Goal: Information Seeking & Learning: Learn about a topic

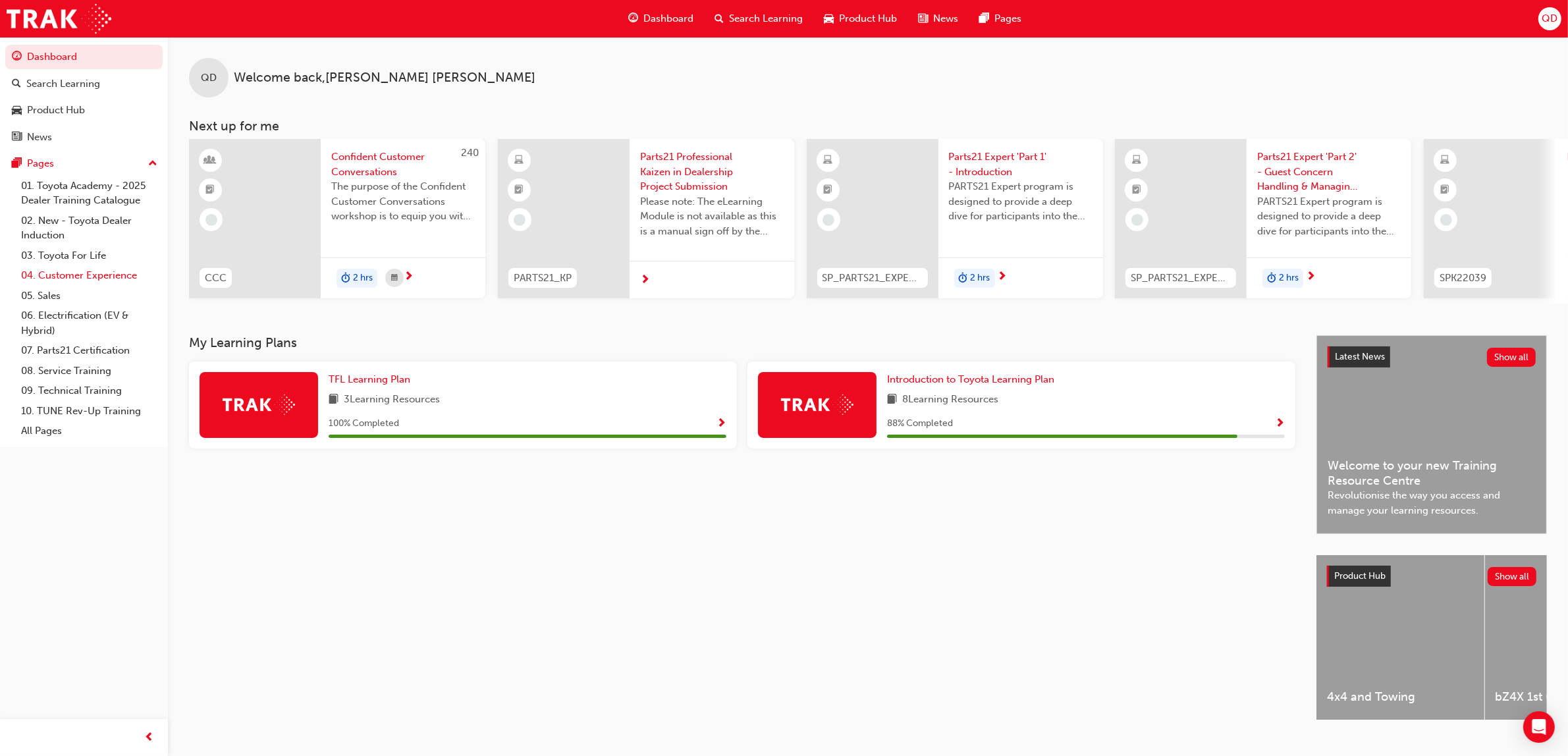
click at [94, 270] on link "04. Customer Experience" at bounding box center [89, 276] width 147 height 21
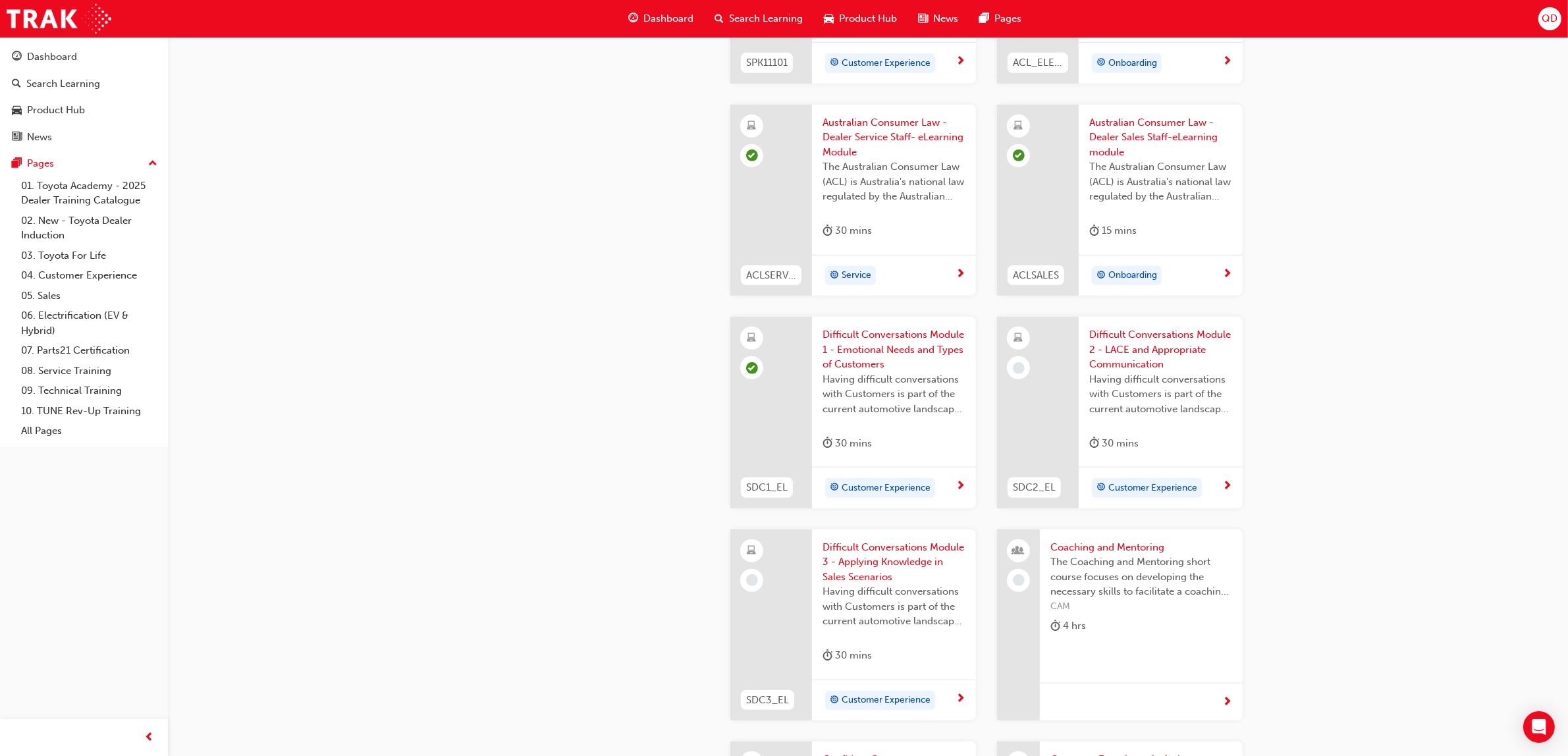
scroll to position [1152, 0]
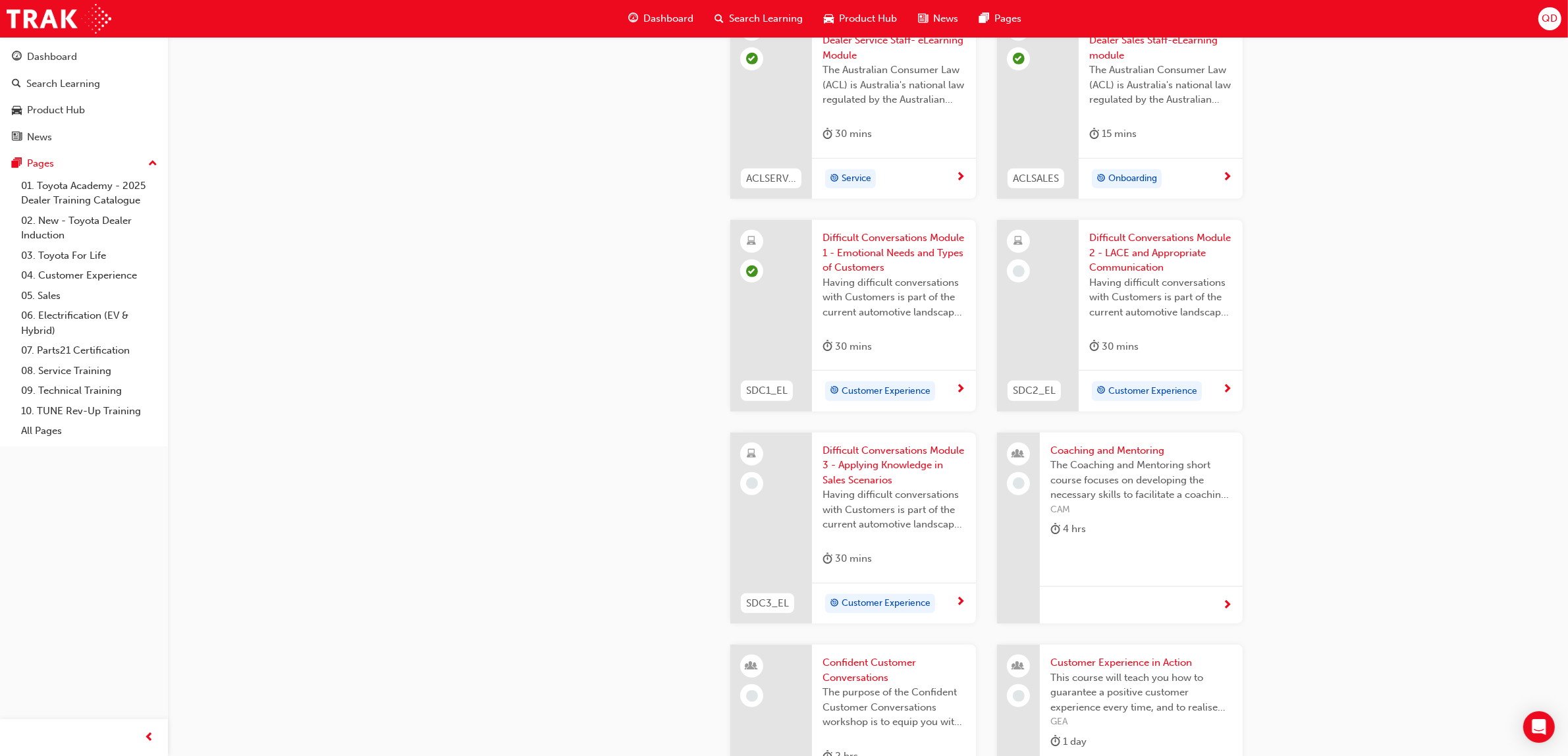
click at [1115, 295] on span "Having difficult conversations with Customers is part of the current automotive…" at bounding box center [1160, 297] width 143 height 45
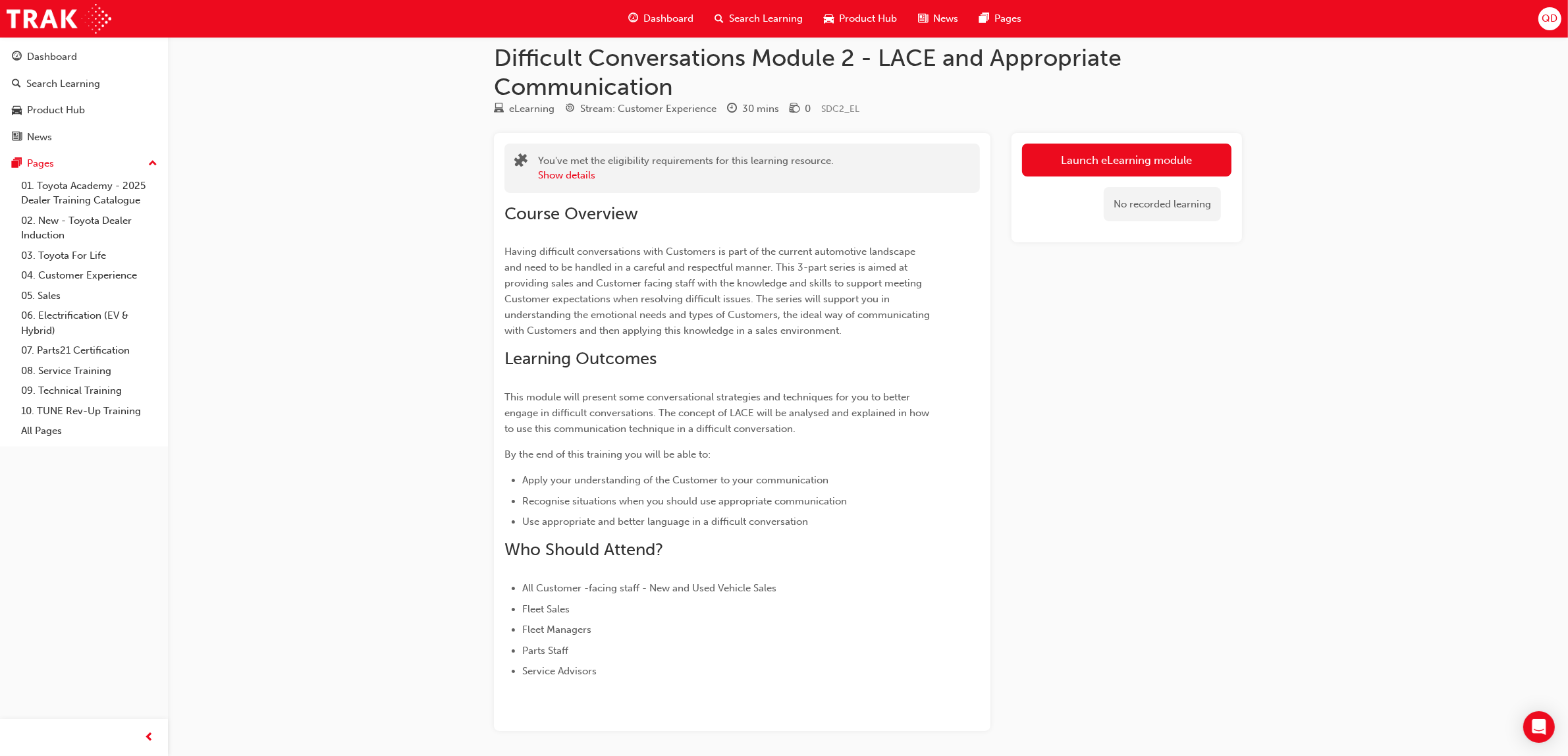
scroll to position [64, 0]
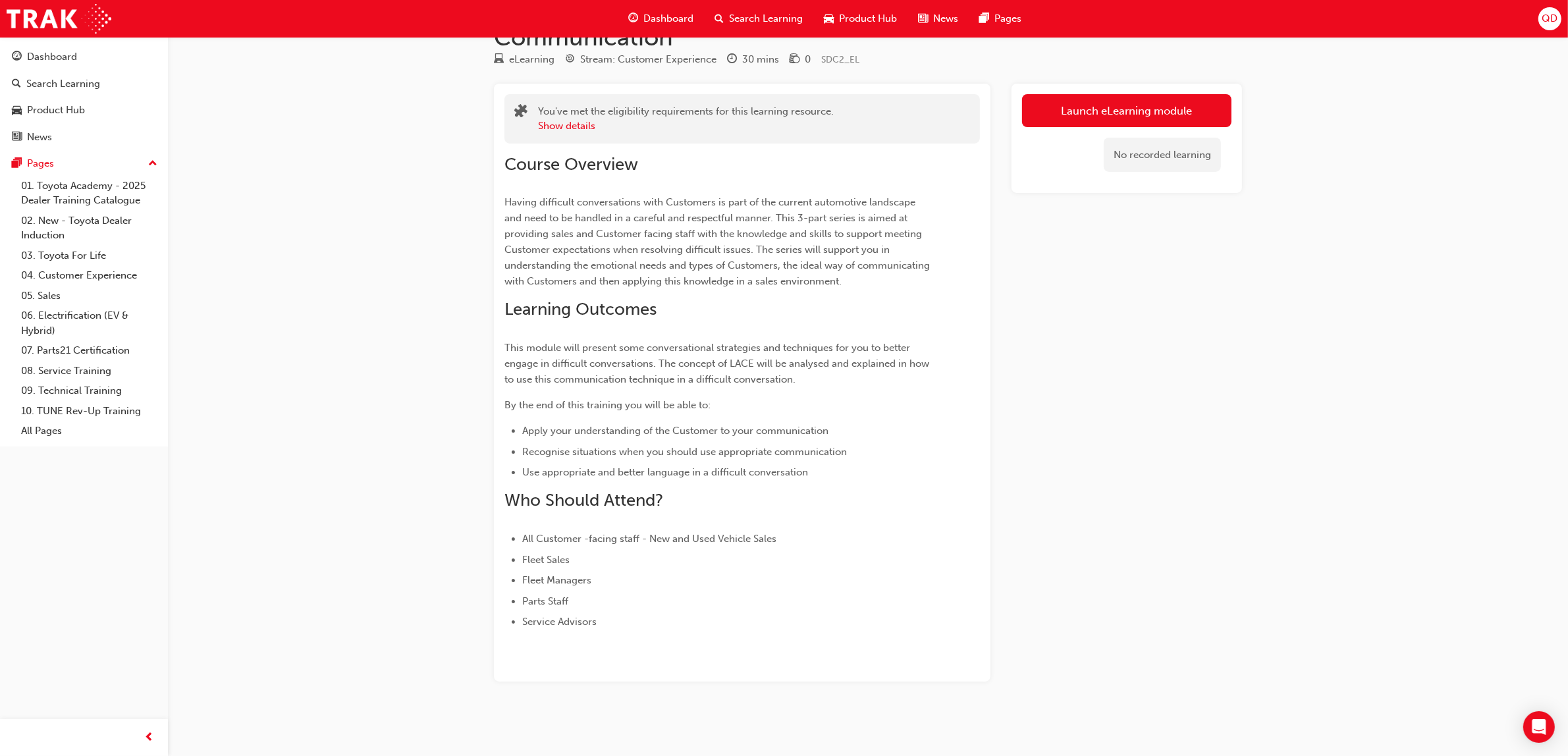
click at [1147, 89] on div "Launch eLearning module No recorded learning" at bounding box center [1126, 139] width 230 height 110
click at [1143, 101] on link "Launch eLearning module" at bounding box center [1127, 111] width 210 height 33
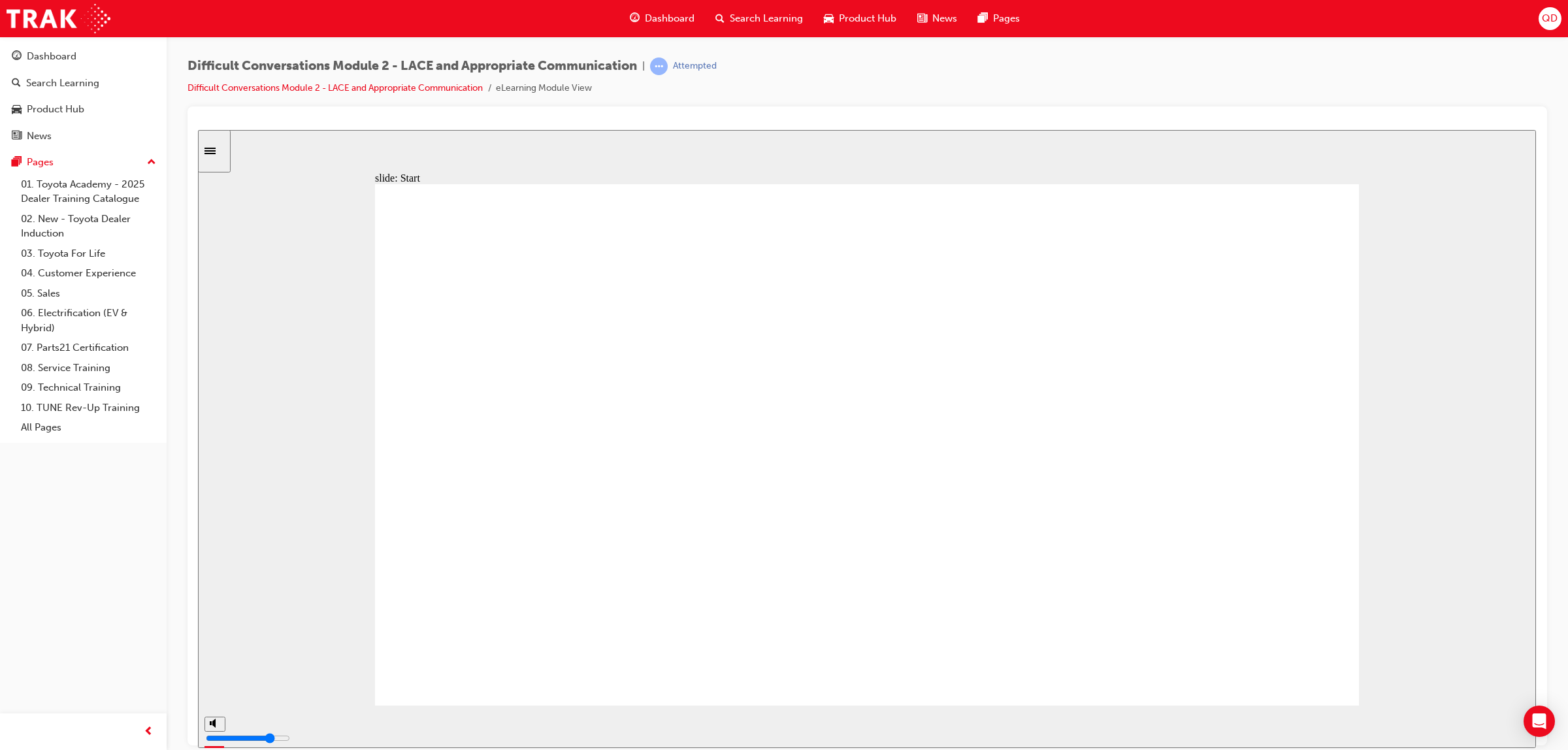
click at [1236, 731] on div "playback controls" at bounding box center [827, 723] width 1187 height 14
click at [1243, 728] on div "playback controls" at bounding box center [827, 723] width 1187 height 14
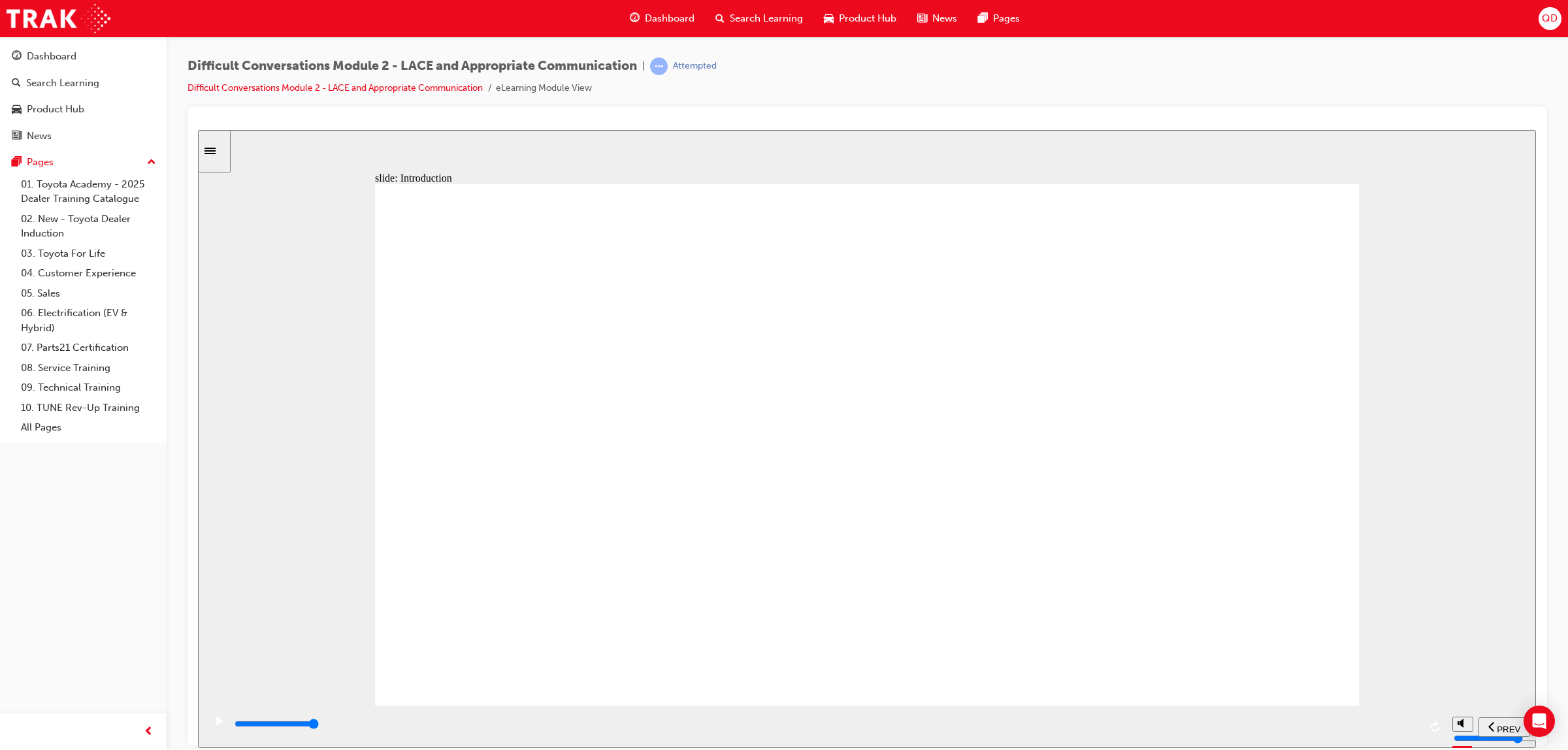
click at [1274, 721] on div "playback controls" at bounding box center [827, 723] width 1187 height 14
click at [1298, 717] on div "playback controls" at bounding box center [827, 726] width 1187 height 20
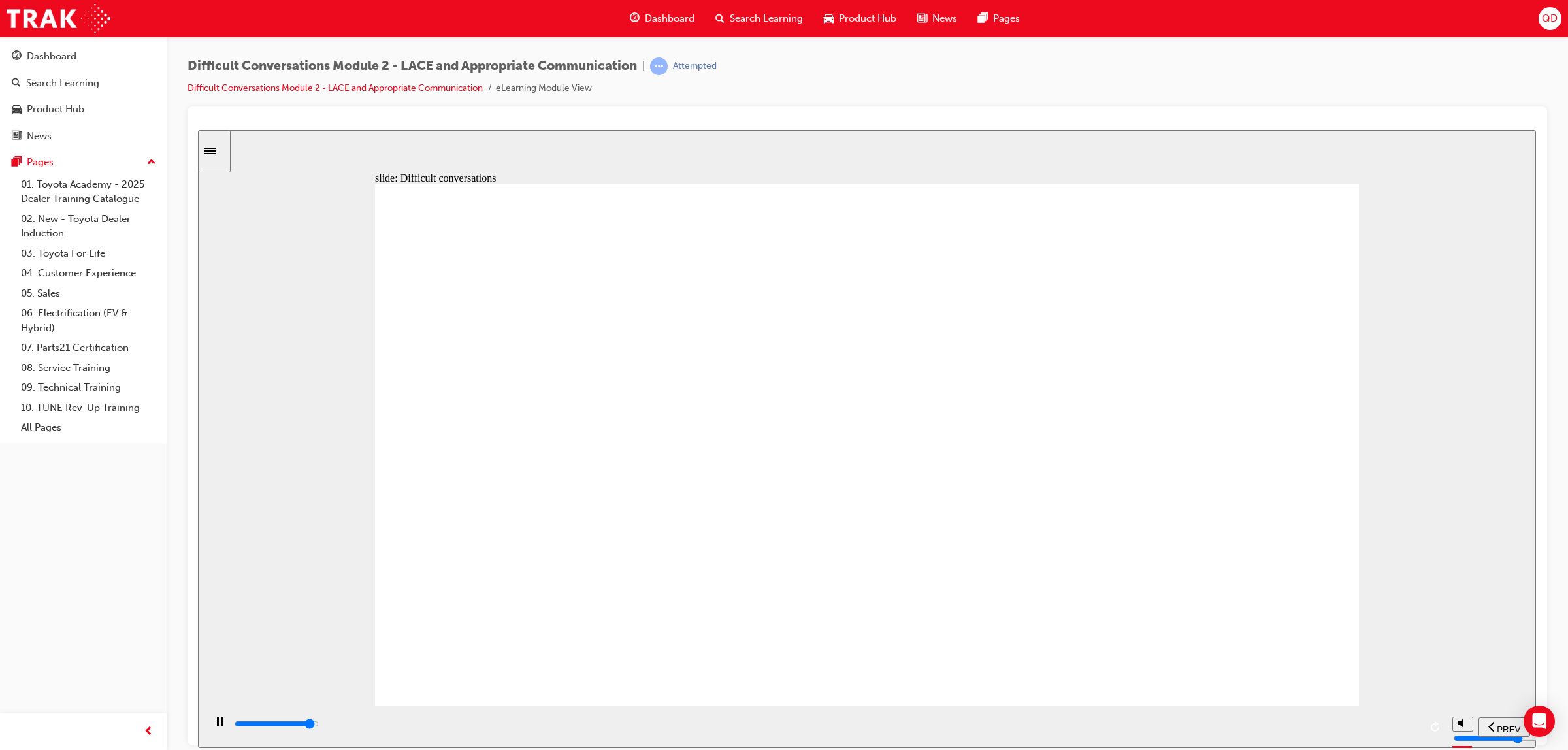
click at [319, 725] on input "slide progress" at bounding box center [277, 723] width 85 height 10
click at [1205, 722] on div "playback controls" at bounding box center [827, 723] width 1187 height 14
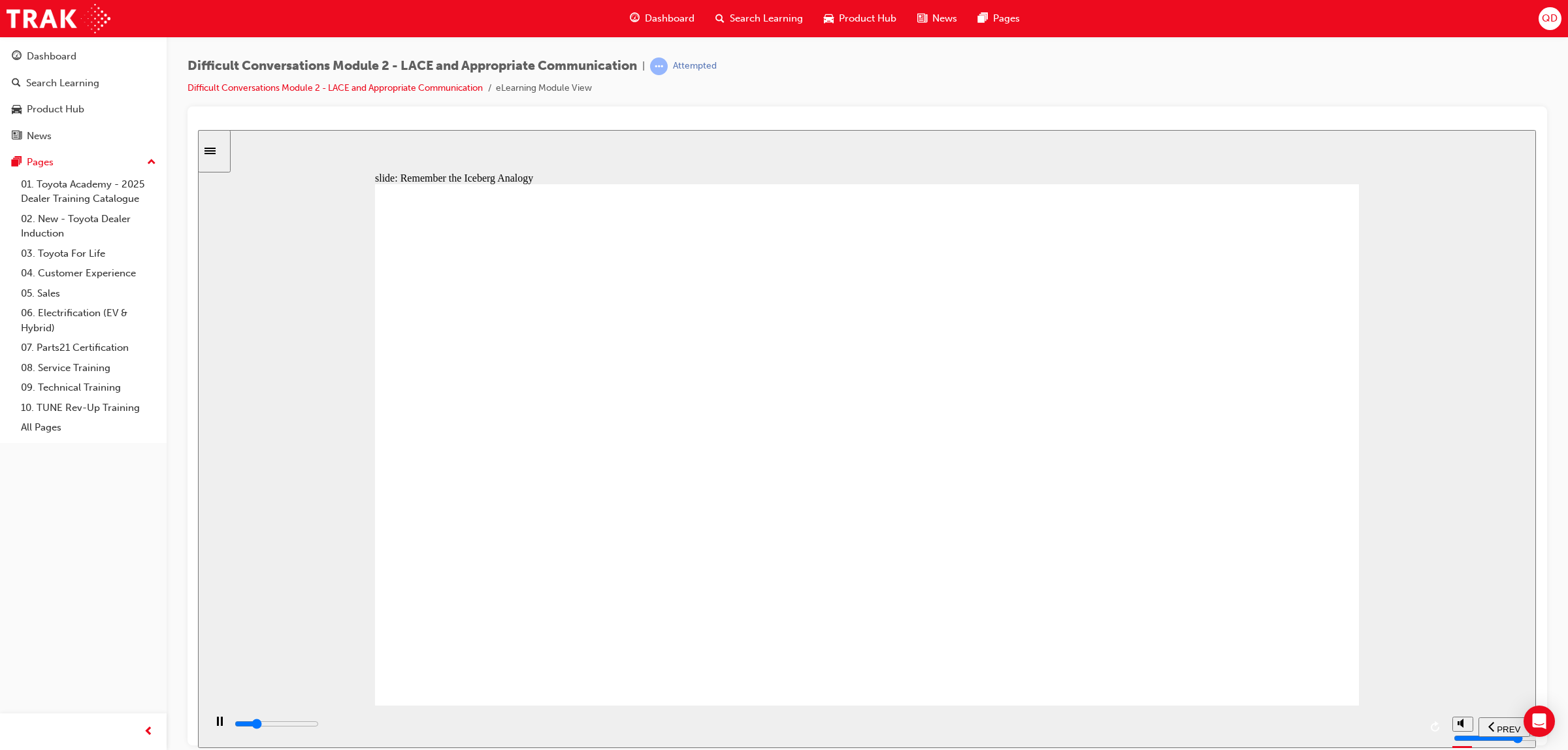
drag, startPoint x: 1258, startPoint y: 708, endPoint x: 1271, endPoint y: 705, distance: 13.3
click at [1268, 706] on div "playback controls" at bounding box center [825, 726] width 1241 height 42
click at [1290, 719] on div "playback controls" at bounding box center [827, 723] width 1187 height 14
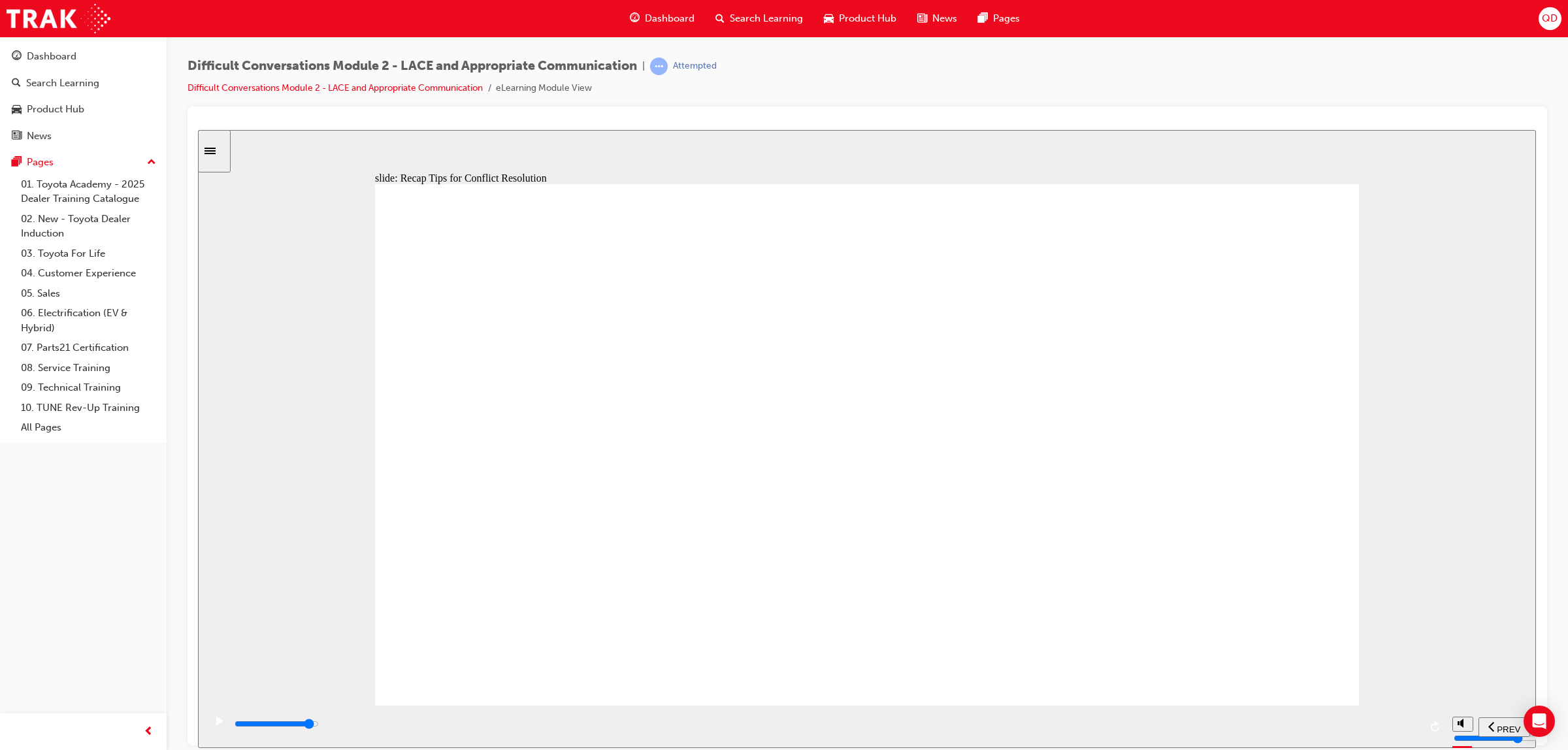
click at [1344, 731] on div "playback controls" at bounding box center [827, 723] width 1187 height 14
click at [1233, 731] on div "playback controls" at bounding box center [827, 723] width 1187 height 14
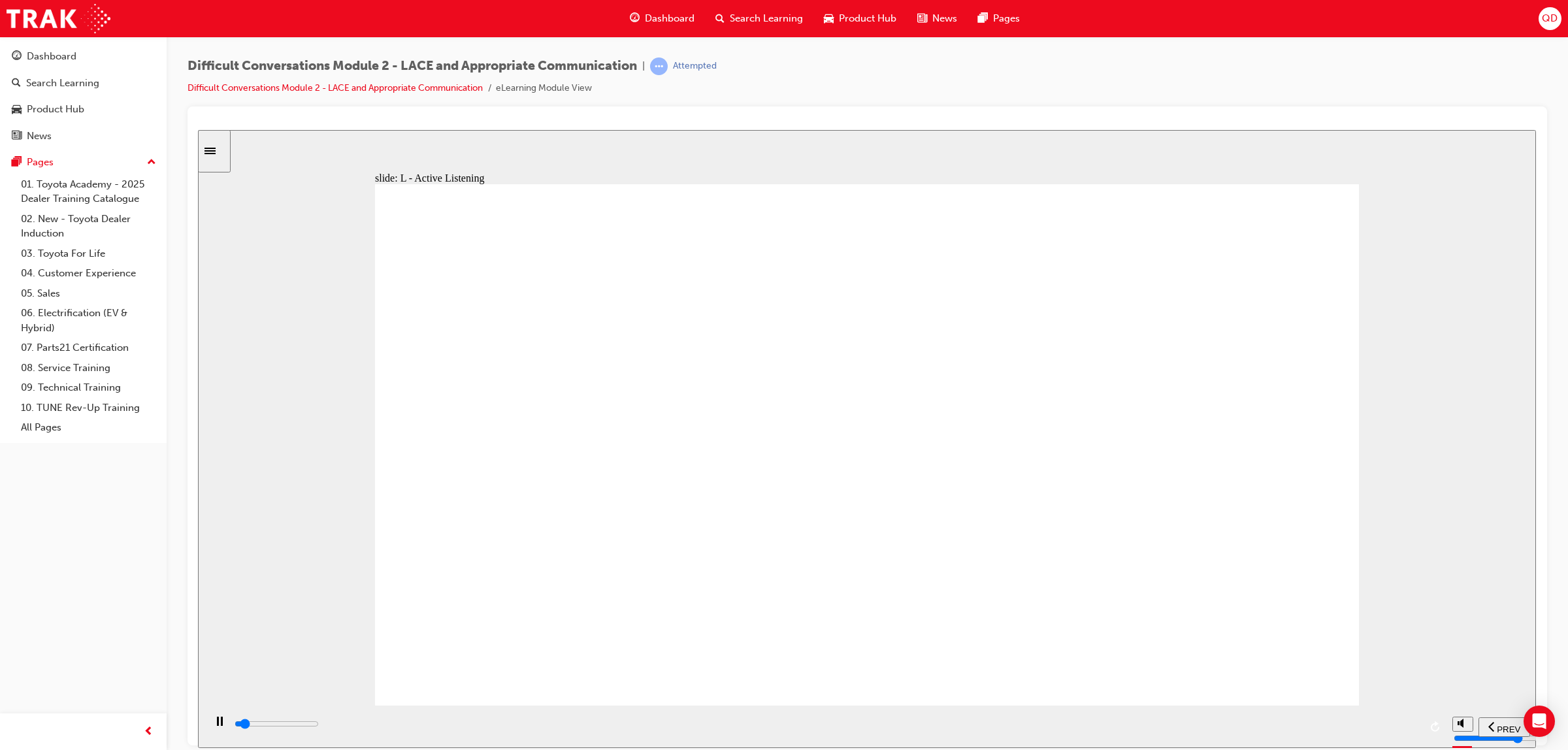
click at [319, 725] on input "slide progress" at bounding box center [277, 723] width 85 height 10
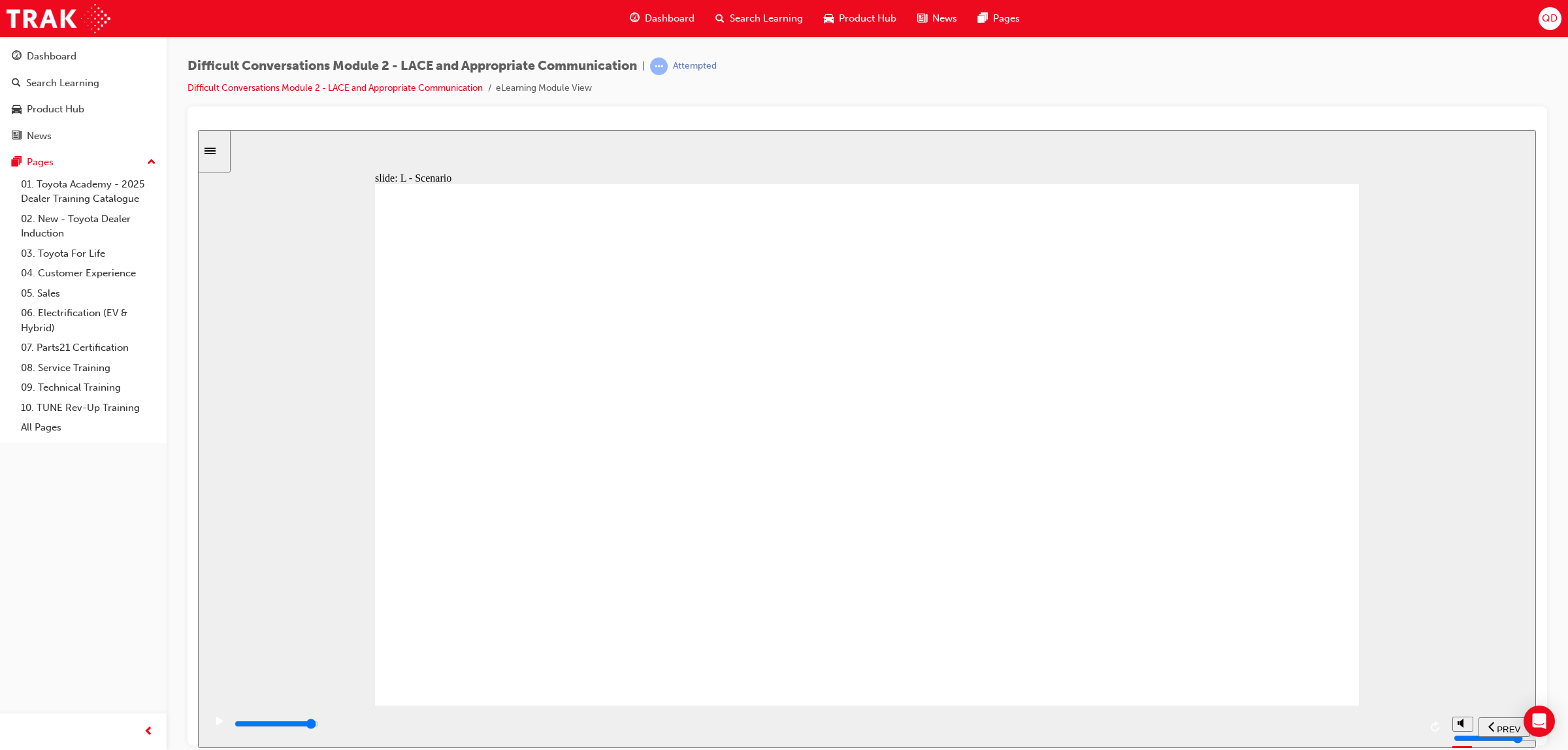
click at [1380, 728] on div "playback controls" at bounding box center [827, 723] width 1187 height 14
click at [1363, 730] on div "playback controls" at bounding box center [827, 723] width 1187 height 14
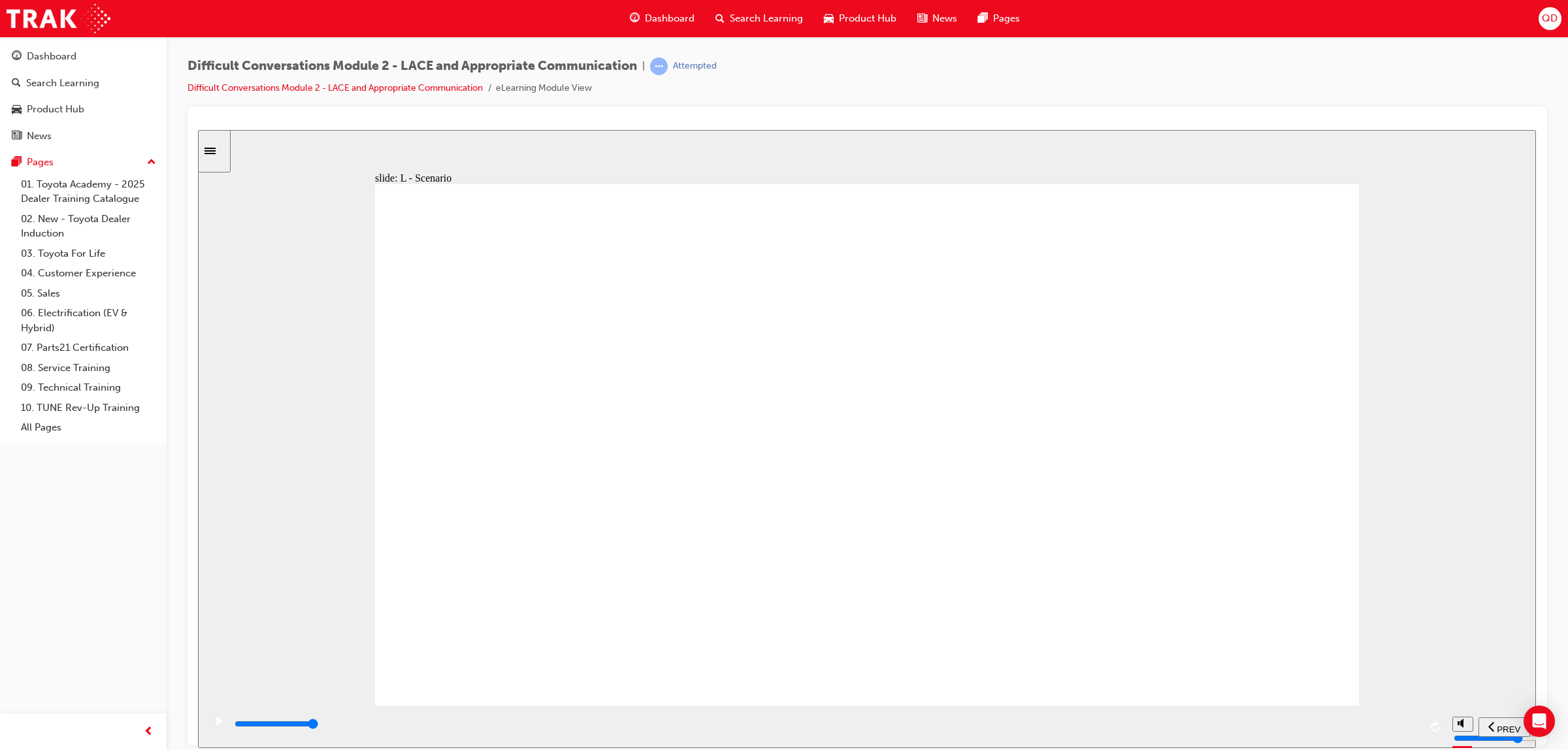
click at [1355, 729] on div "playback controls" at bounding box center [827, 723] width 1187 height 14
drag, startPoint x: 1303, startPoint y: 731, endPoint x: 1311, endPoint y: 728, distance: 8.5
click at [1305, 731] on div "playback controls" at bounding box center [827, 723] width 1187 height 14
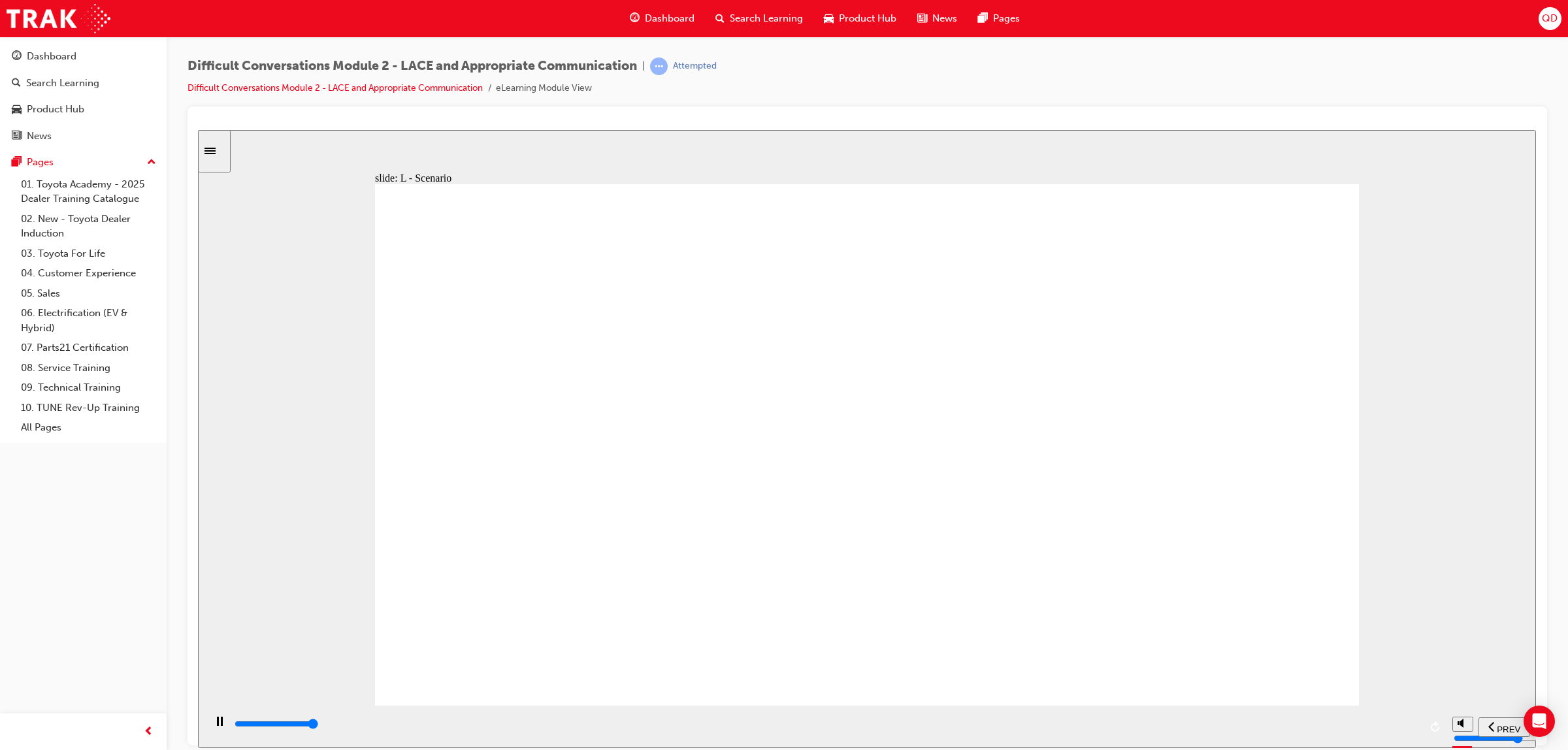
click at [1298, 731] on div "playback controls" at bounding box center [827, 723] width 1187 height 14
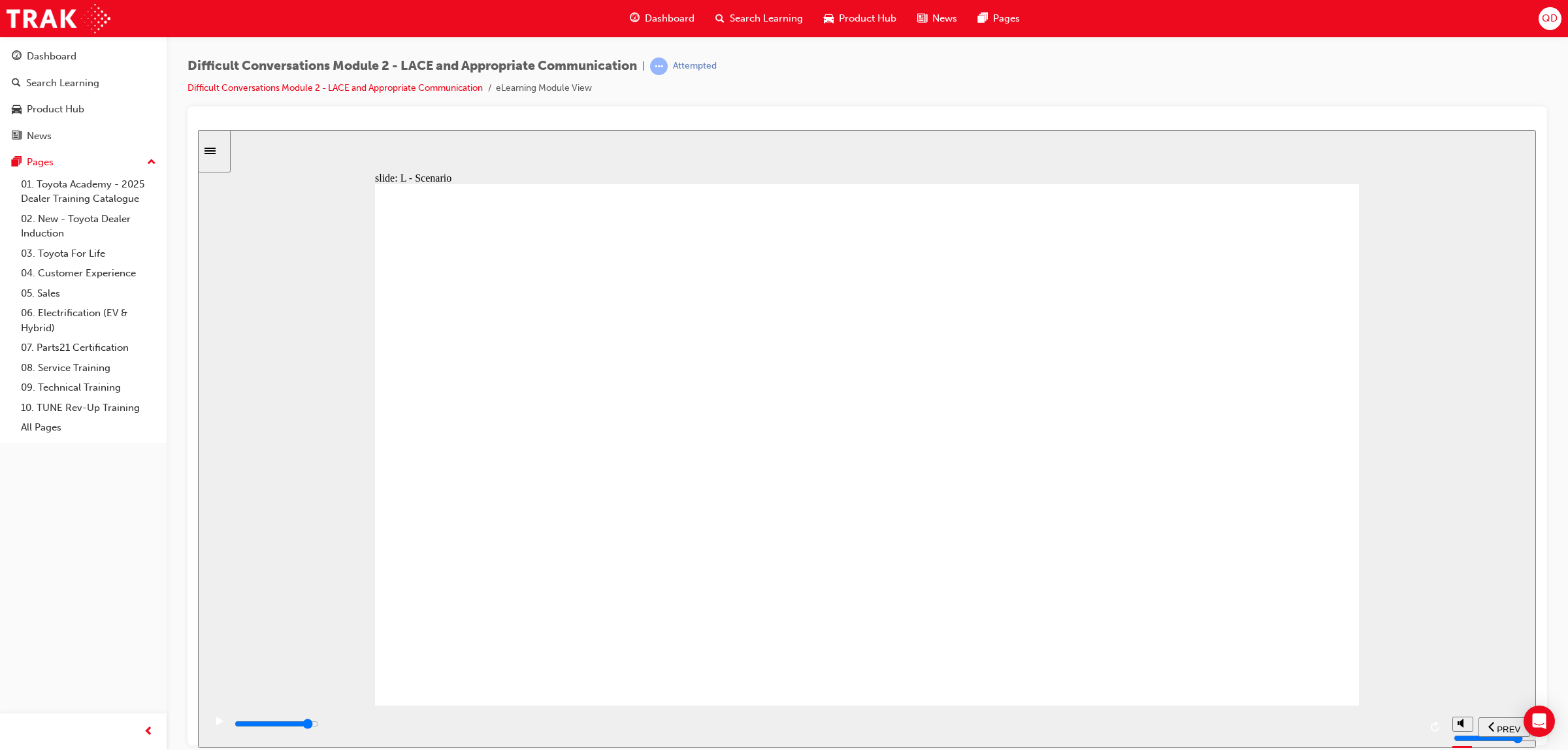
click at [1321, 731] on div "playback controls" at bounding box center [827, 723] width 1187 height 14
click at [319, 724] on input "slide progress" at bounding box center [277, 723] width 85 height 10
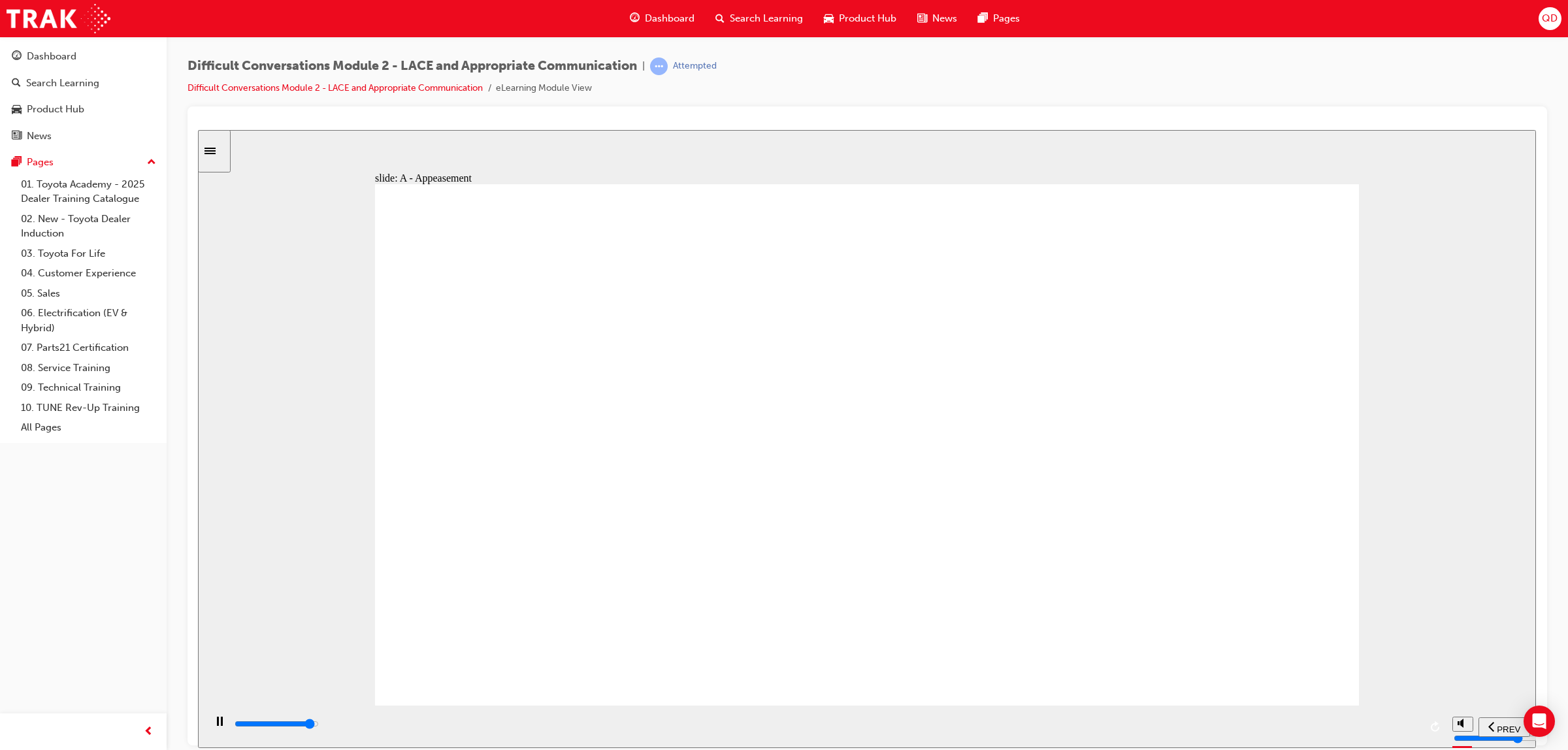
click at [1359, 721] on div "playback controls" at bounding box center [827, 723] width 1187 height 14
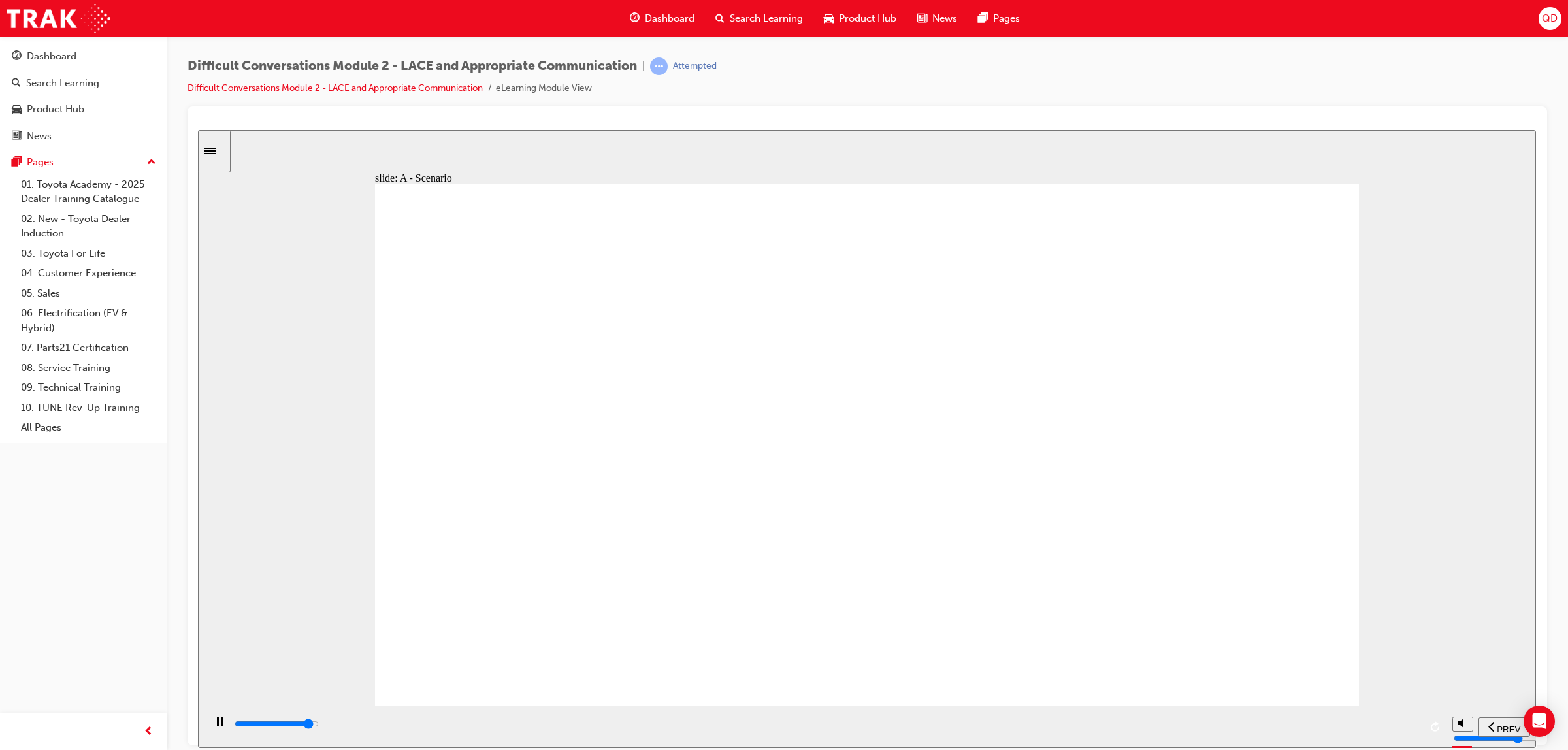
click at [319, 725] on input "slide progress" at bounding box center [277, 723] width 85 height 10
click at [1295, 721] on div "playback controls" at bounding box center [827, 723] width 1187 height 14
click at [1301, 728] on div "playback controls" at bounding box center [827, 723] width 1187 height 14
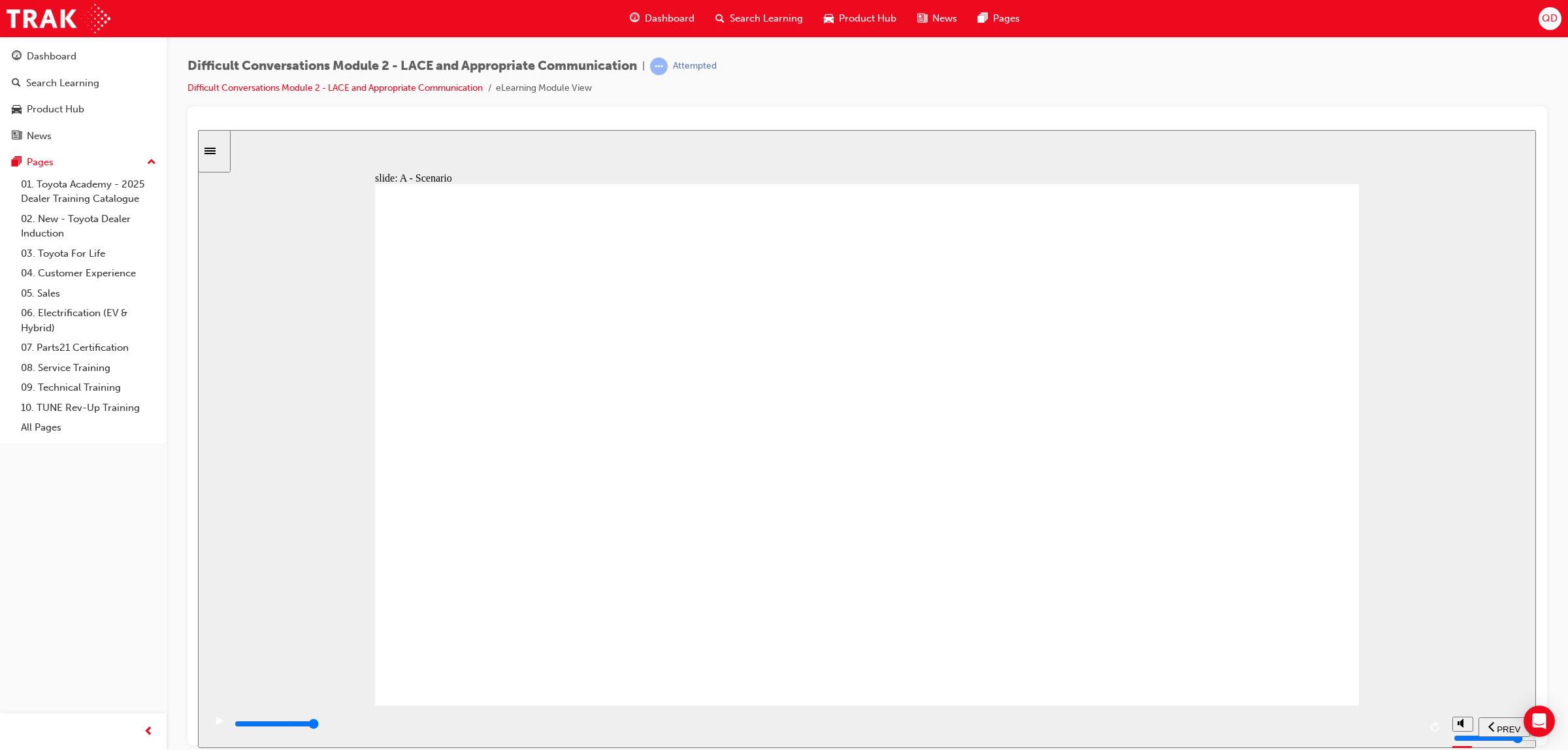
click at [319, 725] on input "slide progress" at bounding box center [277, 723] width 85 height 10
click at [1362, 731] on div "playback controls" at bounding box center [827, 723] width 1187 height 14
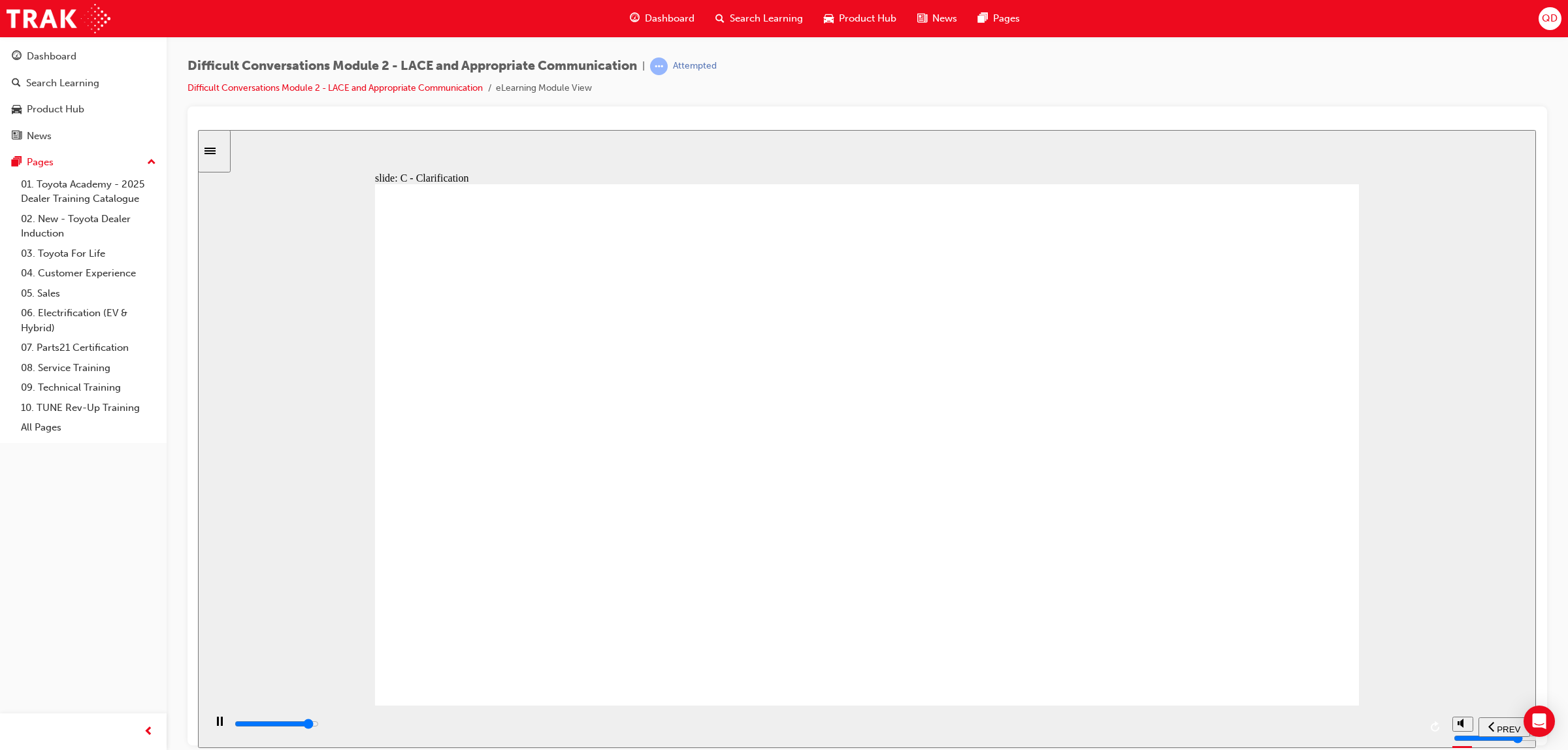
drag, startPoint x: 1350, startPoint y: 737, endPoint x: 1361, endPoint y: 725, distance: 16.3
click at [1353, 731] on div "playback controls" at bounding box center [827, 723] width 1187 height 14
drag, startPoint x: 1287, startPoint y: 704, endPoint x: 1325, endPoint y: 711, distance: 38.6
click at [1325, 710] on div "slide: C - Clarification LACE Communication C = Clarification Compile all the i…" at bounding box center [867, 438] width 1338 height 618
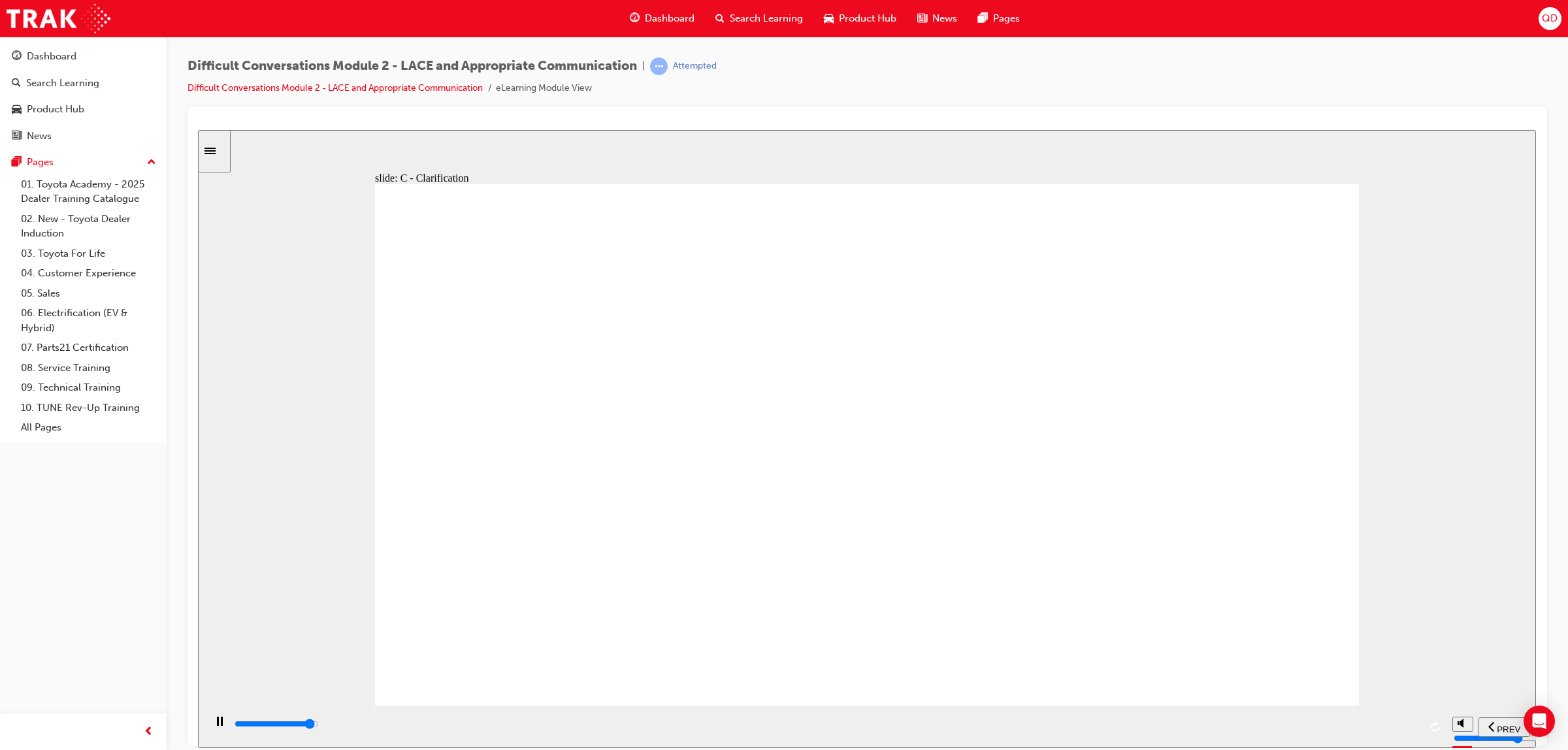
click at [1359, 723] on div "playback controls" at bounding box center [827, 723] width 1187 height 14
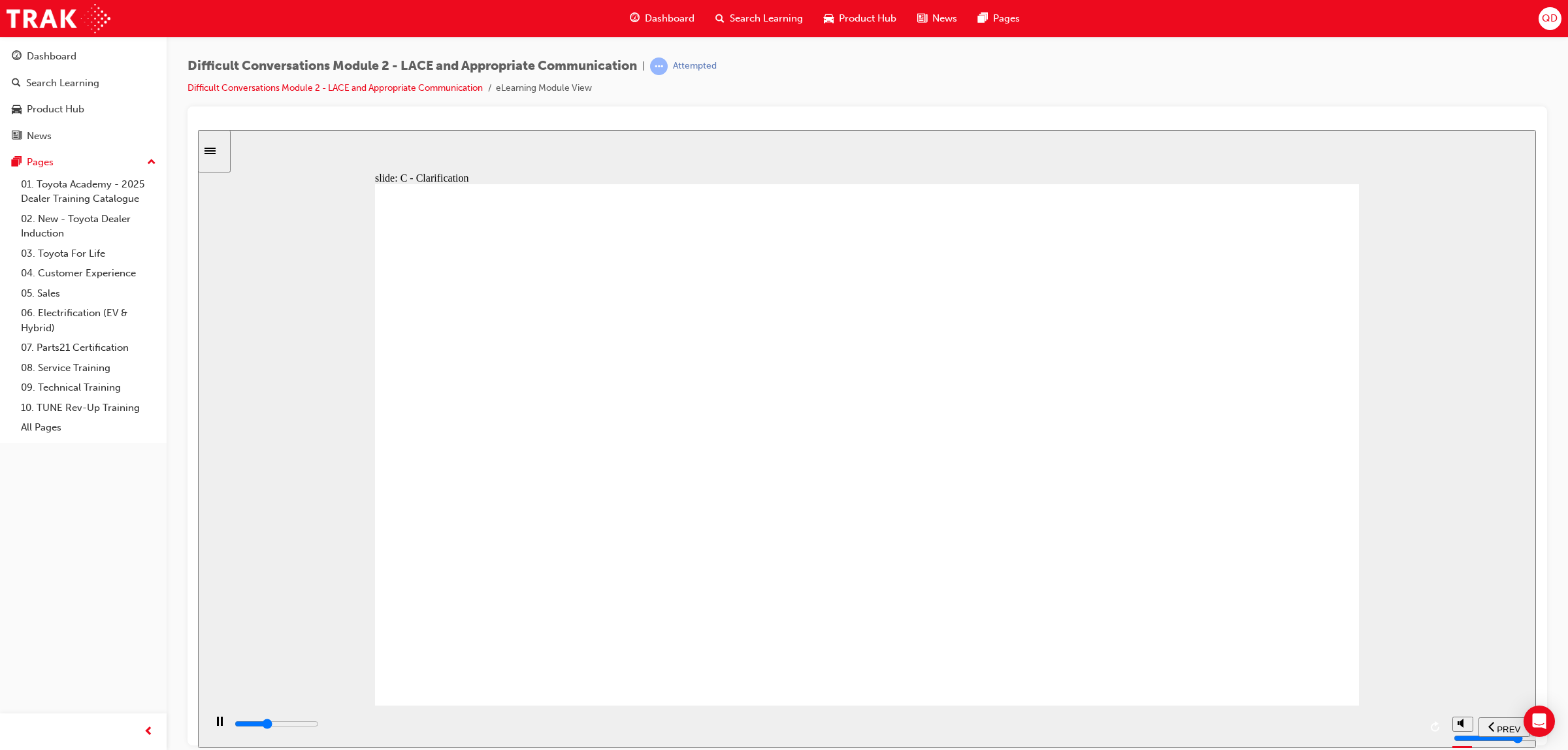
click at [1408, 723] on div "playback controls" at bounding box center [827, 723] width 1187 height 14
drag, startPoint x: 1272, startPoint y: 620, endPoint x: 1264, endPoint y: 695, distance: 75.4
click at [1264, 695] on div "Can you offer the crystal pearl metallic paint at a discount or do I need to pa…" at bounding box center [867, 450] width 984 height 533
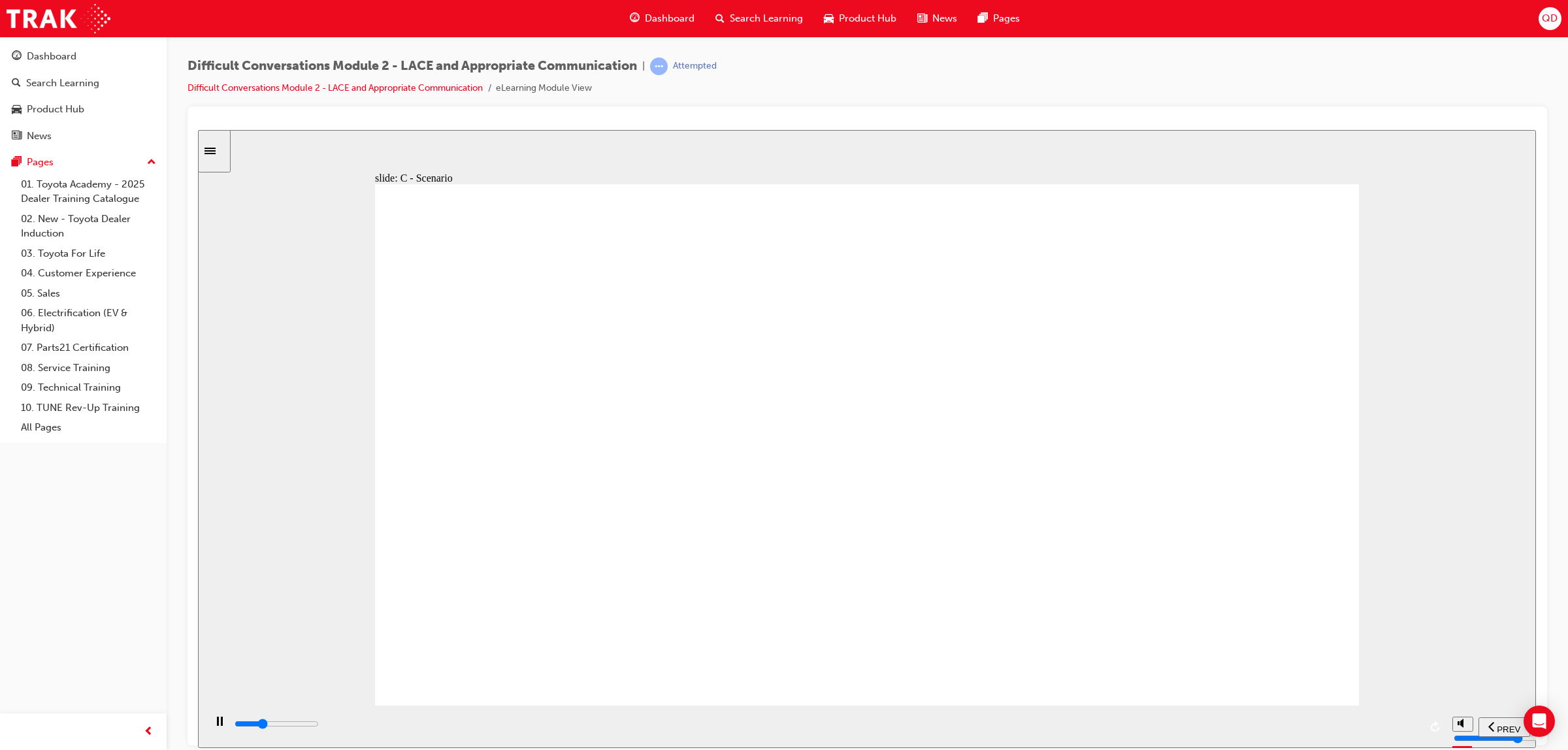
click at [1317, 740] on div "playback controls" at bounding box center [825, 726] width 1241 height 42
click at [1317, 731] on div "playback controls" at bounding box center [827, 723] width 1187 height 14
drag, startPoint x: 1248, startPoint y: 613, endPoint x: 1262, endPoint y: 627, distance: 19.8
click at [1219, 731] on div "playback controls" at bounding box center [827, 723] width 1187 height 14
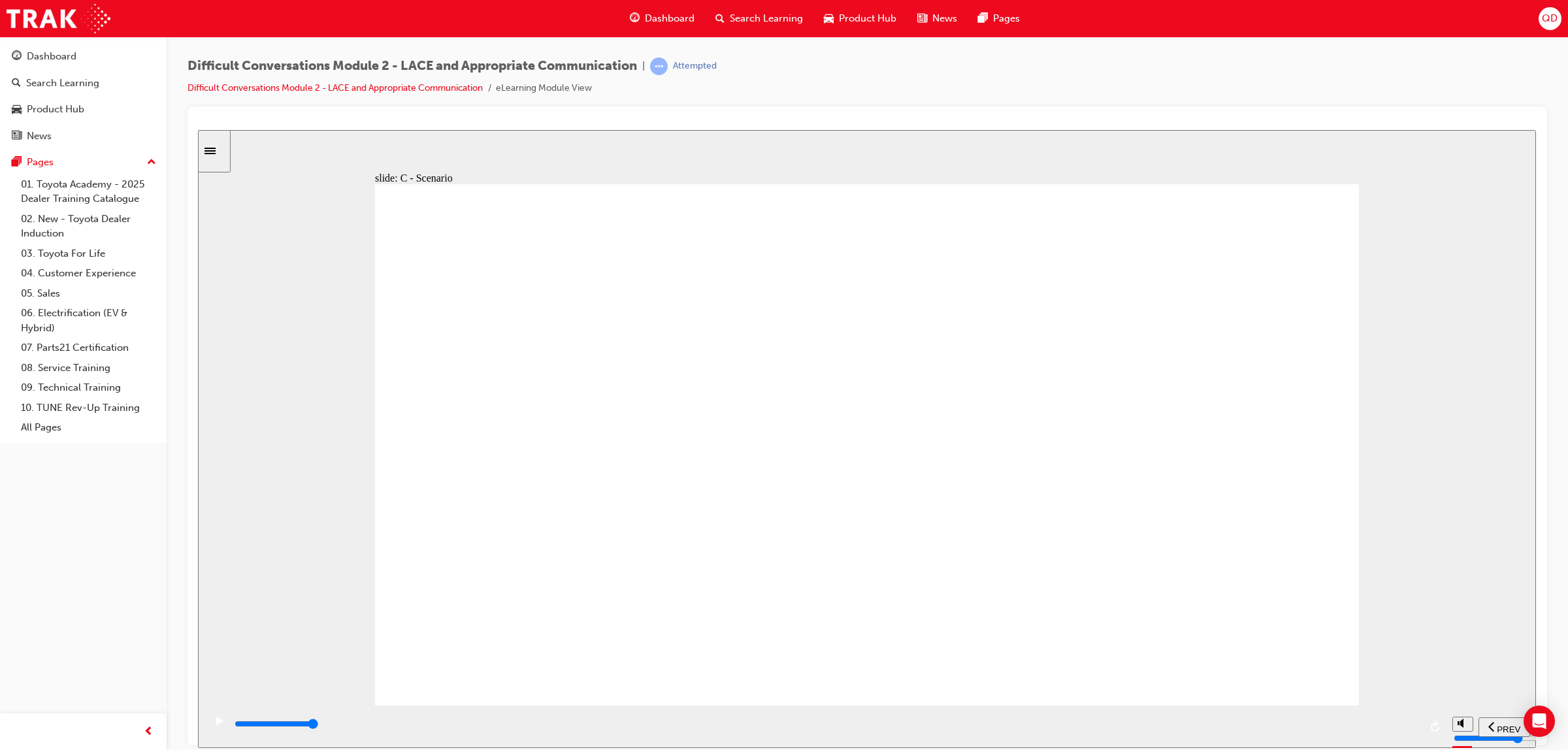
click at [1284, 721] on div "playback controls" at bounding box center [827, 723] width 1187 height 14
click at [1312, 747] on html "slide: C - Scenario Okay. How long will this take? I will ask my manager now ab…" at bounding box center [867, 438] width 1339 height 618
click at [1320, 711] on div "playback controls" at bounding box center [825, 726] width 1241 height 42
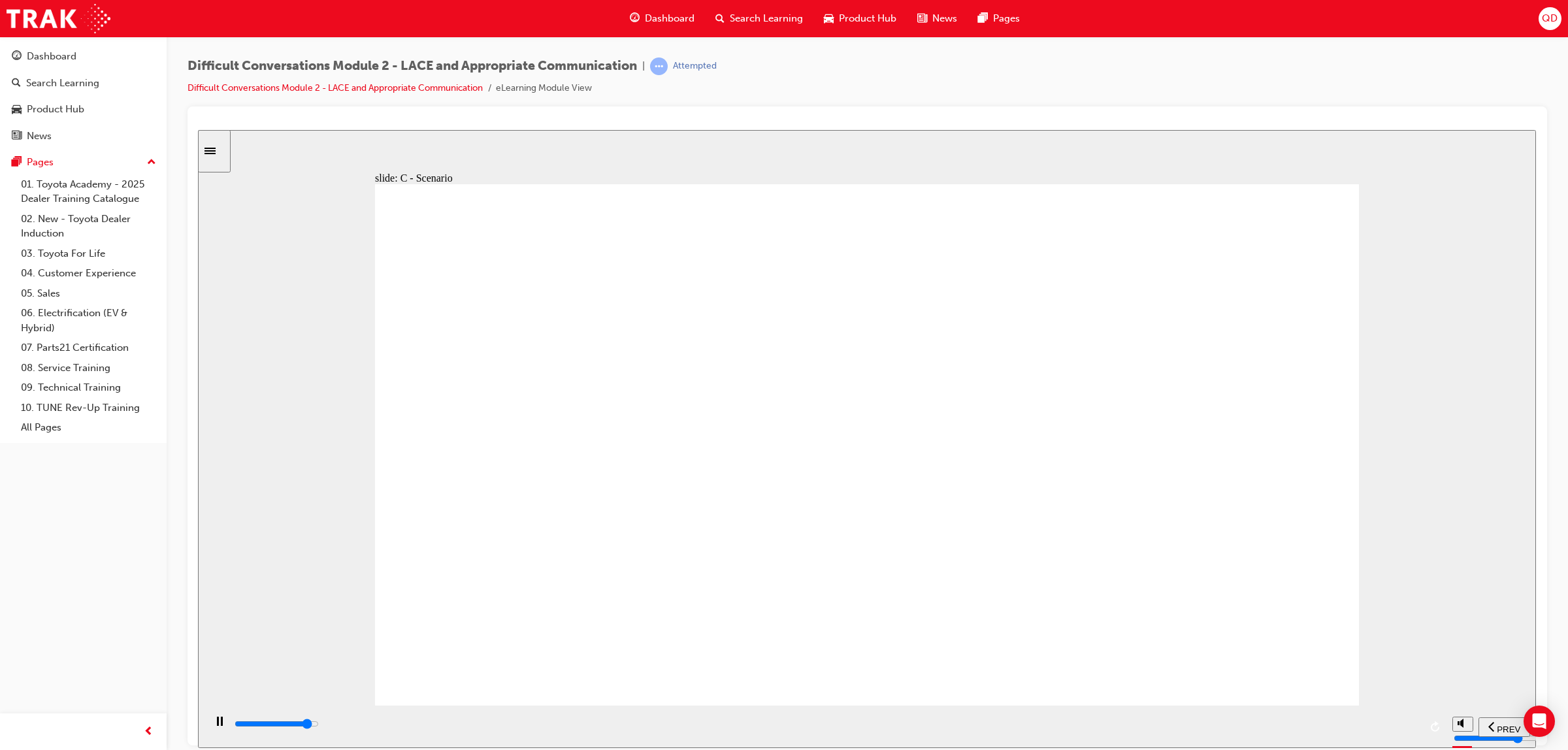
click at [1320, 719] on div "playback controls" at bounding box center [827, 723] width 1187 height 14
click at [1238, 731] on div "playback controls" at bounding box center [827, 723] width 1187 height 14
click at [1375, 722] on div "playback controls" at bounding box center [827, 723] width 1187 height 14
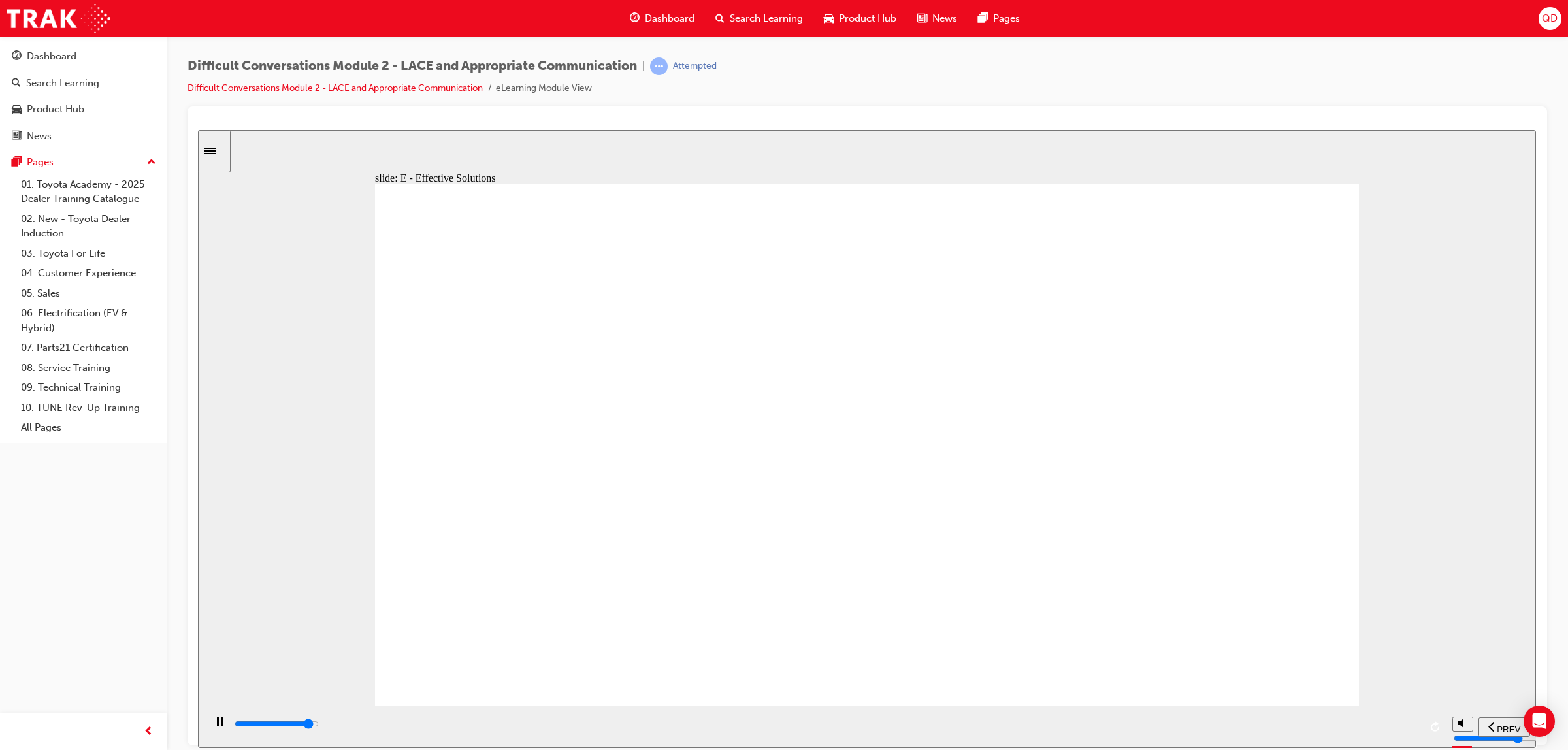
click at [1340, 731] on div "playback controls" at bounding box center [827, 723] width 1187 height 14
click at [1329, 730] on div "playback controls" at bounding box center [827, 723] width 1187 height 14
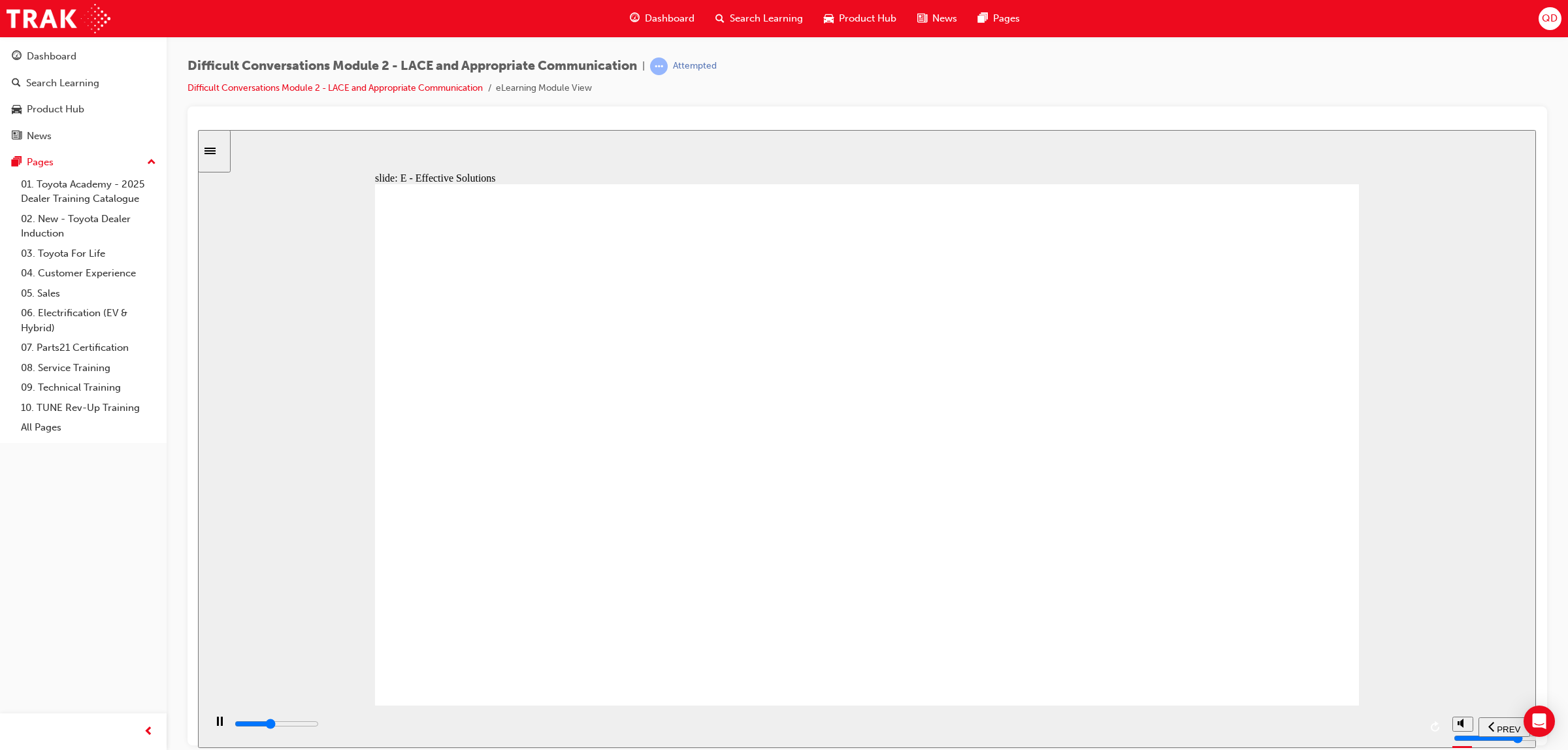
click at [1307, 719] on div "playback controls" at bounding box center [827, 726] width 1187 height 20
click at [568, 731] on div "playback controls" at bounding box center [827, 723] width 1187 height 14
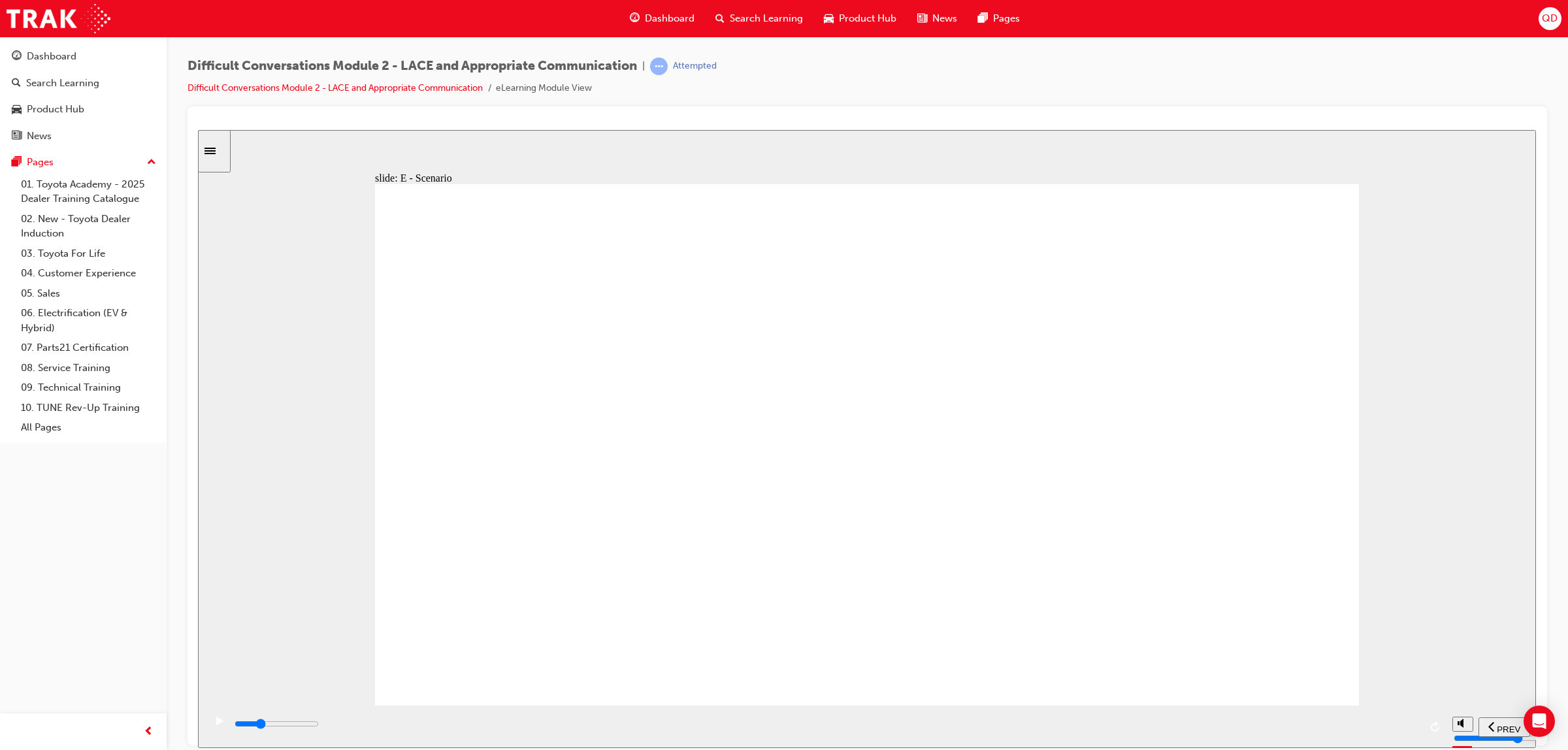
click at [218, 721] on icon "play/pause" at bounding box center [220, 720] width 8 height 8
click at [319, 725] on input "slide progress" at bounding box center [277, 723] width 85 height 10
click at [1320, 728] on div "playback controls" at bounding box center [827, 723] width 1187 height 14
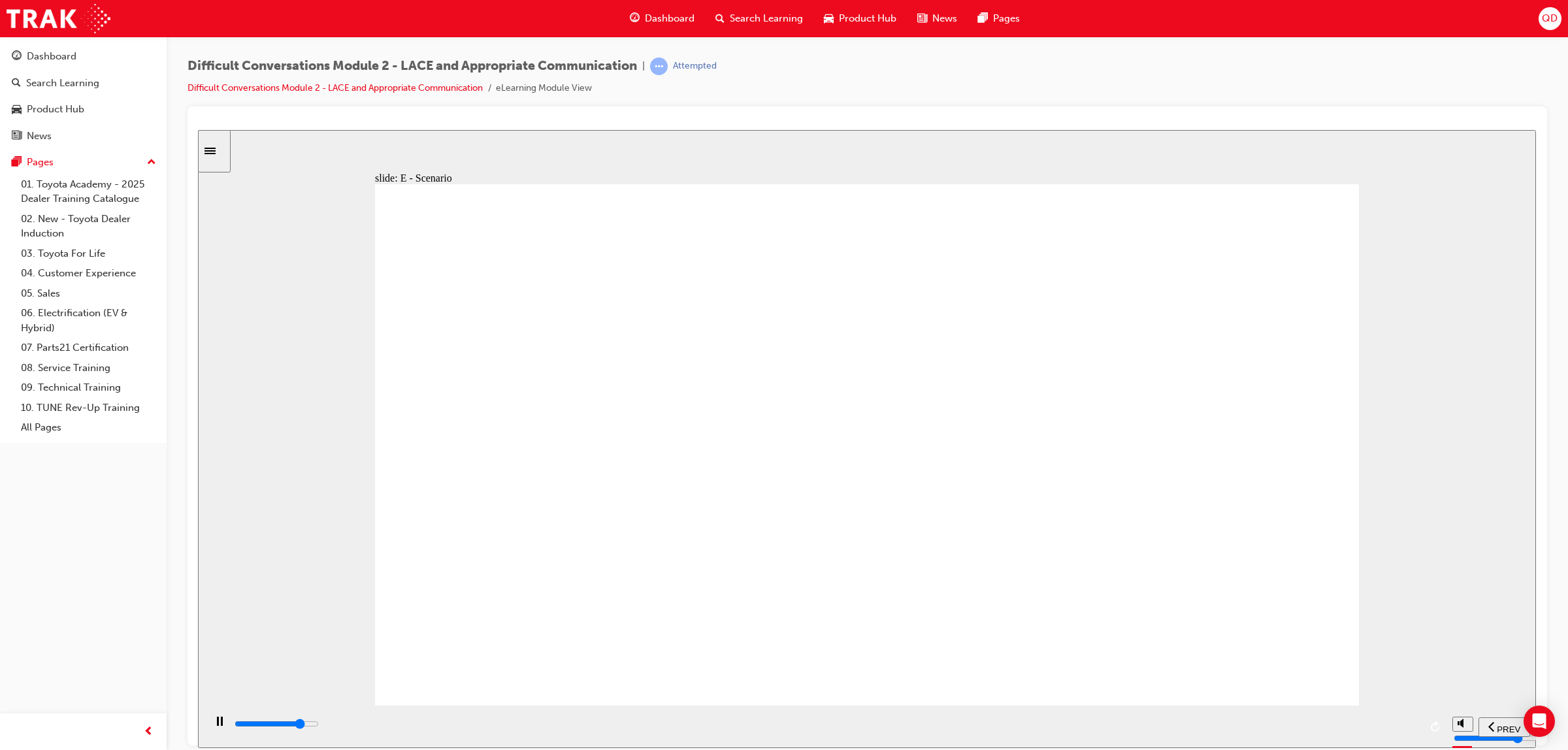
click at [1202, 727] on div "playback controls" at bounding box center [827, 723] width 1187 height 14
click at [1248, 731] on div "playback controls" at bounding box center [827, 723] width 1187 height 14
click at [319, 725] on input "slide progress" at bounding box center [277, 723] width 85 height 10
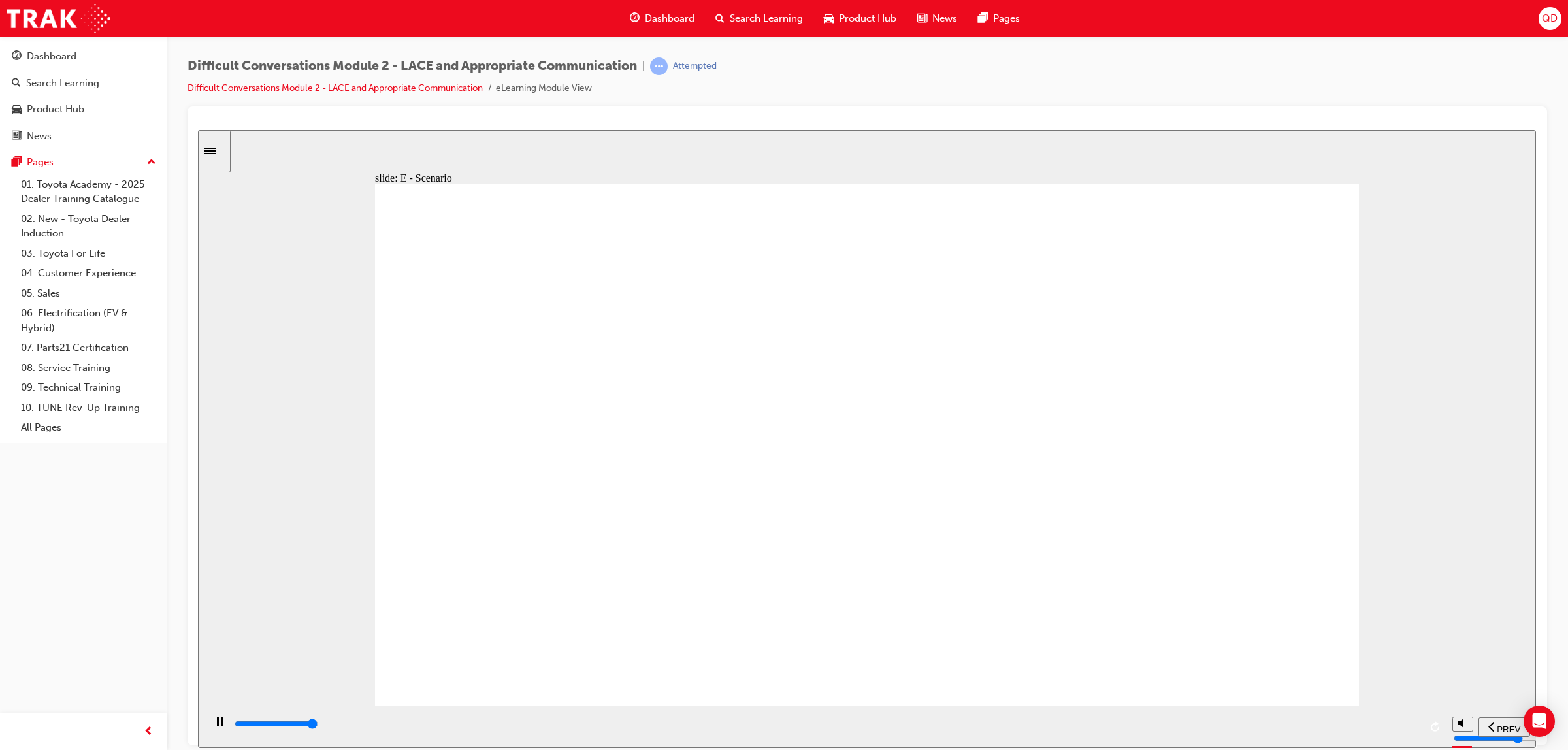
click at [319, 725] on input "slide progress" at bounding box center [277, 723] width 85 height 10
click at [1383, 721] on div "playback controls" at bounding box center [827, 723] width 1187 height 14
click at [1312, 728] on div "playback controls" at bounding box center [827, 723] width 1187 height 14
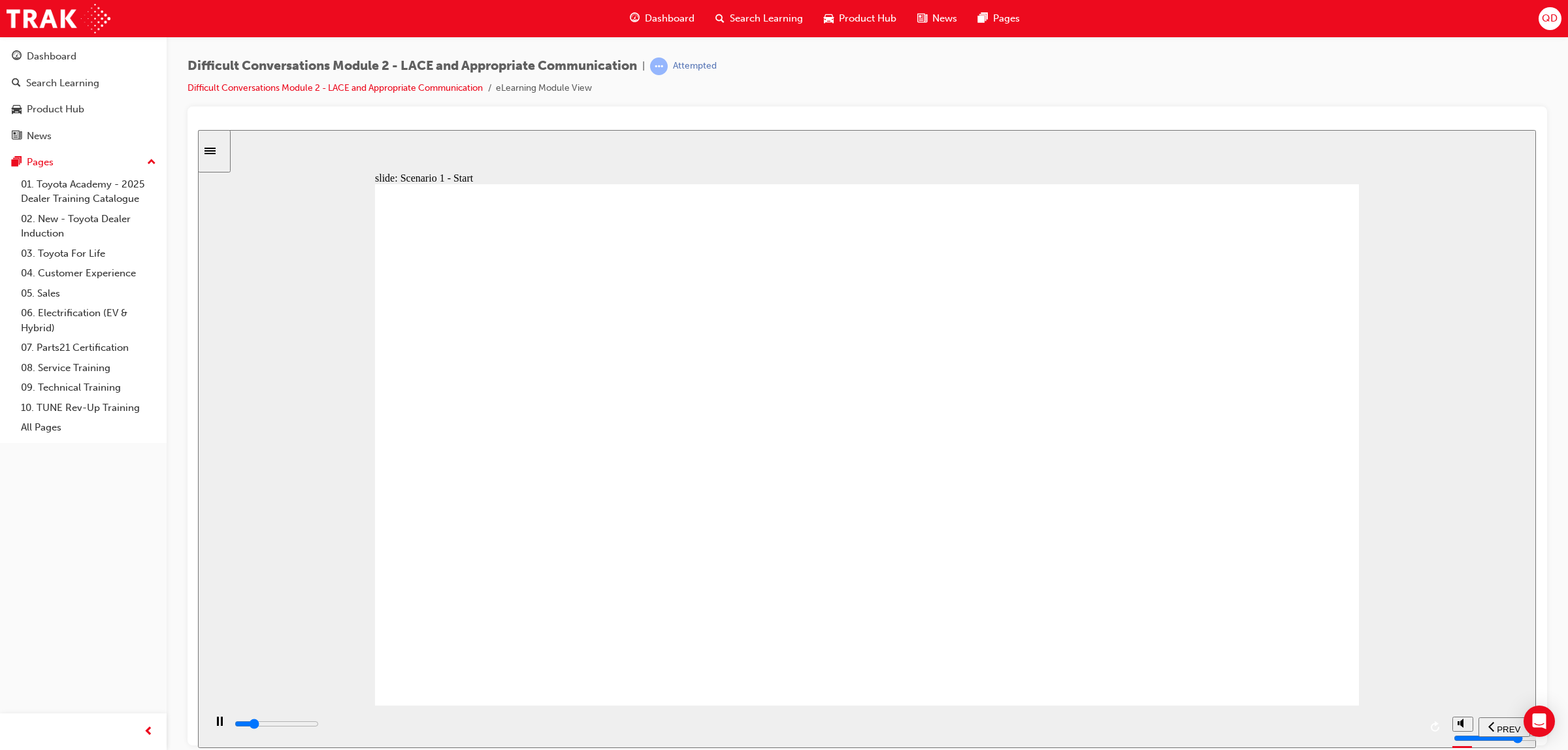
click at [1204, 723] on div "playback controls" at bounding box center [827, 723] width 1187 height 14
type input "7200"
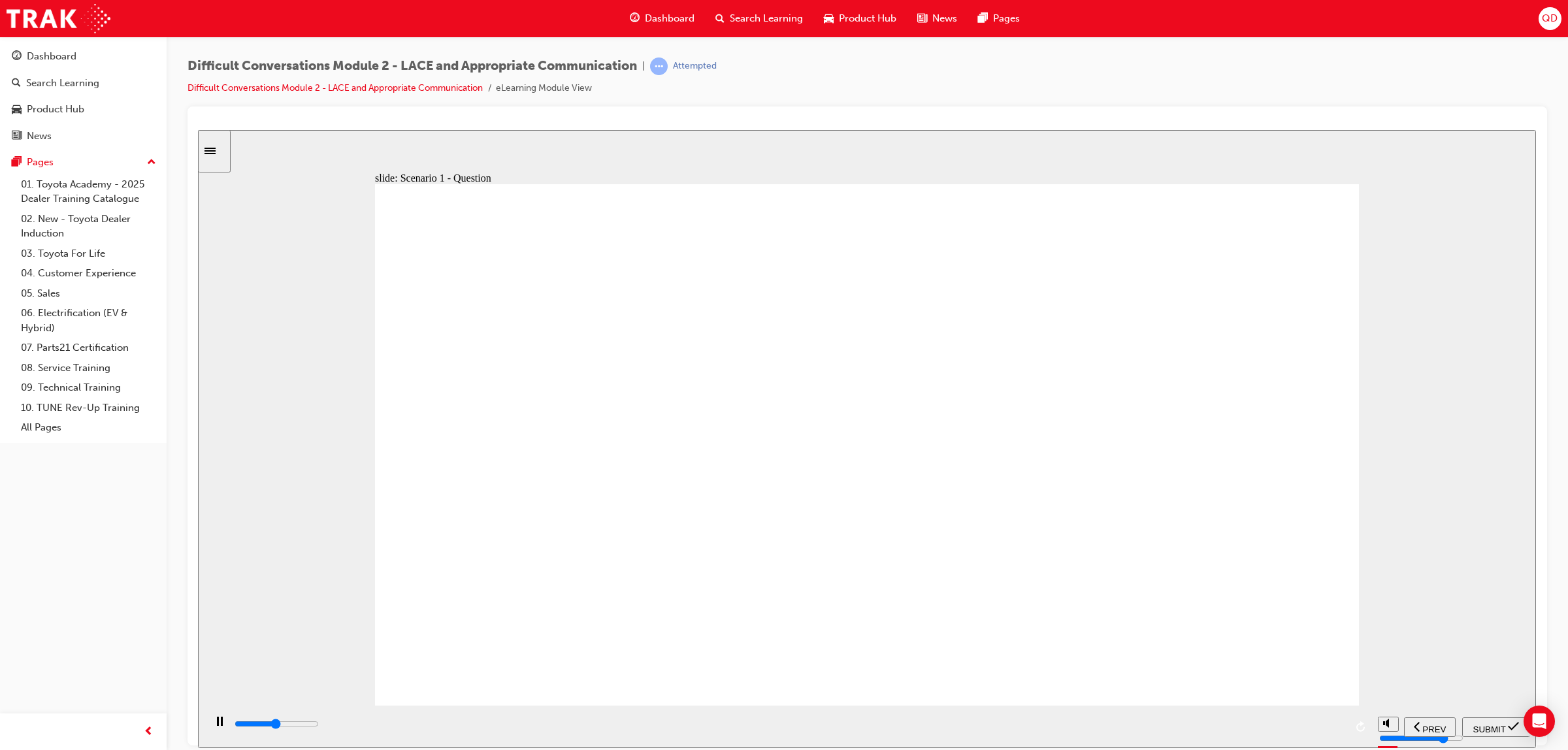
checkbox input "true"
drag, startPoint x: 715, startPoint y: 616, endPoint x: 730, endPoint y: 653, distance: 39.9
type input "12000"
checkbox input "true"
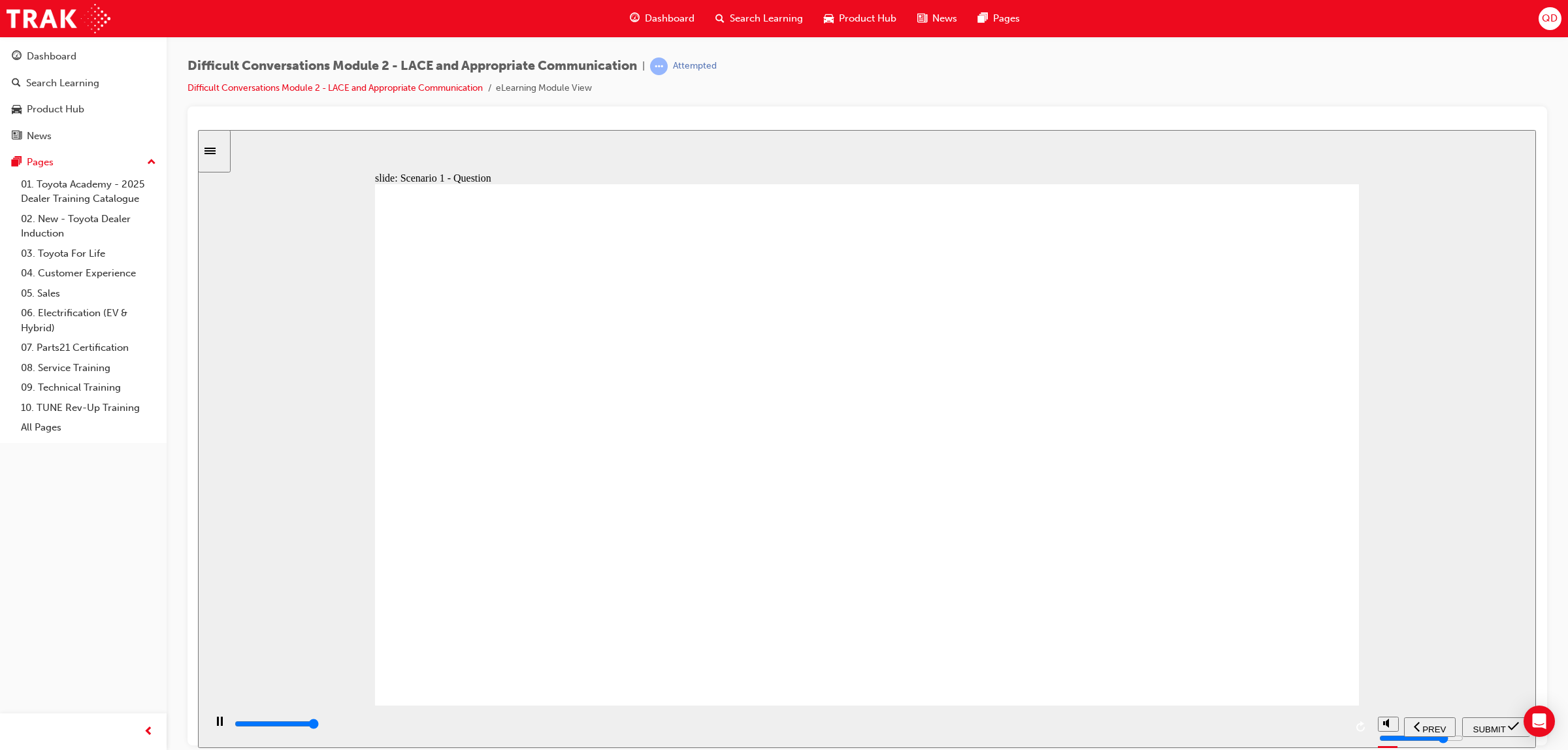
type input "14600"
checkbox input "true"
checkbox input "false"
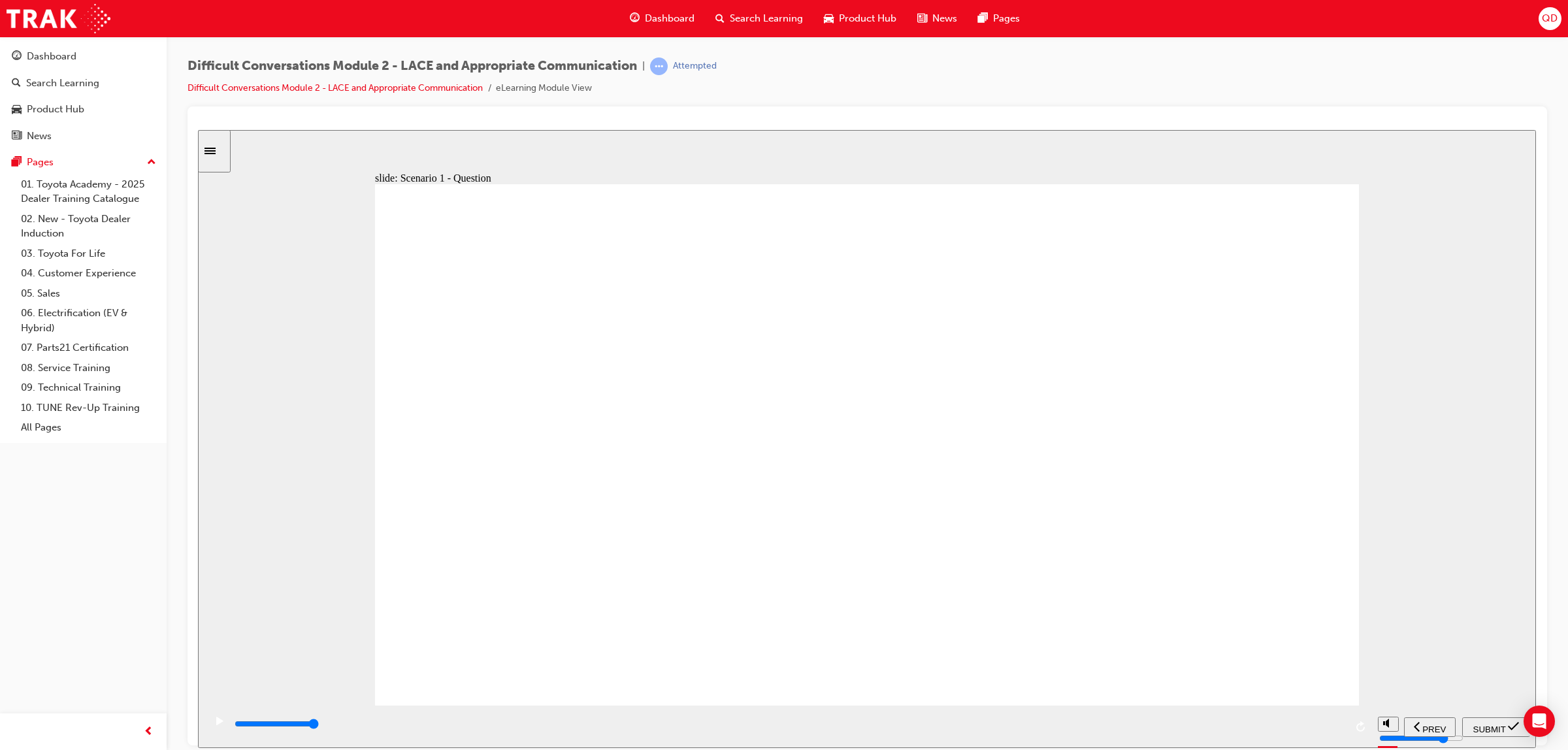
click at [1484, 723] on span "SUBMIT" at bounding box center [1490, 728] width 33 height 10
click at [1519, 734] on div "PREV" at bounding box center [1504, 727] width 41 height 14
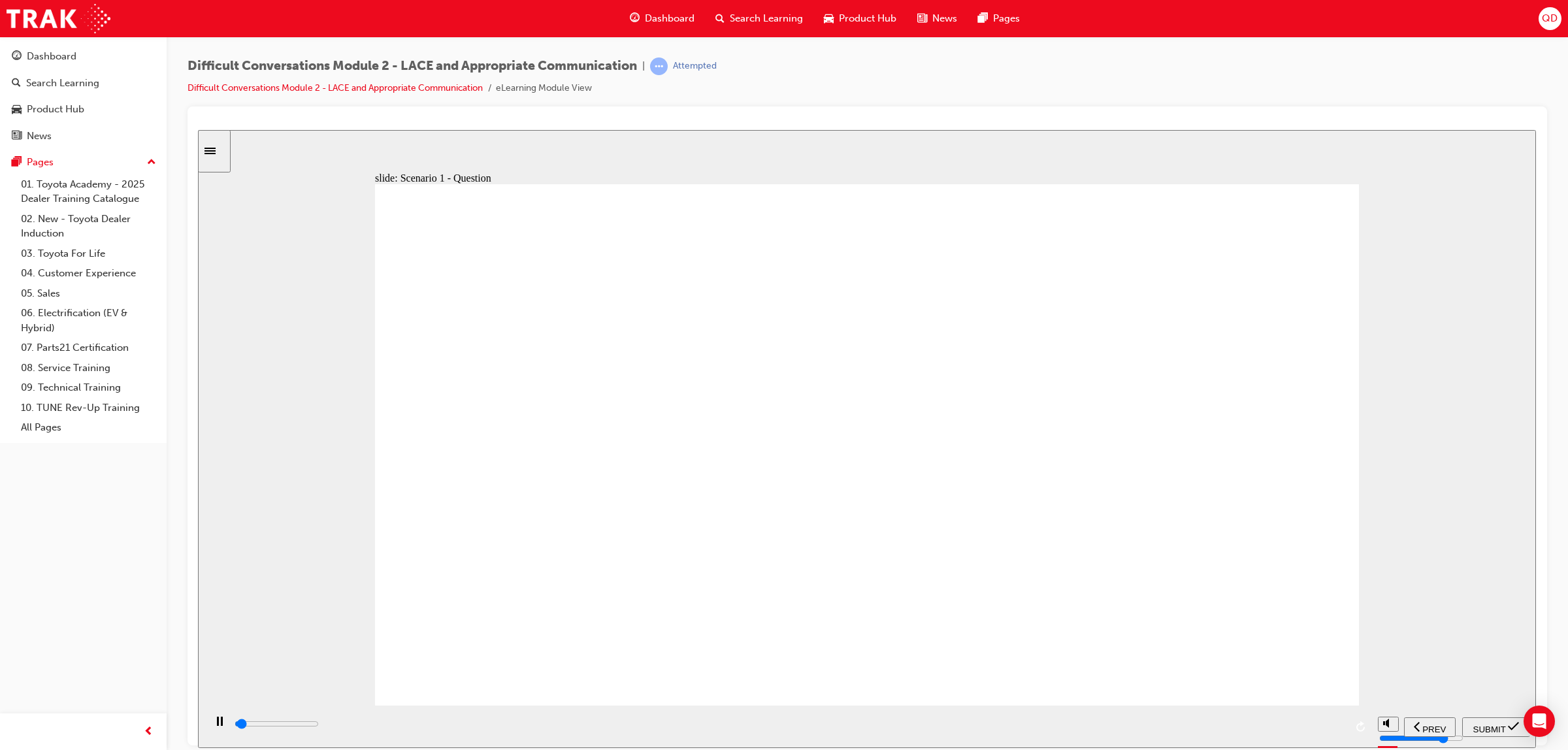
type input "400"
checkbox input "true"
type input "1300"
checkbox input "true"
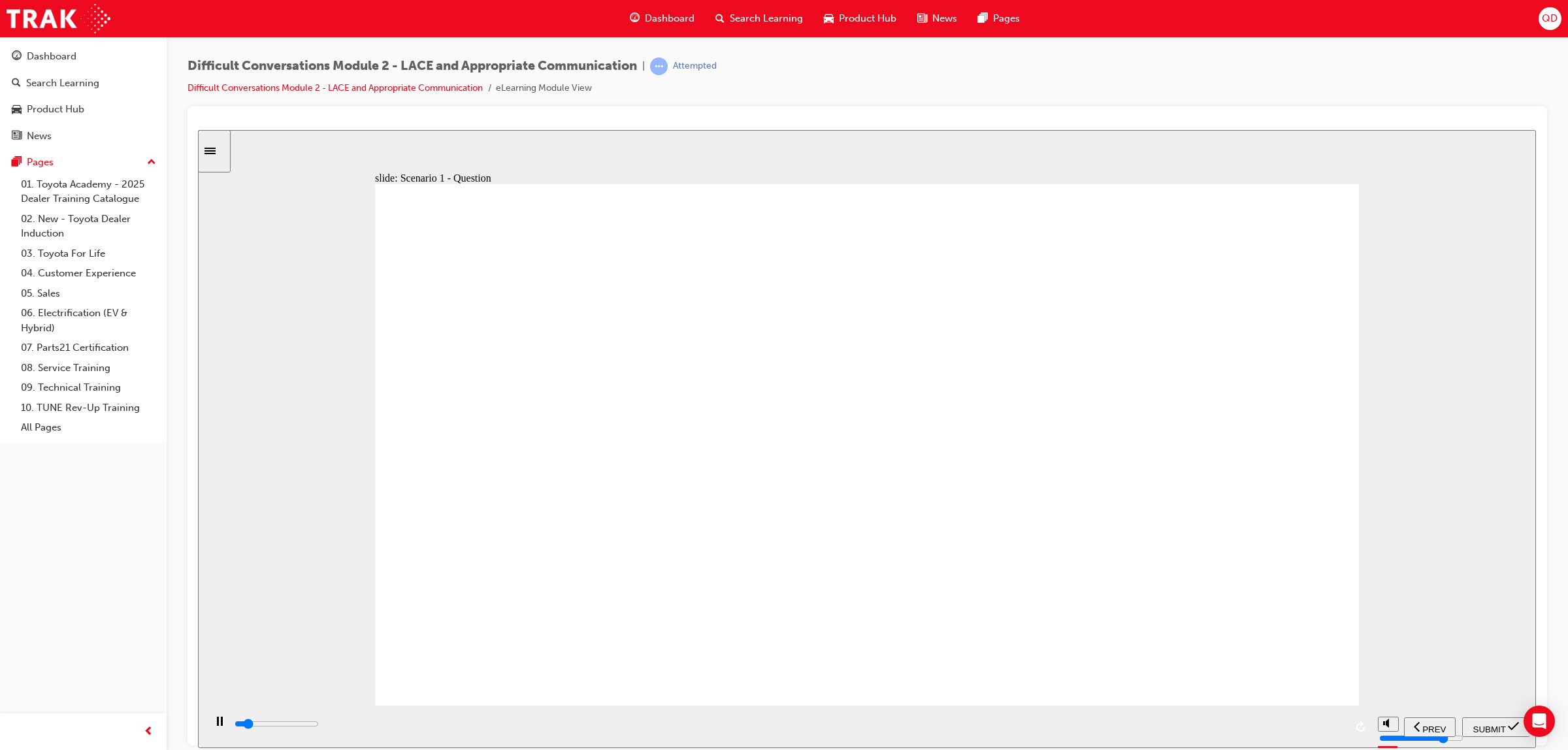
drag, startPoint x: 565, startPoint y: 455, endPoint x: 582, endPoint y: 427, distance: 32.8
type input "1800"
checkbox input "true"
click at [1478, 723] on span "SUBMIT" at bounding box center [1490, 728] width 33 height 10
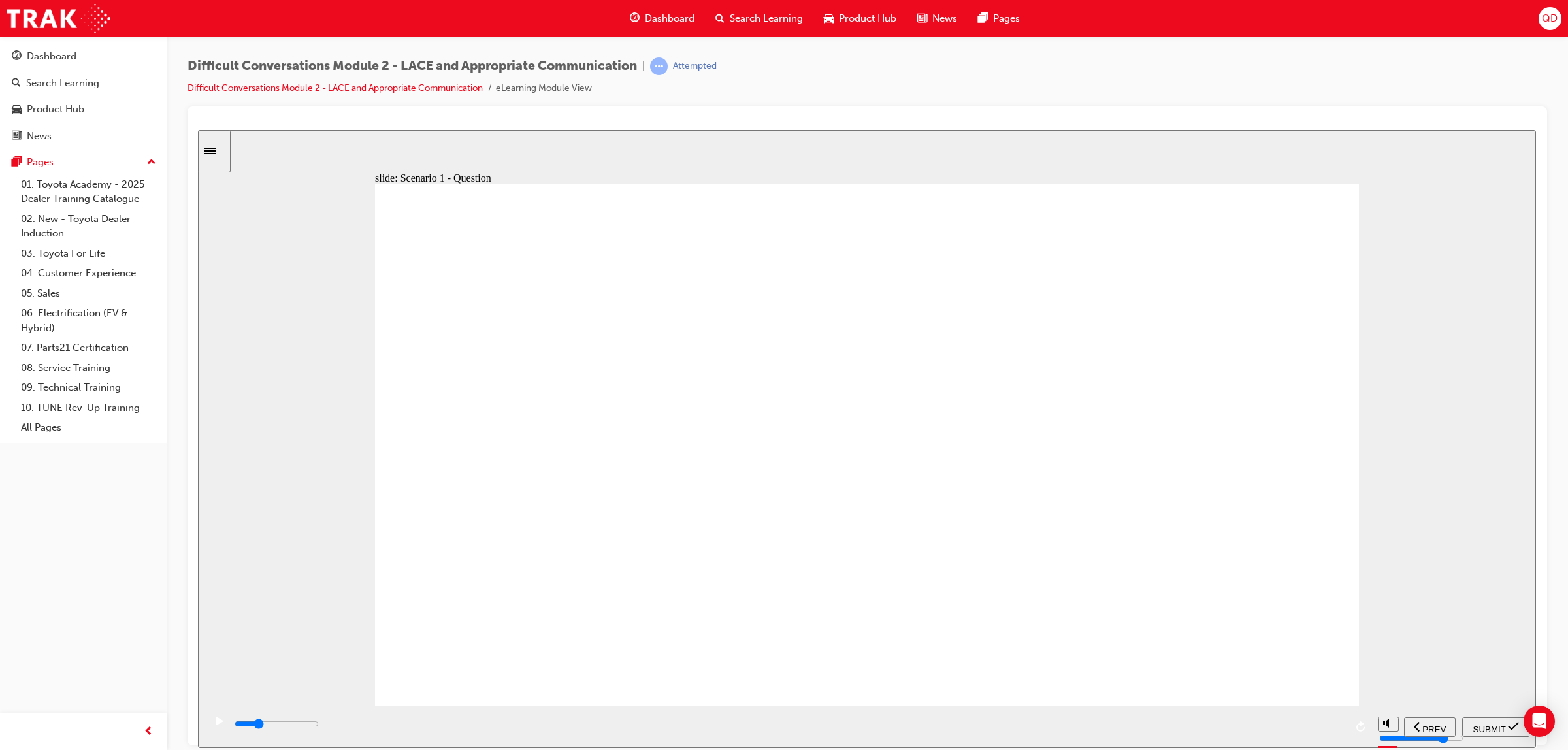
type input "6600"
checkbox input "true"
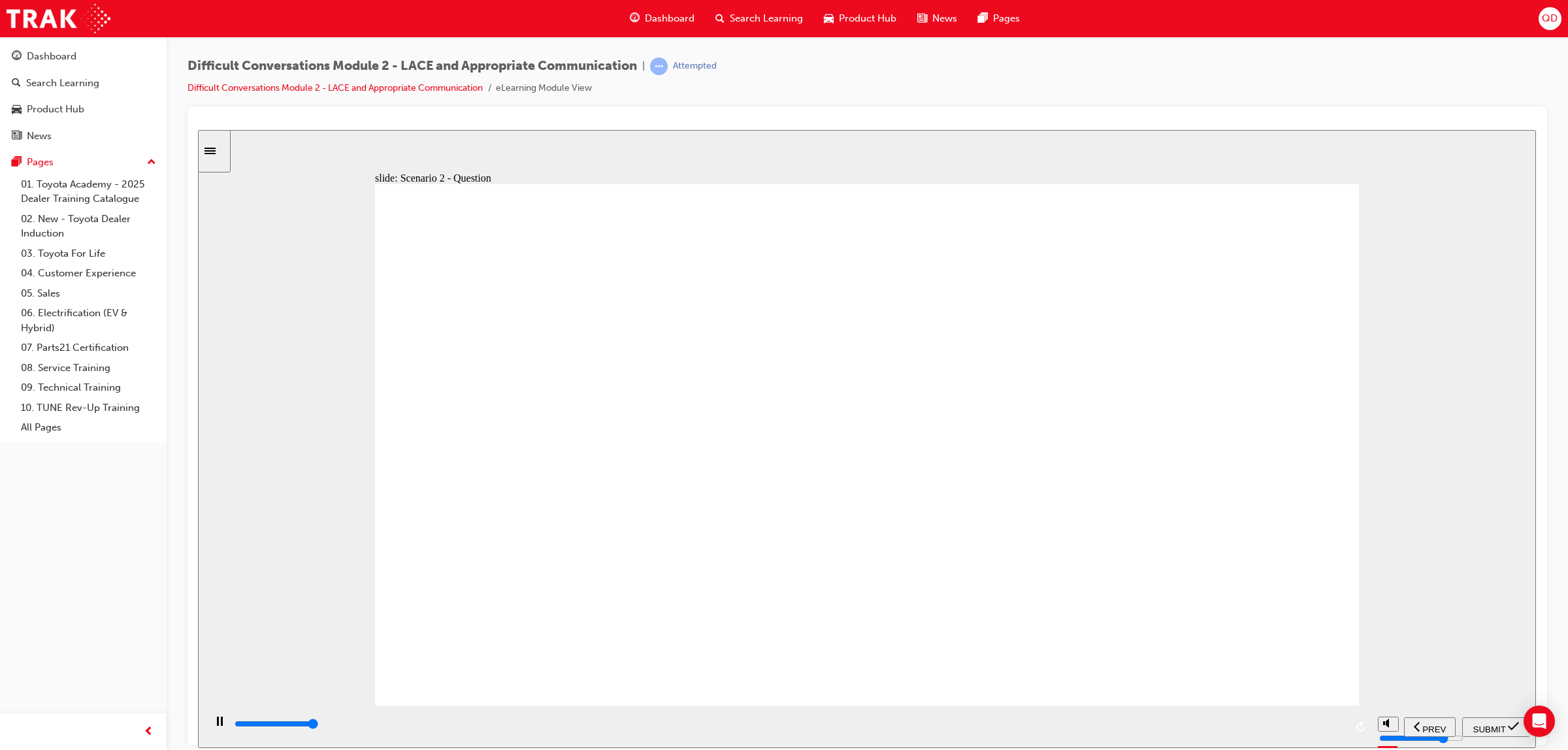
type input "8000"
checkbox input "true"
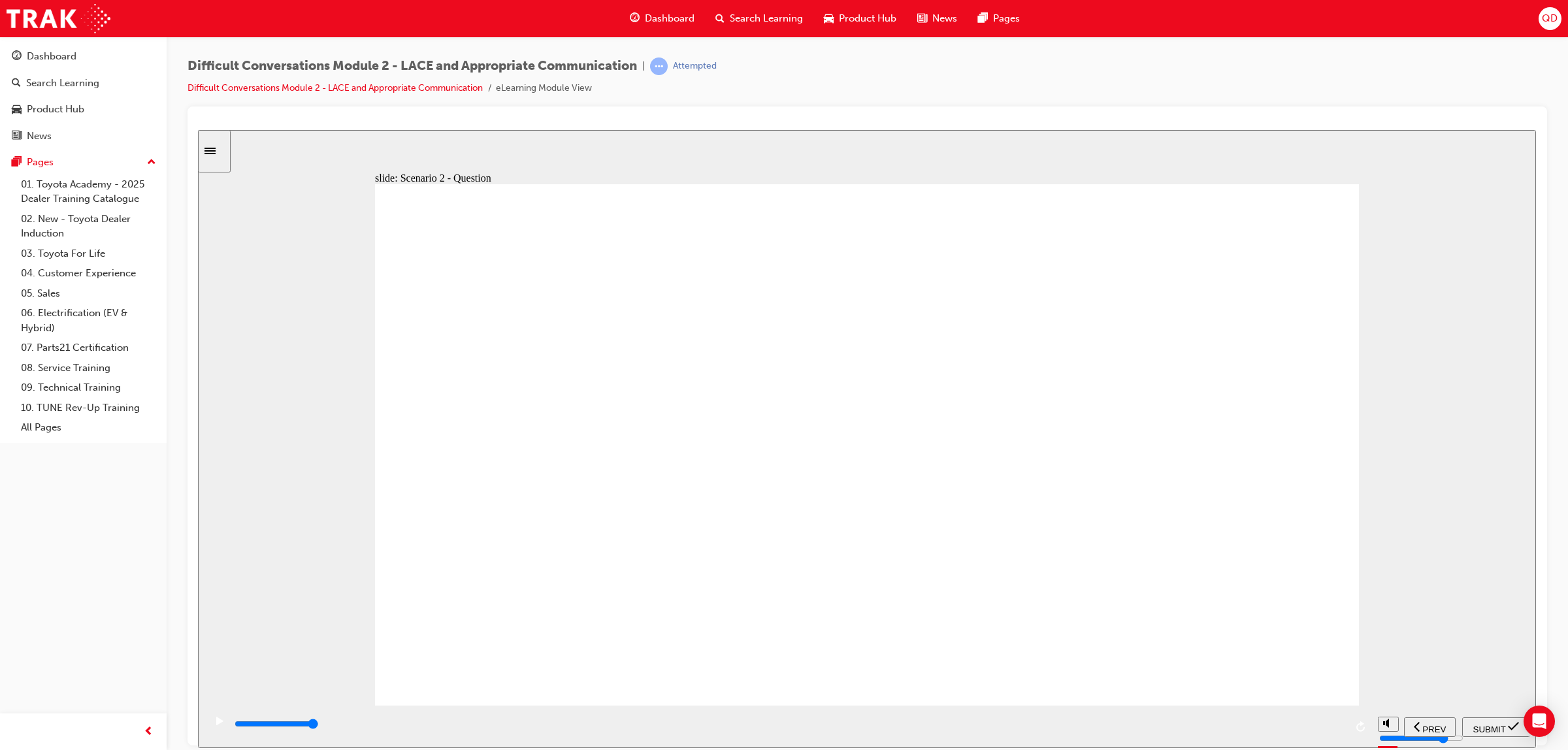
click at [1490, 724] on span "SUBMIT" at bounding box center [1490, 728] width 33 height 10
type input "9200"
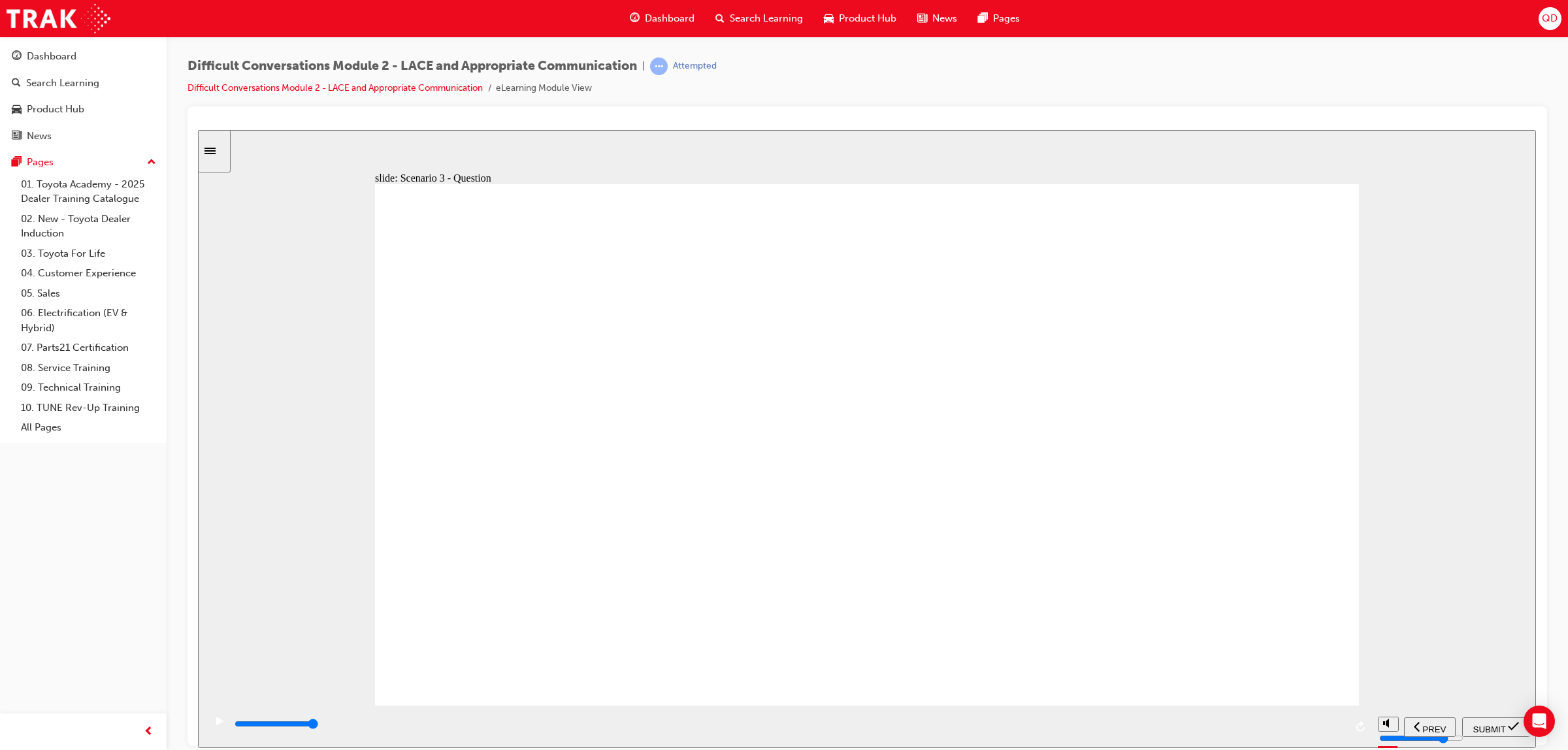
checkbox input "true"
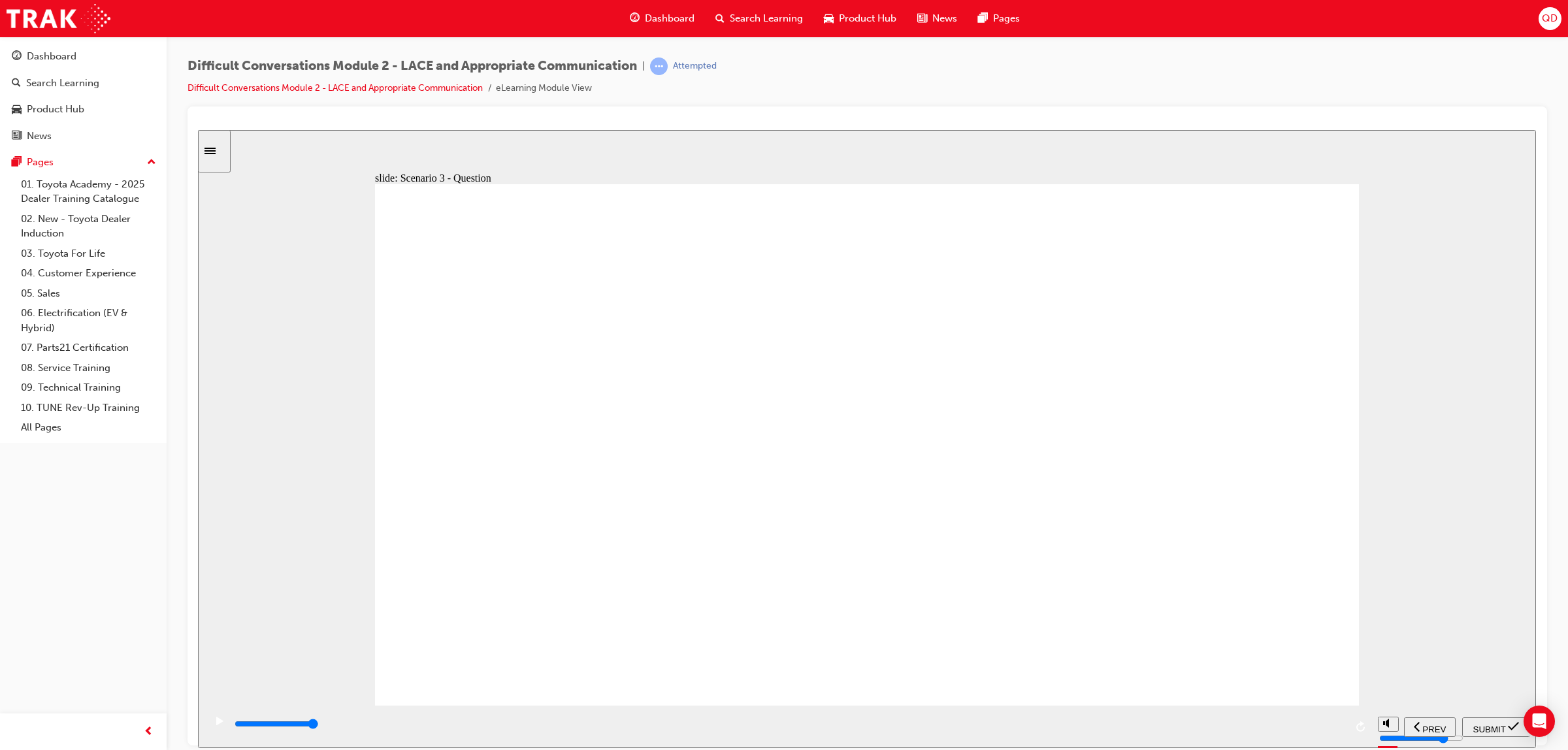
checkbox input "true"
click at [1479, 723] on span "SUBMIT" at bounding box center [1490, 728] width 33 height 10
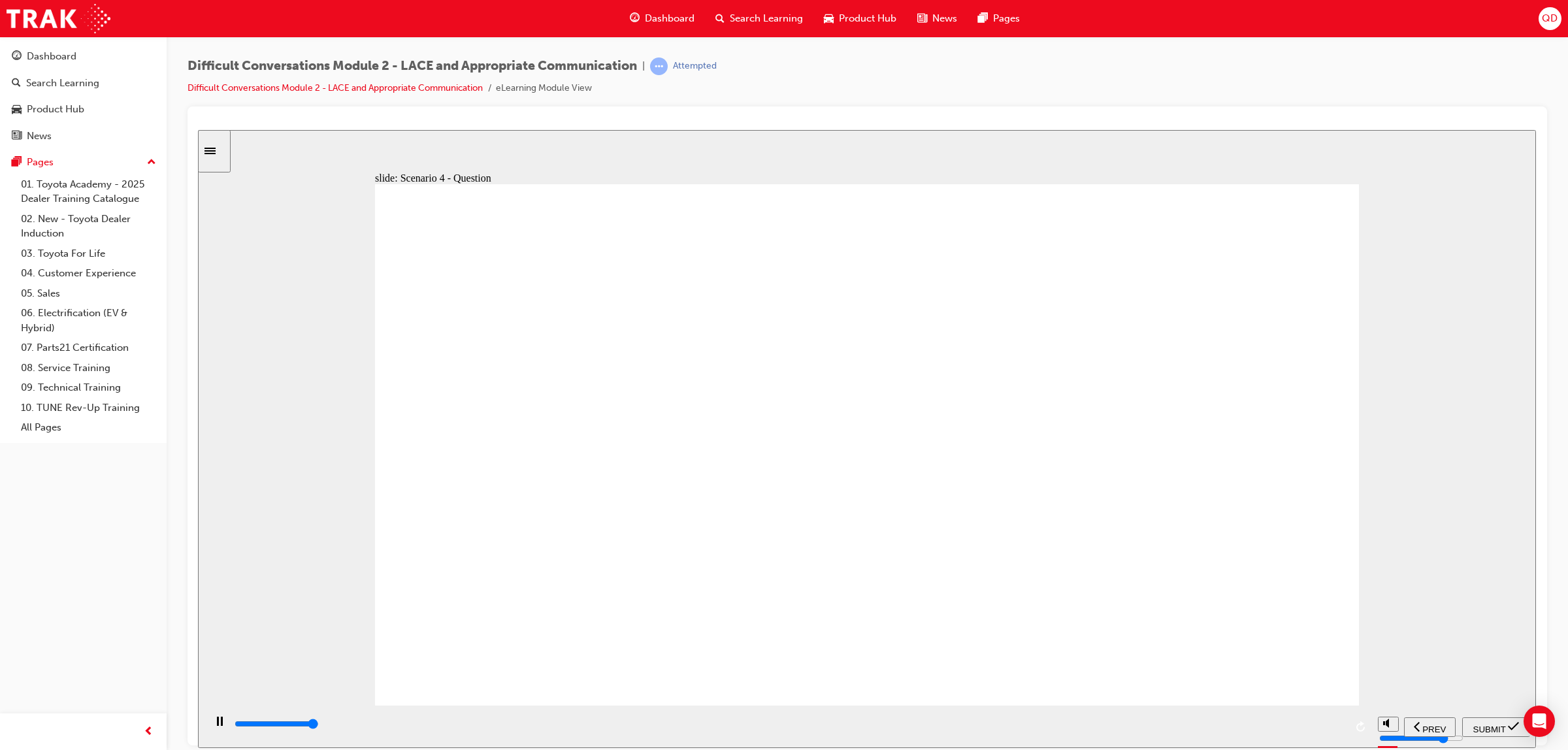
type input "8900"
checkbox input "true"
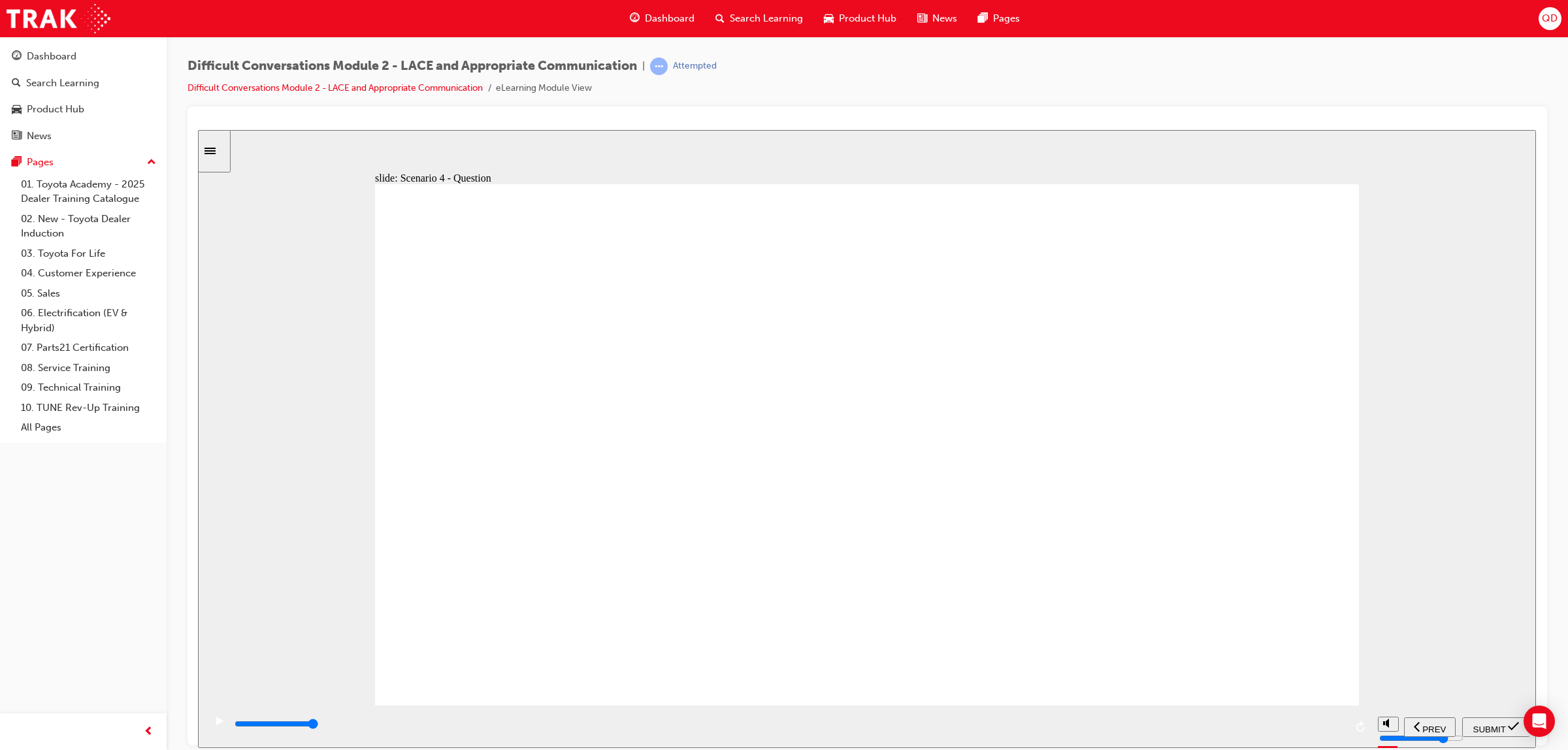
checkbox input "false"
checkbox input "true"
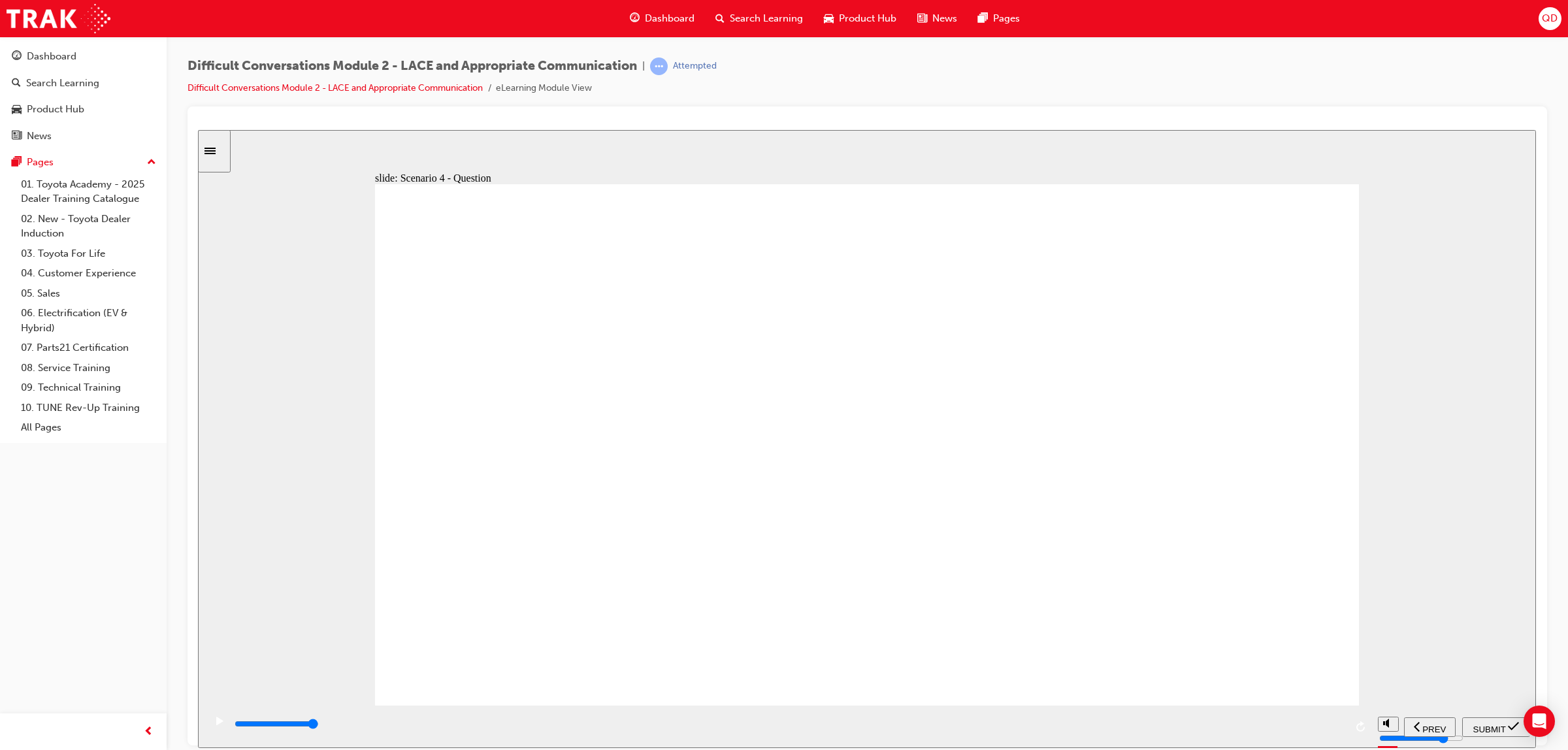
click at [1503, 723] on span "SUBMIT" at bounding box center [1490, 728] width 33 height 10
click at [1387, 729] on div "playback controls" at bounding box center [827, 723] width 1187 height 14
click at [1191, 731] on div "playback controls" at bounding box center [827, 723] width 1187 height 14
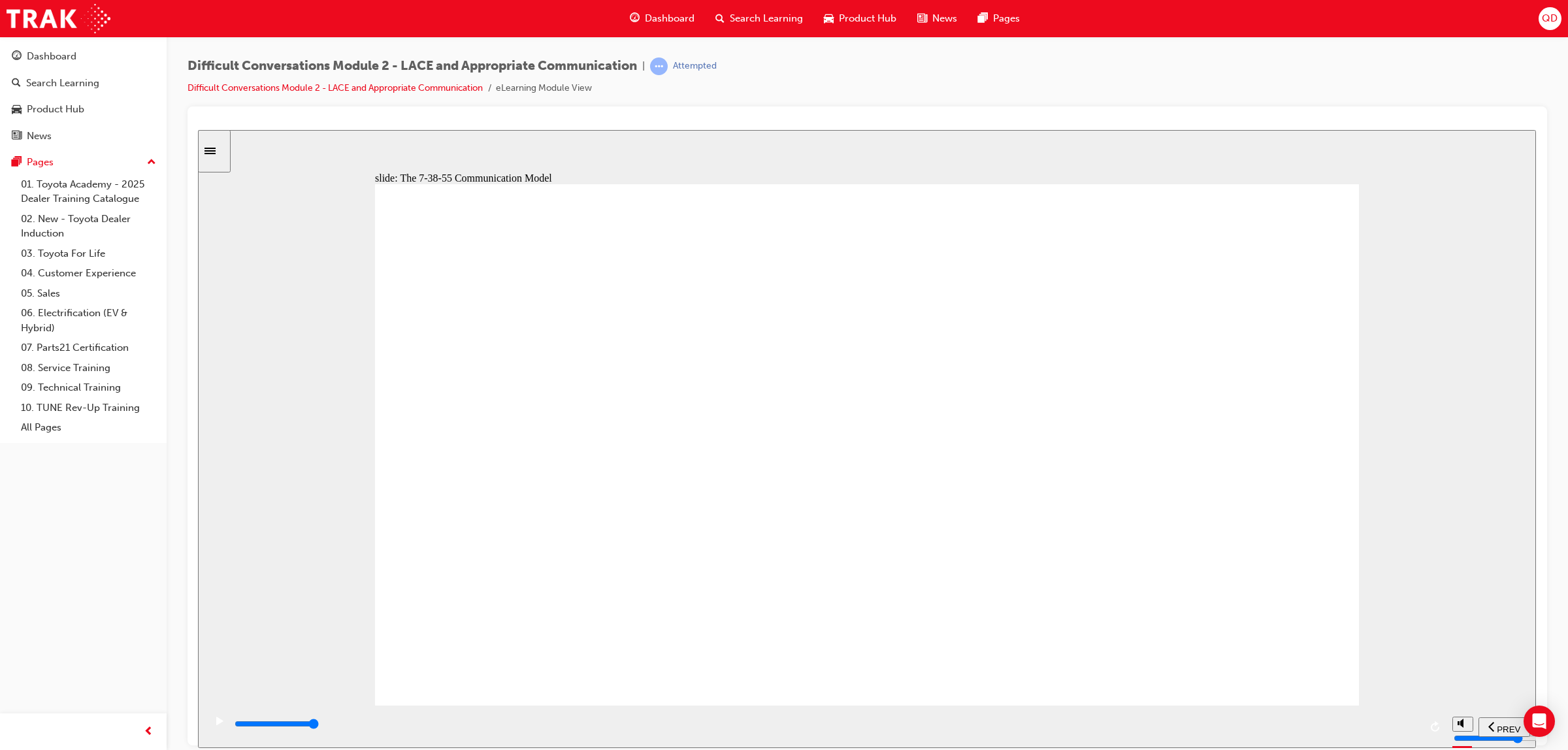
click at [1402, 731] on div "playback controls" at bounding box center [827, 723] width 1187 height 14
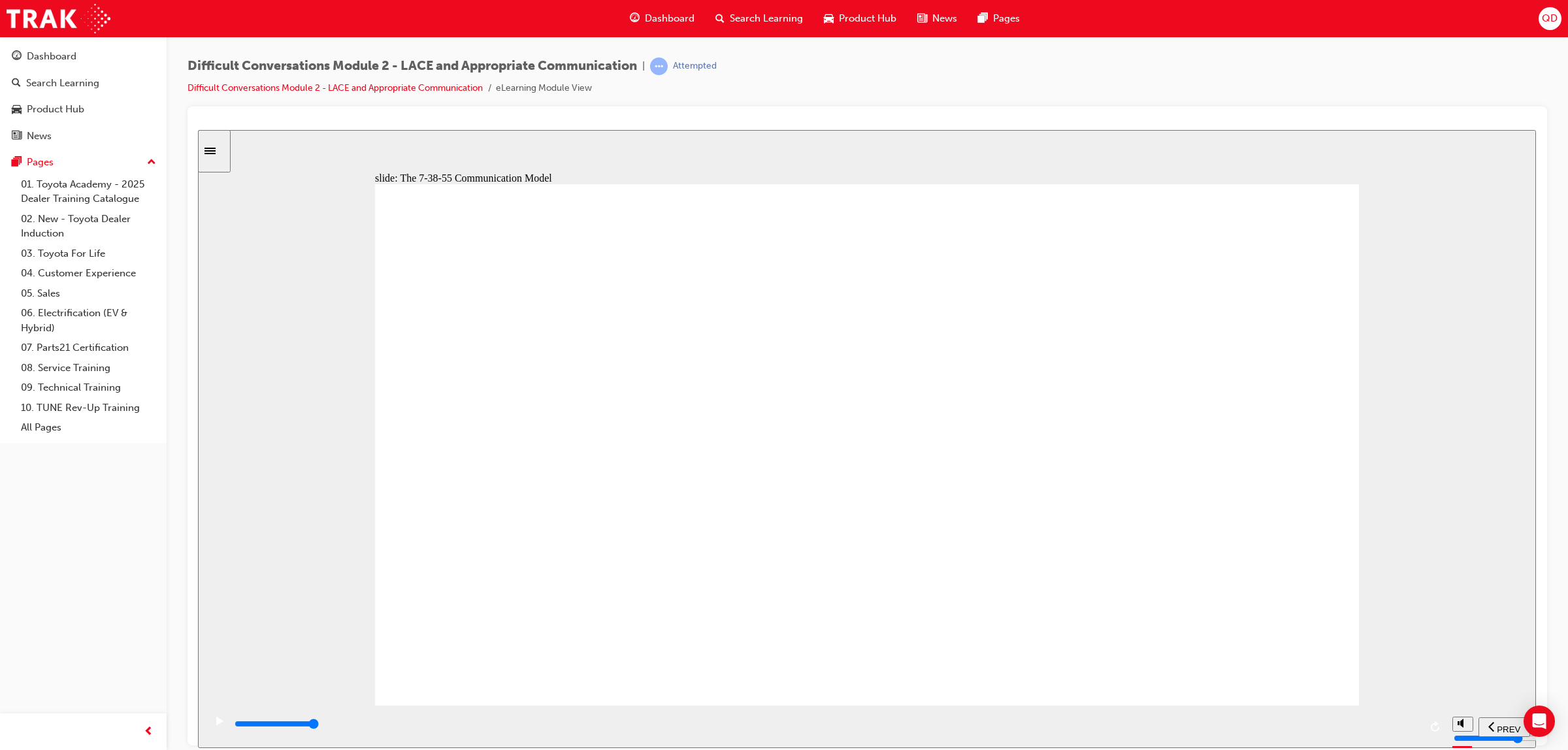
click at [1330, 721] on div "playback controls" at bounding box center [827, 723] width 1187 height 14
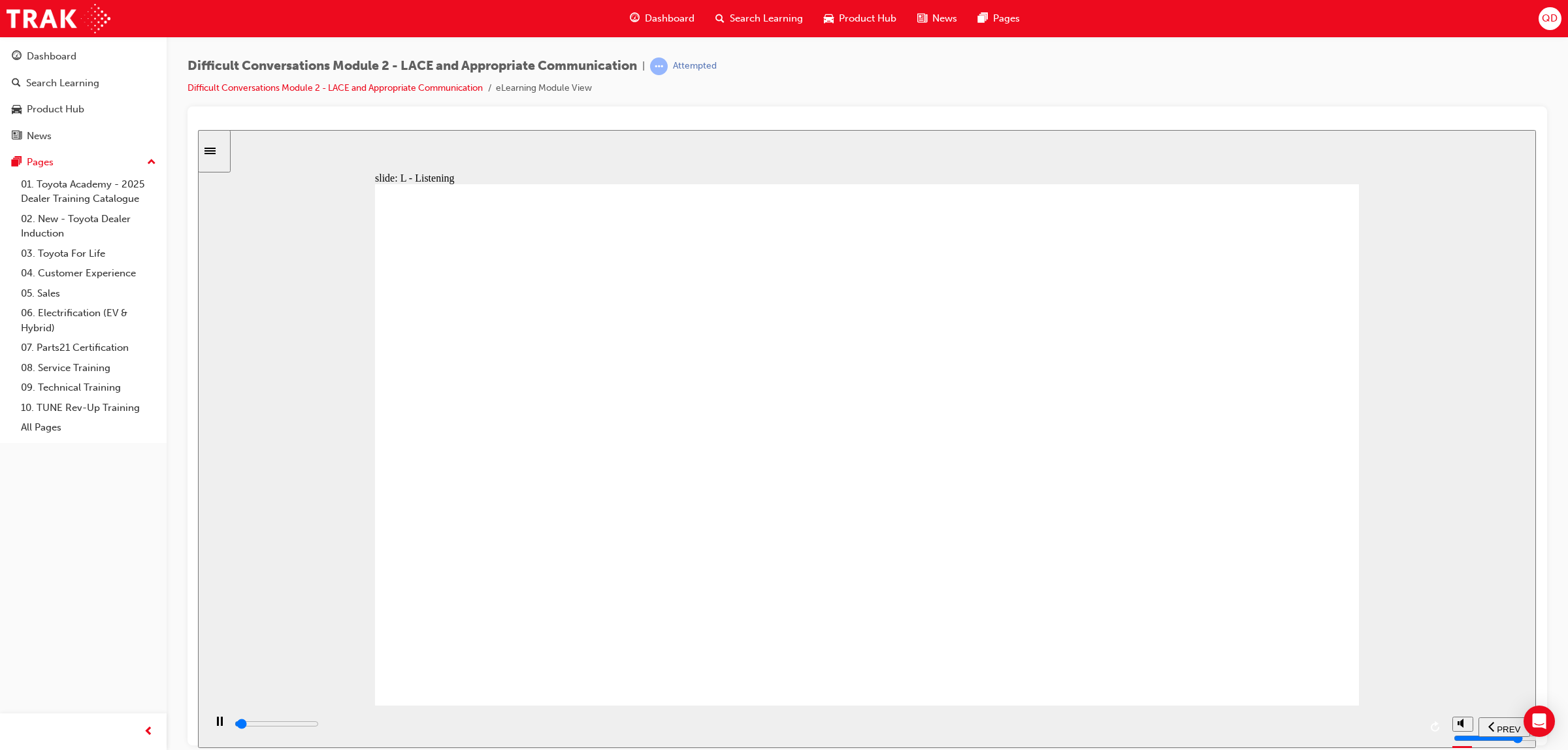
click at [319, 725] on input "slide progress" at bounding box center [277, 723] width 85 height 10
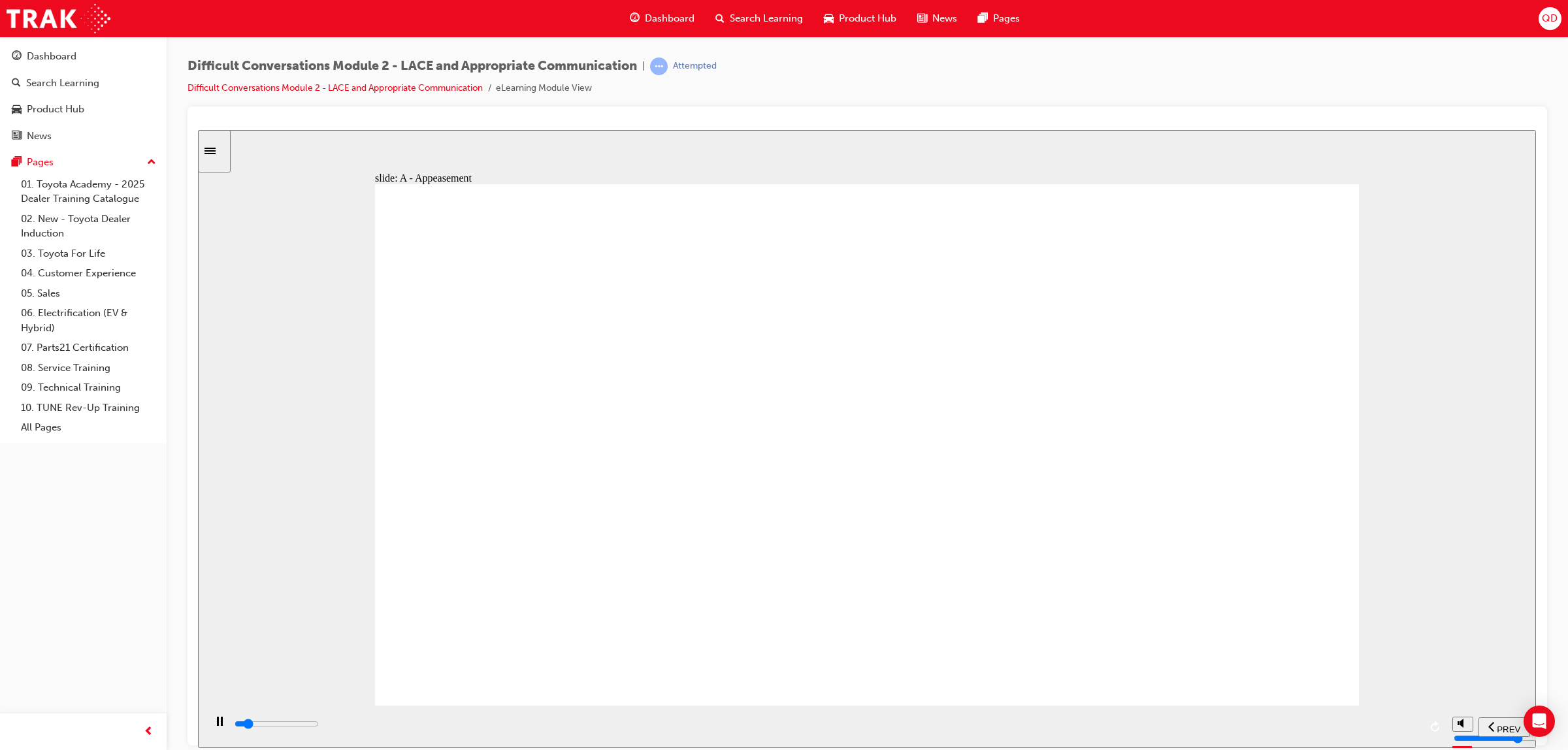
click at [1340, 731] on div "playback controls" at bounding box center [827, 723] width 1187 height 14
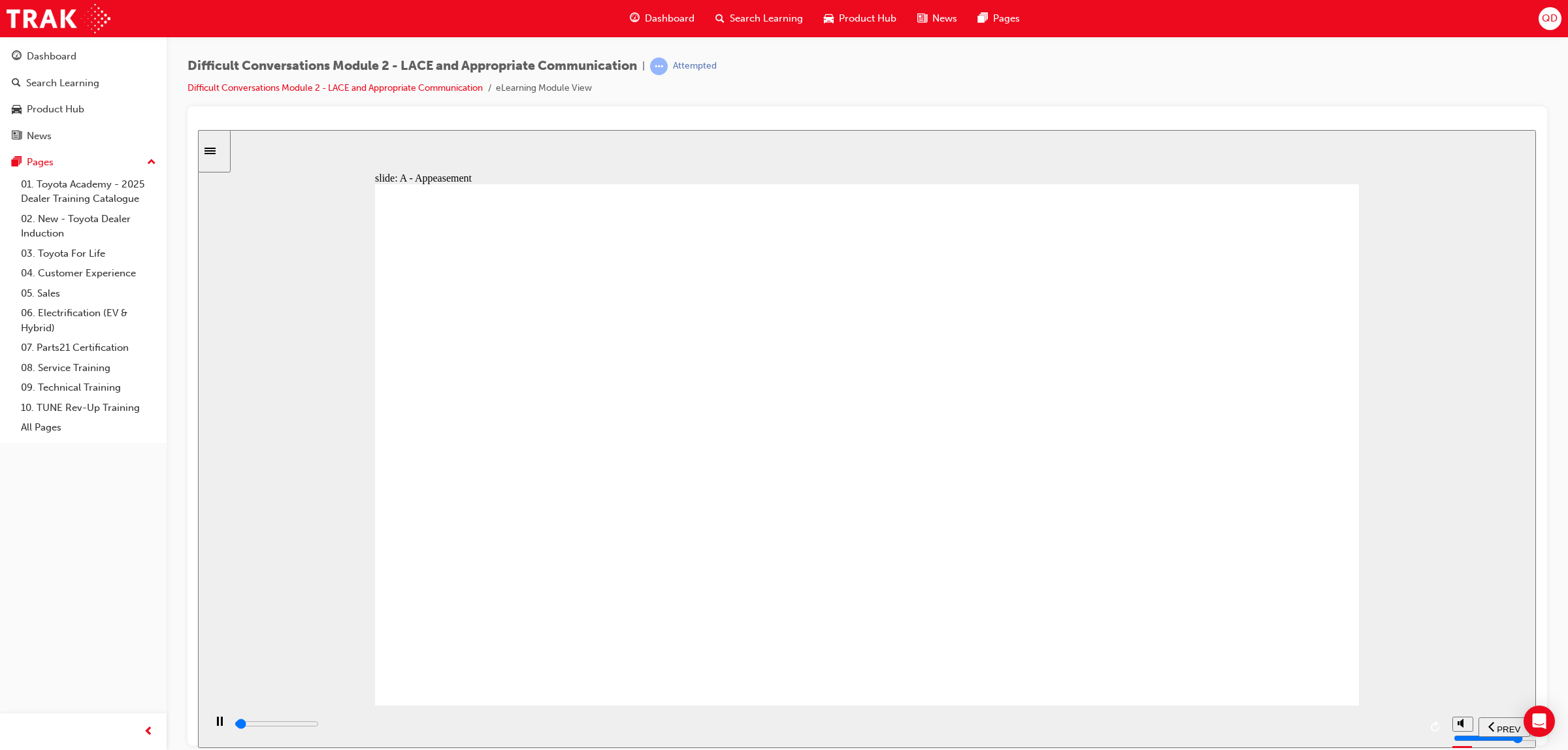
drag, startPoint x: 954, startPoint y: 539, endPoint x: 1040, endPoint y: 536, distance: 86.1
click at [1415, 729] on div "playback controls" at bounding box center [827, 723] width 1187 height 14
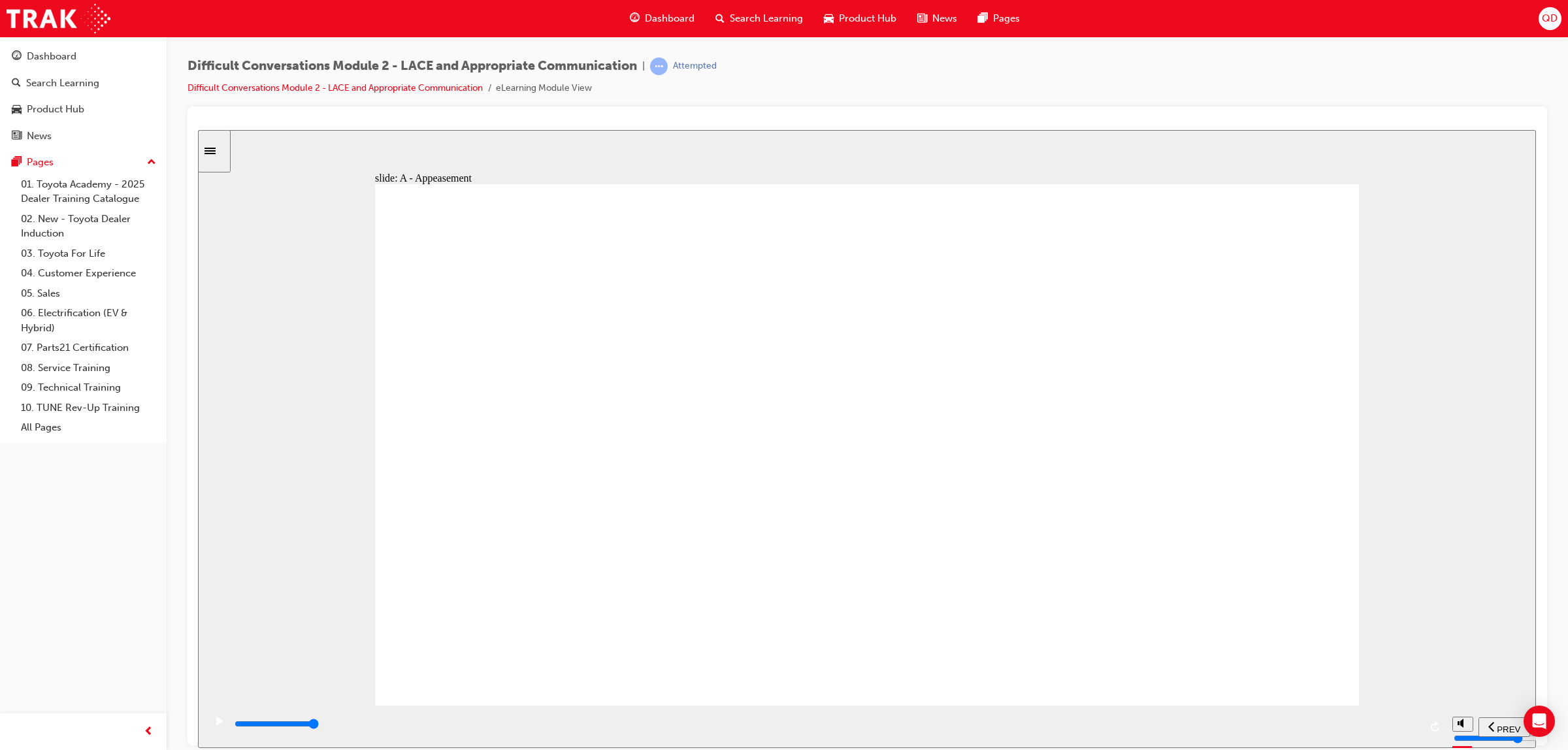
click at [1357, 717] on div "playback controls" at bounding box center [825, 726] width 1241 height 42
click at [1357, 718] on div "playback controls" at bounding box center [827, 726] width 1187 height 20
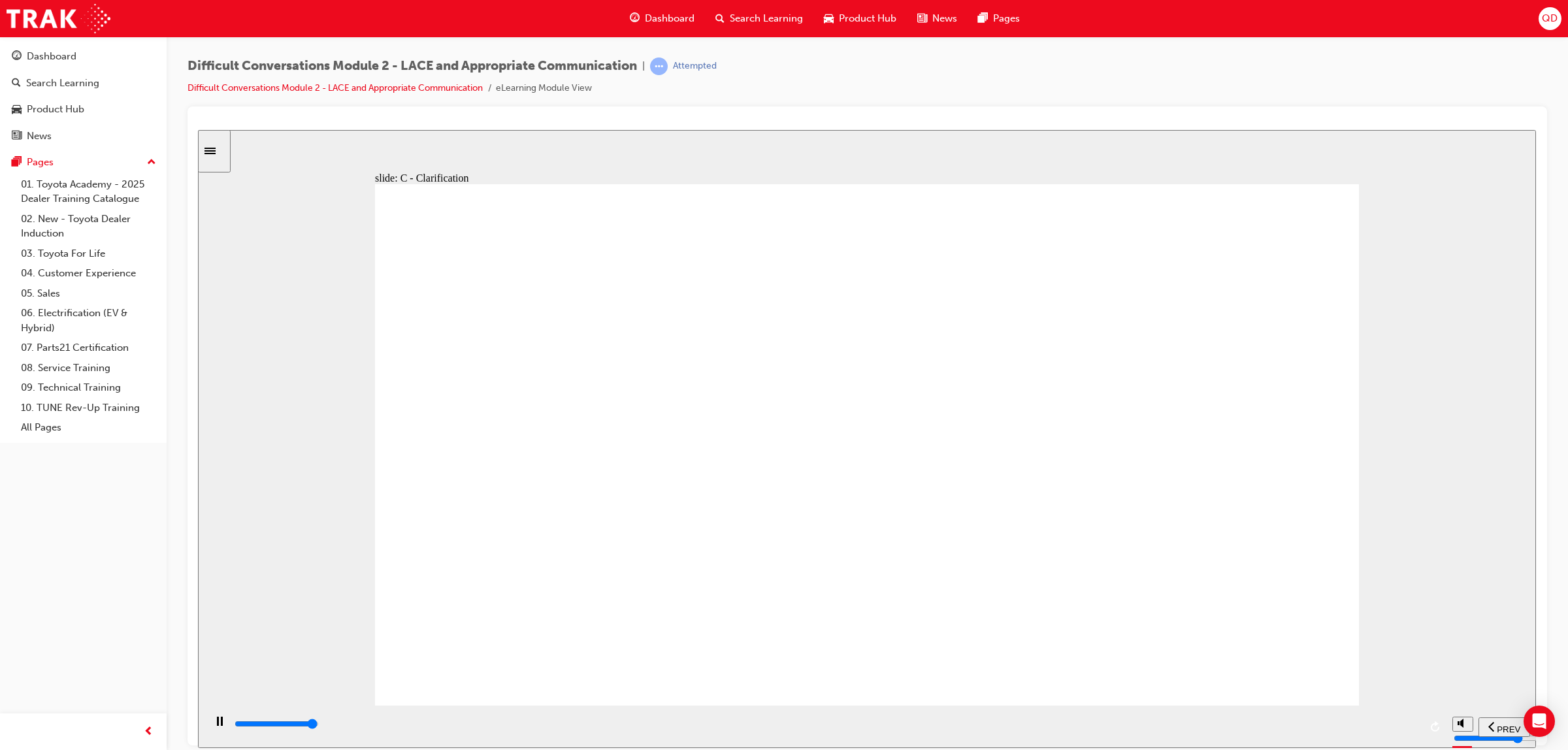
type input "71100"
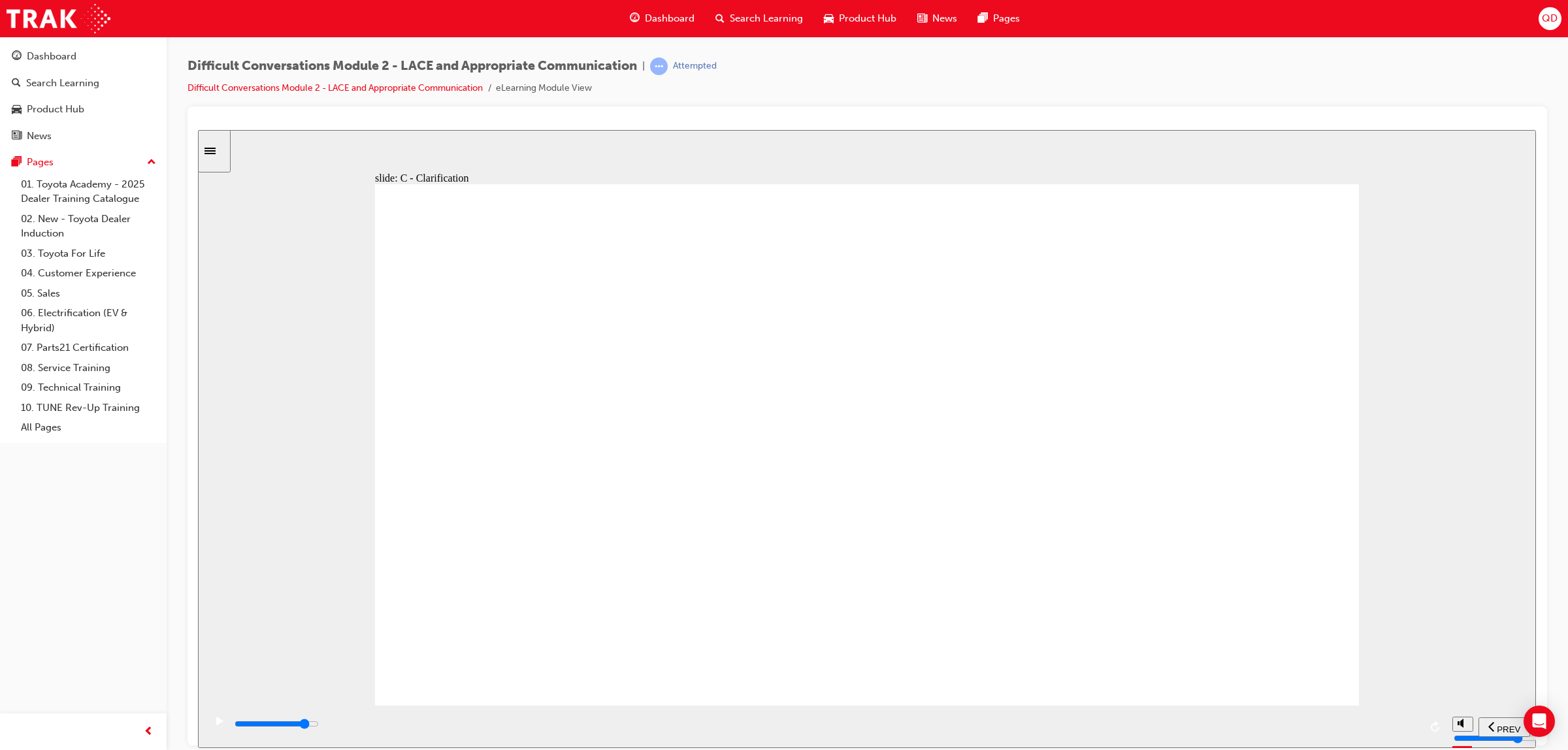
click at [1269, 717] on div "playback controls" at bounding box center [827, 726] width 1187 height 20
click at [1387, 721] on div "playback controls" at bounding box center [827, 723] width 1187 height 14
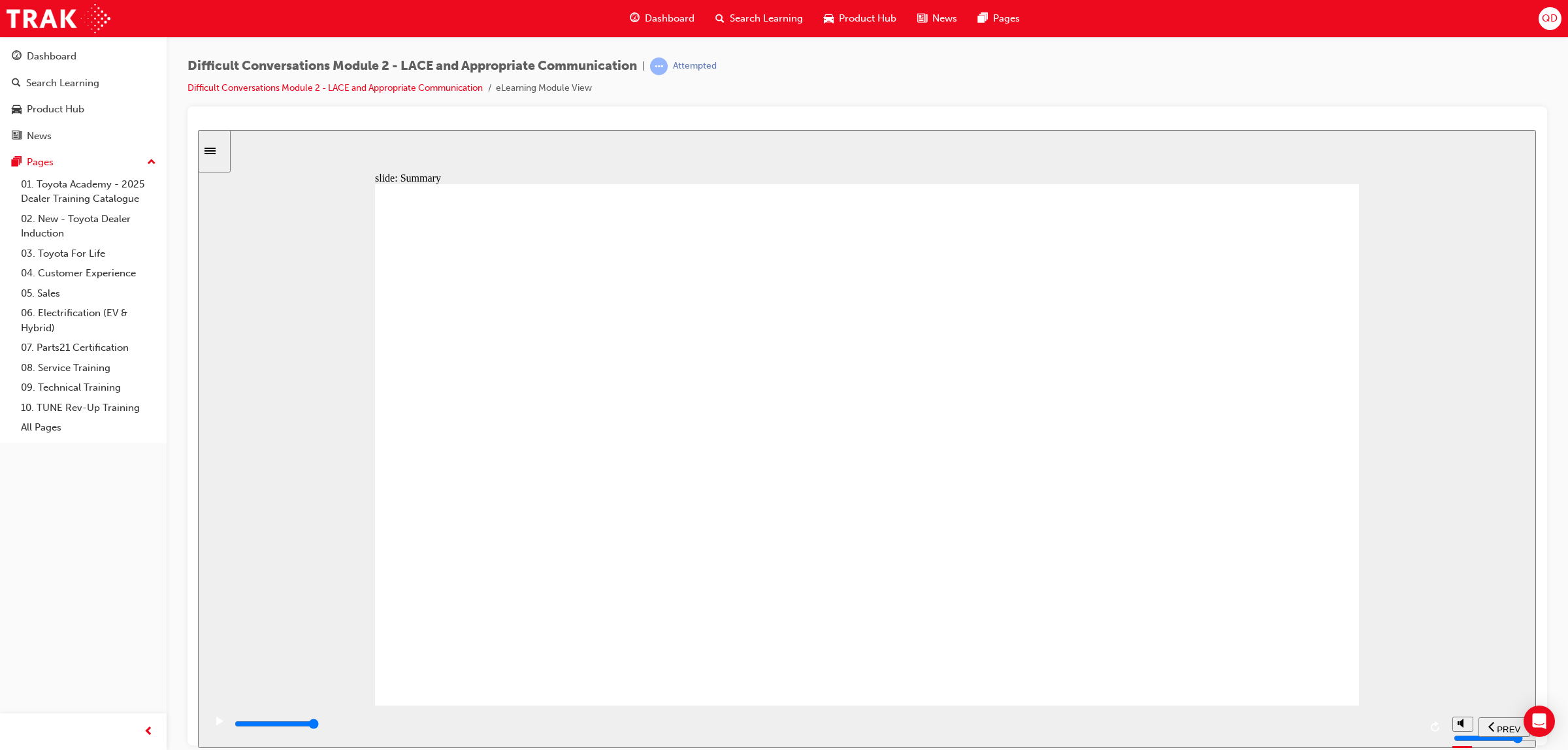
click at [319, 725] on input "slide progress" at bounding box center [277, 723] width 85 height 10
click at [1406, 731] on div "playback controls" at bounding box center [827, 723] width 1187 height 14
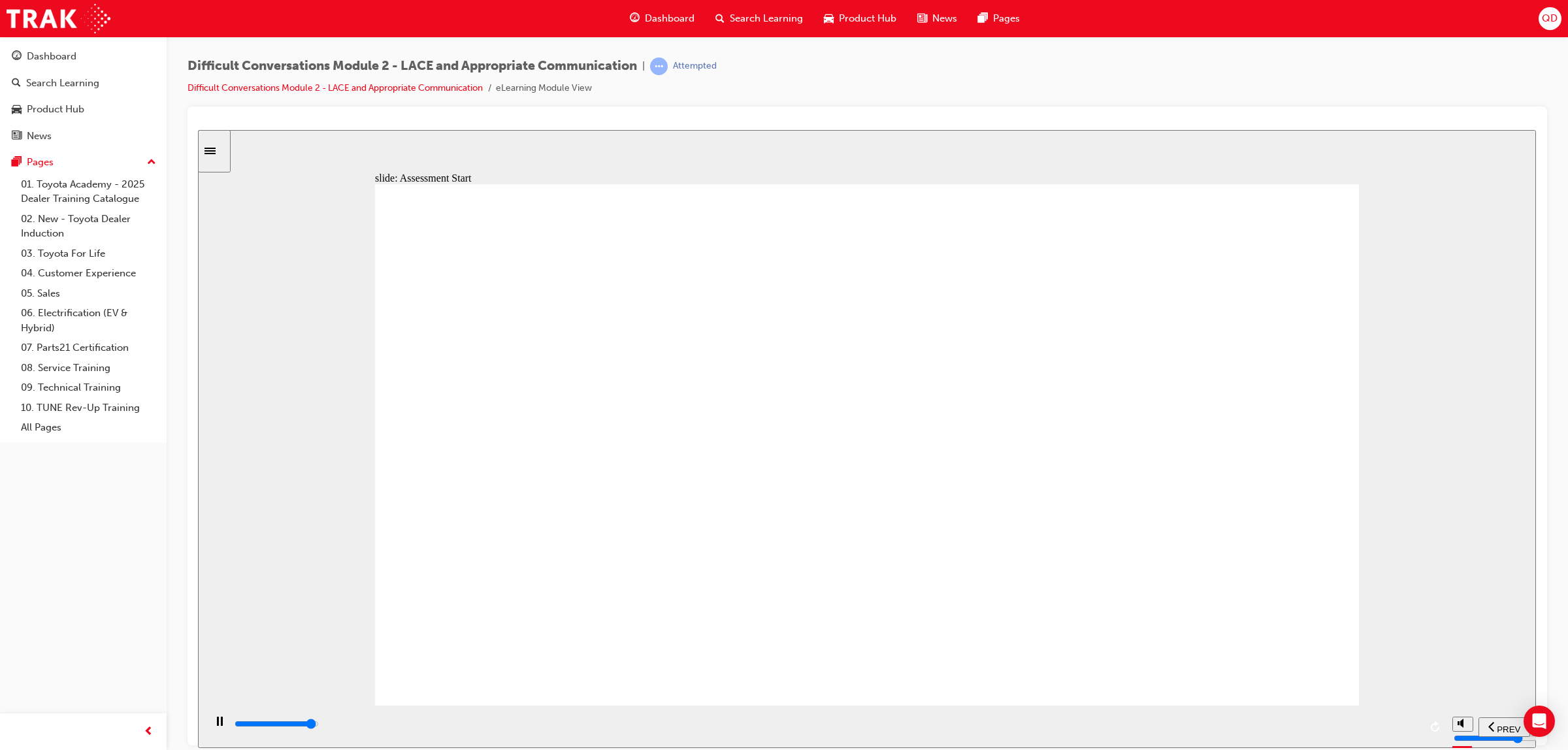
click at [1371, 721] on div "playback controls" at bounding box center [827, 723] width 1187 height 14
type input "9600"
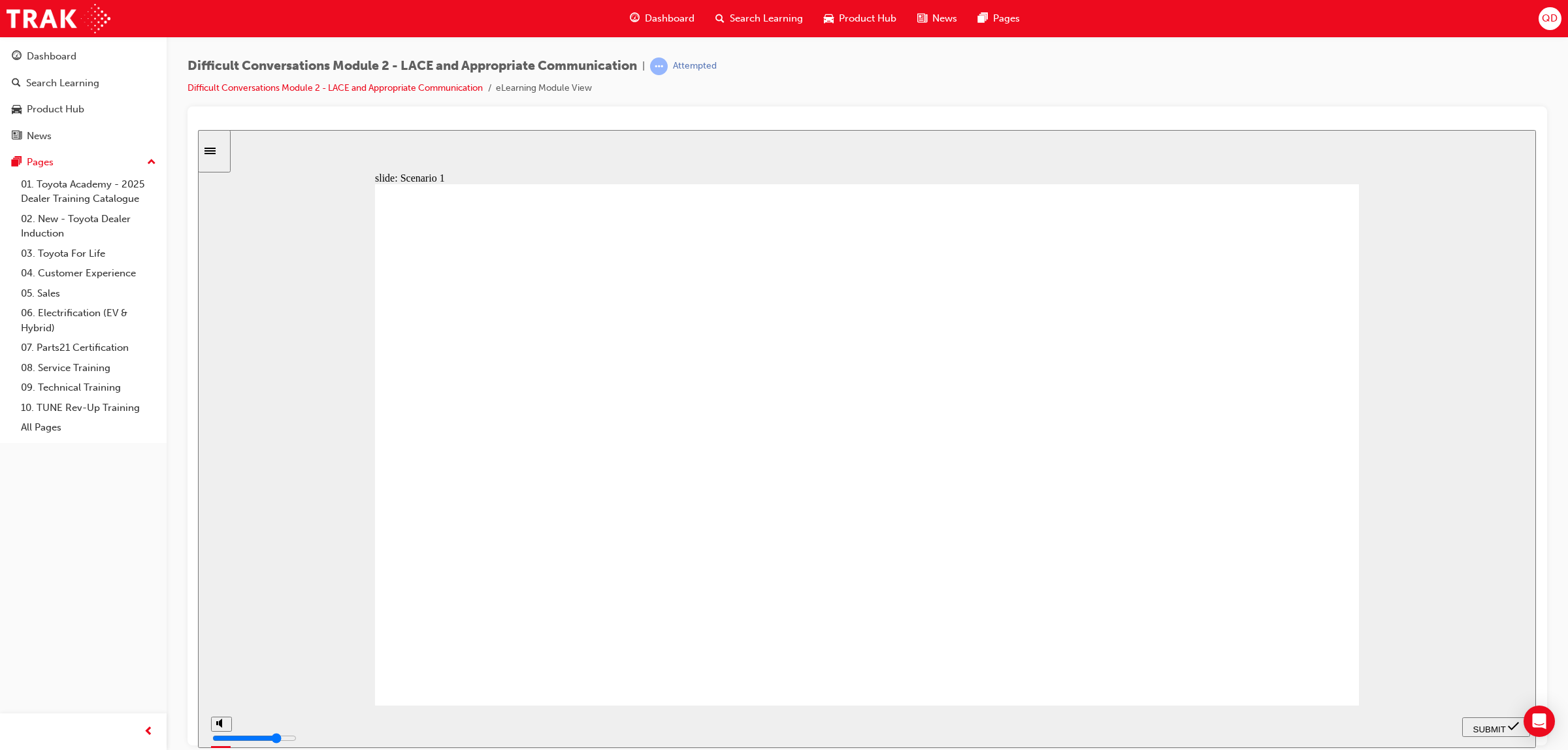
checkbox input "true"
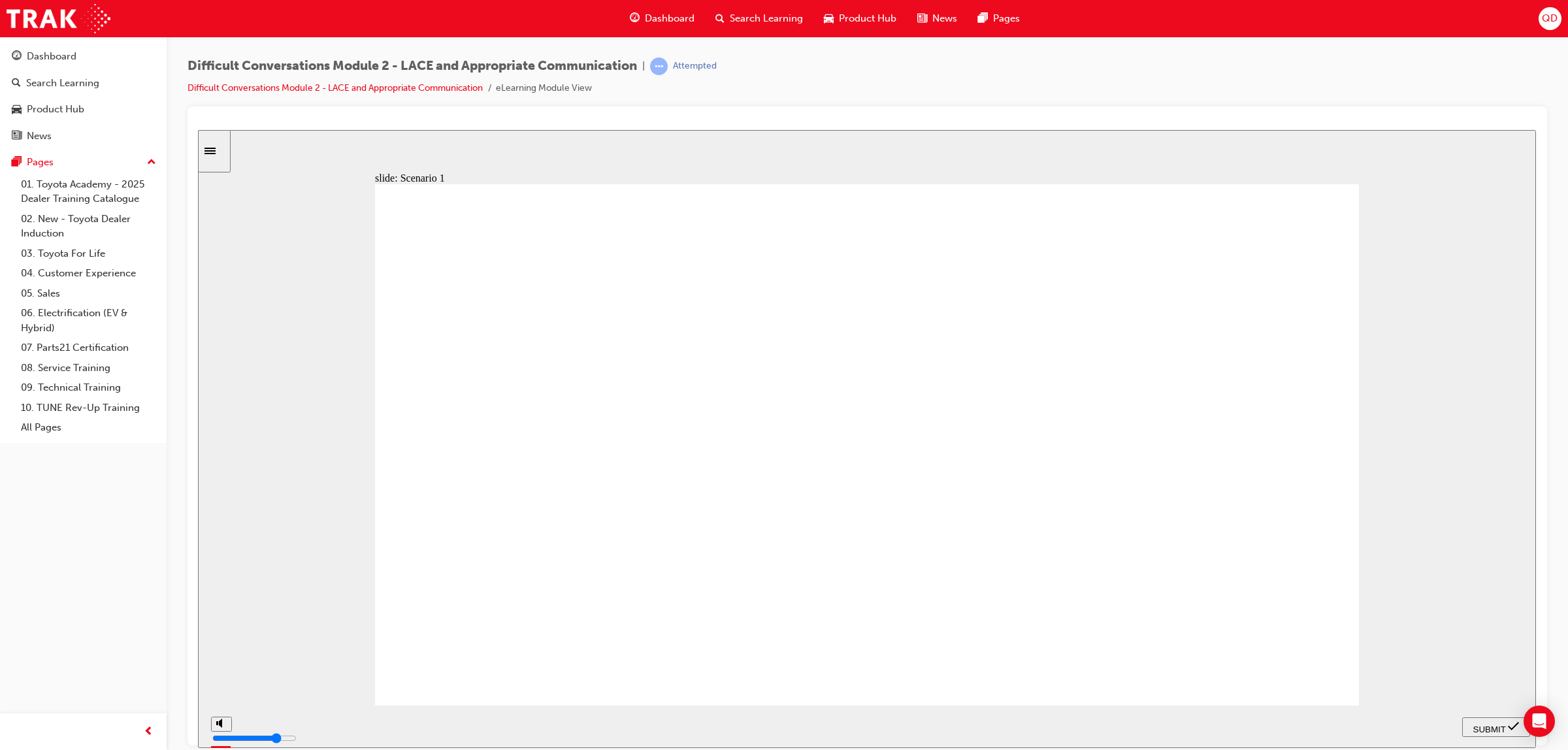
checkbox input "true"
click at [1491, 720] on div "SUBMIT" at bounding box center [1496, 727] width 57 height 14
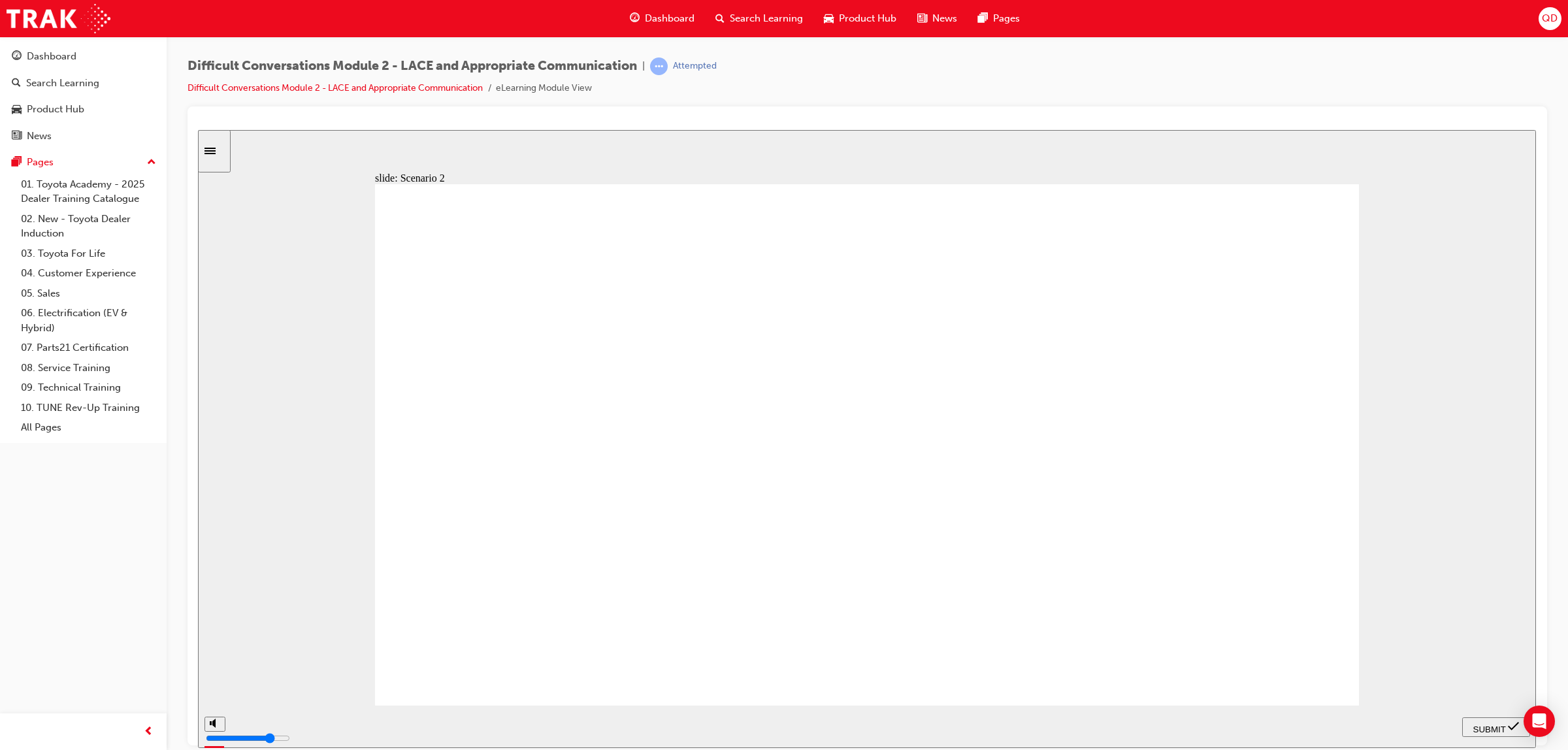
checkbox input "true"
checkbox input "false"
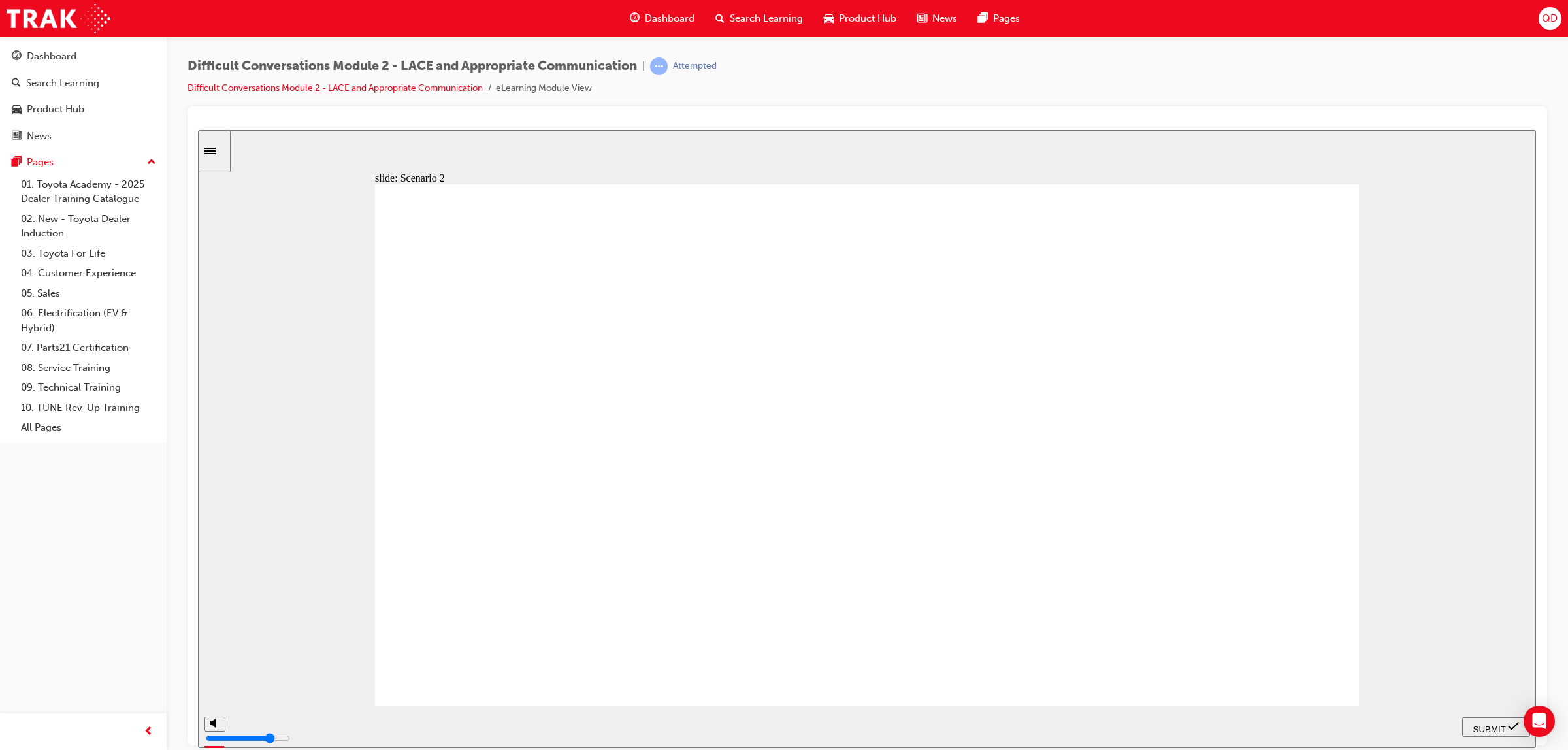
checkbox input "true"
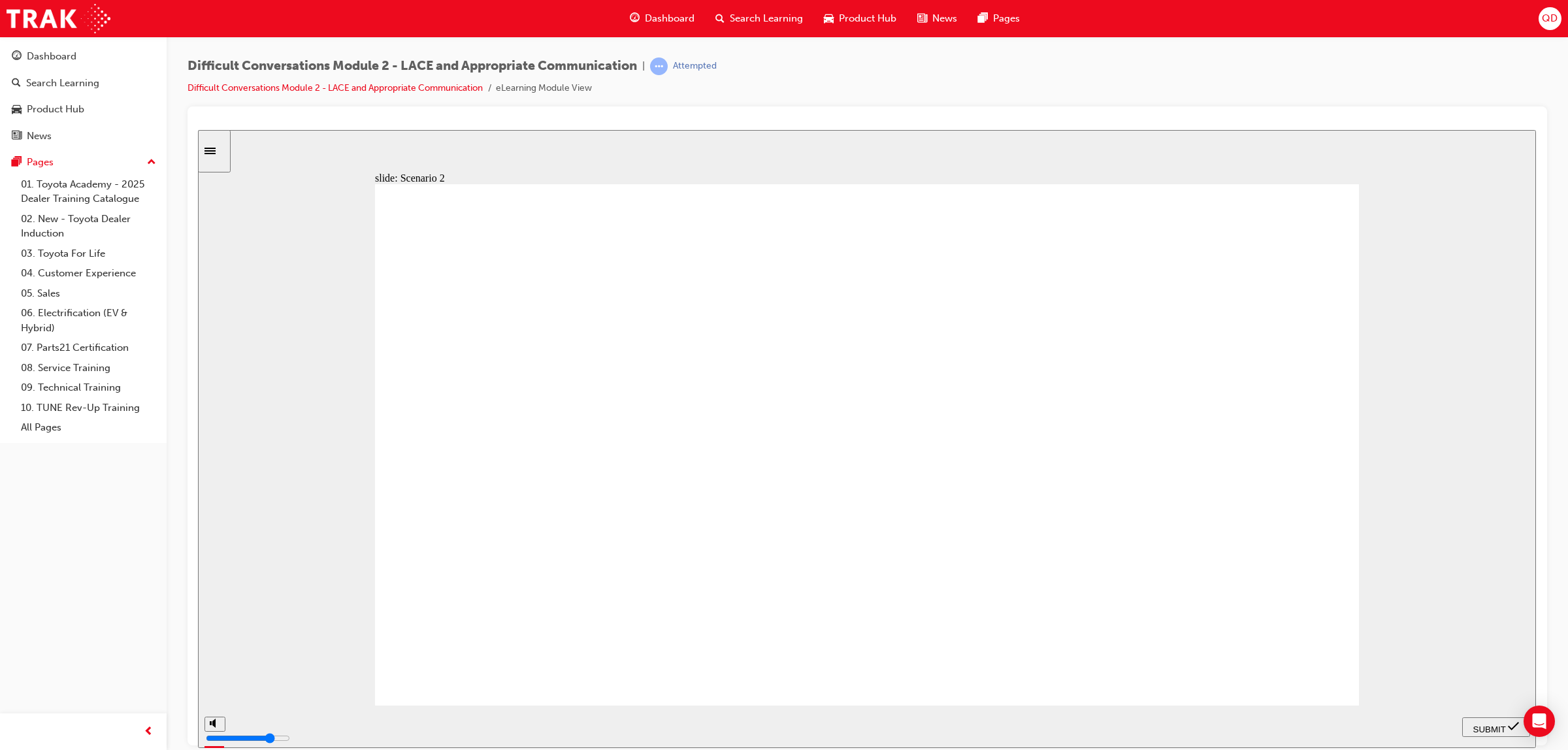
checkbox input "true"
click at [1485, 723] on span "SUBMIT" at bounding box center [1490, 728] width 33 height 10
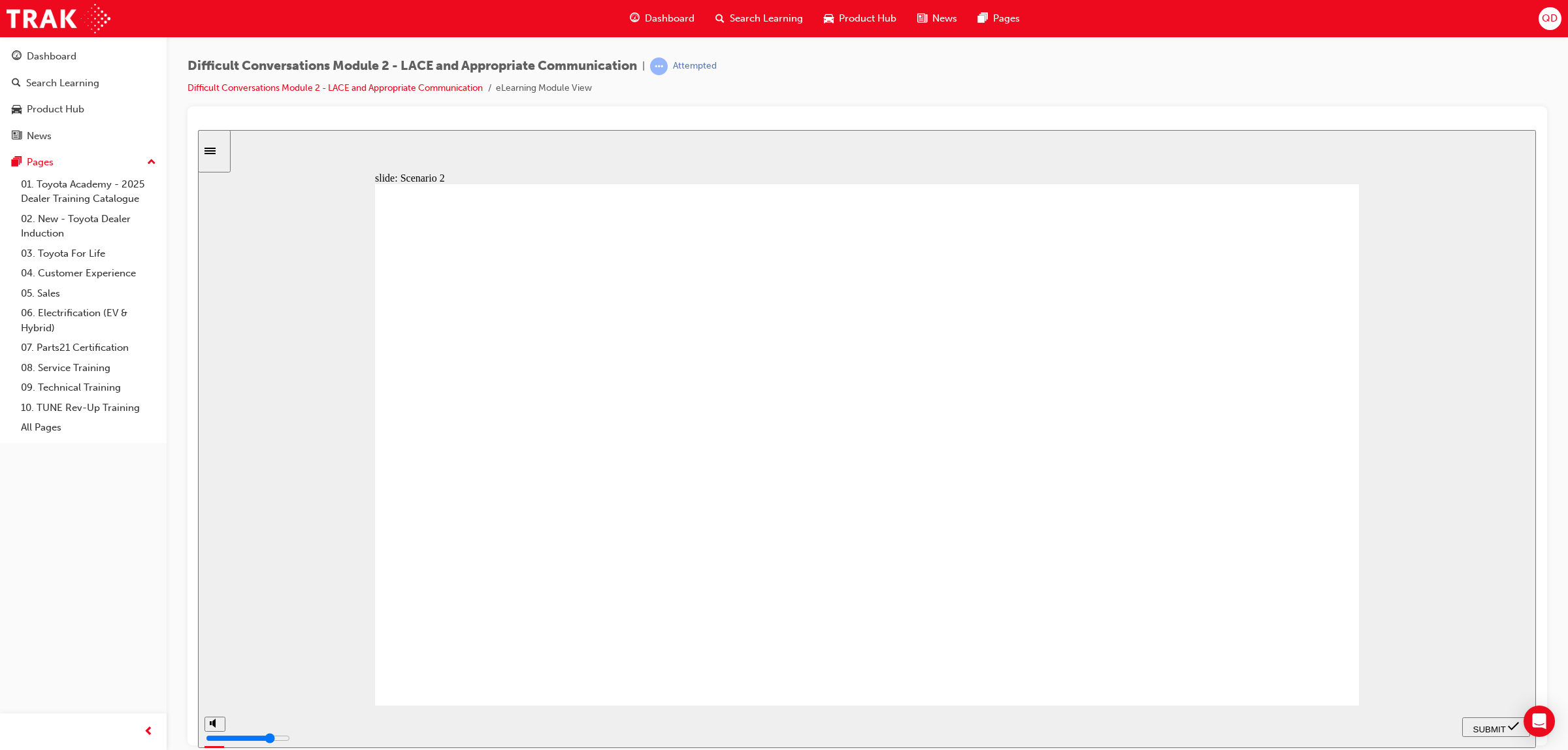
drag, startPoint x: 1037, startPoint y: 319, endPoint x: 1003, endPoint y: 346, distance: 43.4
click at [222, 153] on div "Sidebar Toggle" at bounding box center [214, 151] width 23 height 10
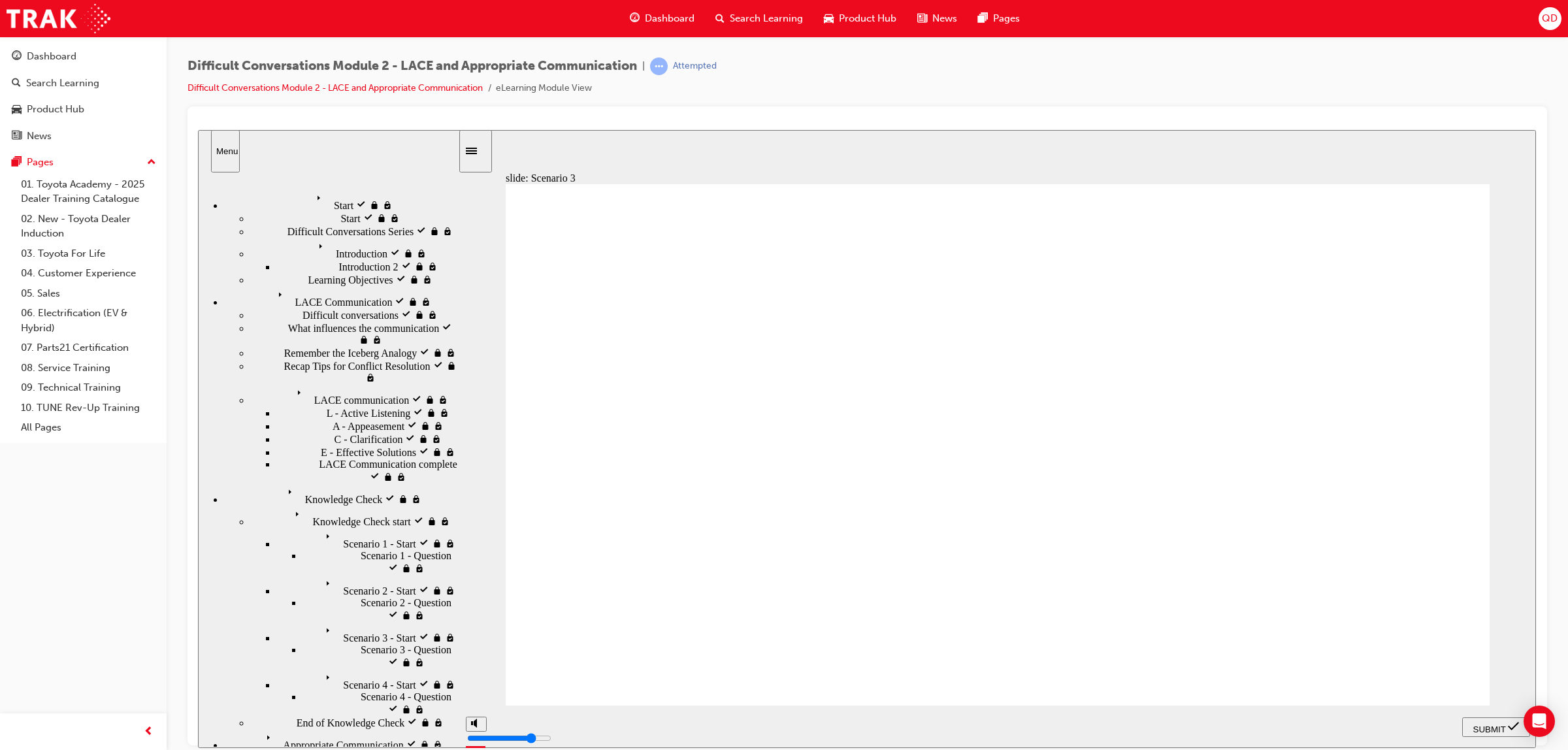
click at [580, 724] on input "slide progress" at bounding box center [538, 723] width 85 height 10
type input "9600"
click at [1517, 725] on icon "next" at bounding box center [1517, 725] width 7 height 12
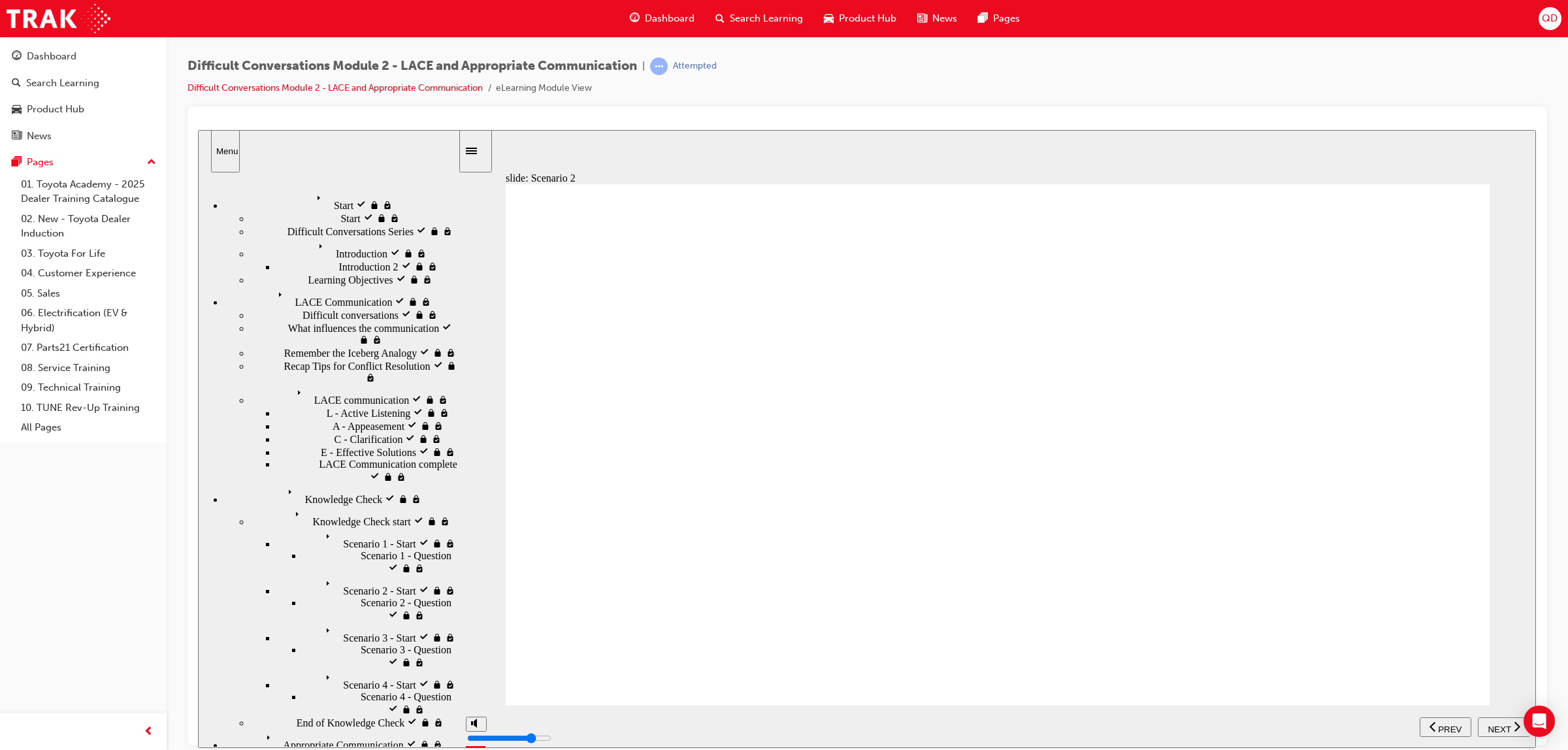
click at [1499, 727] on span "NEXT" at bounding box center [1499, 728] width 23 height 10
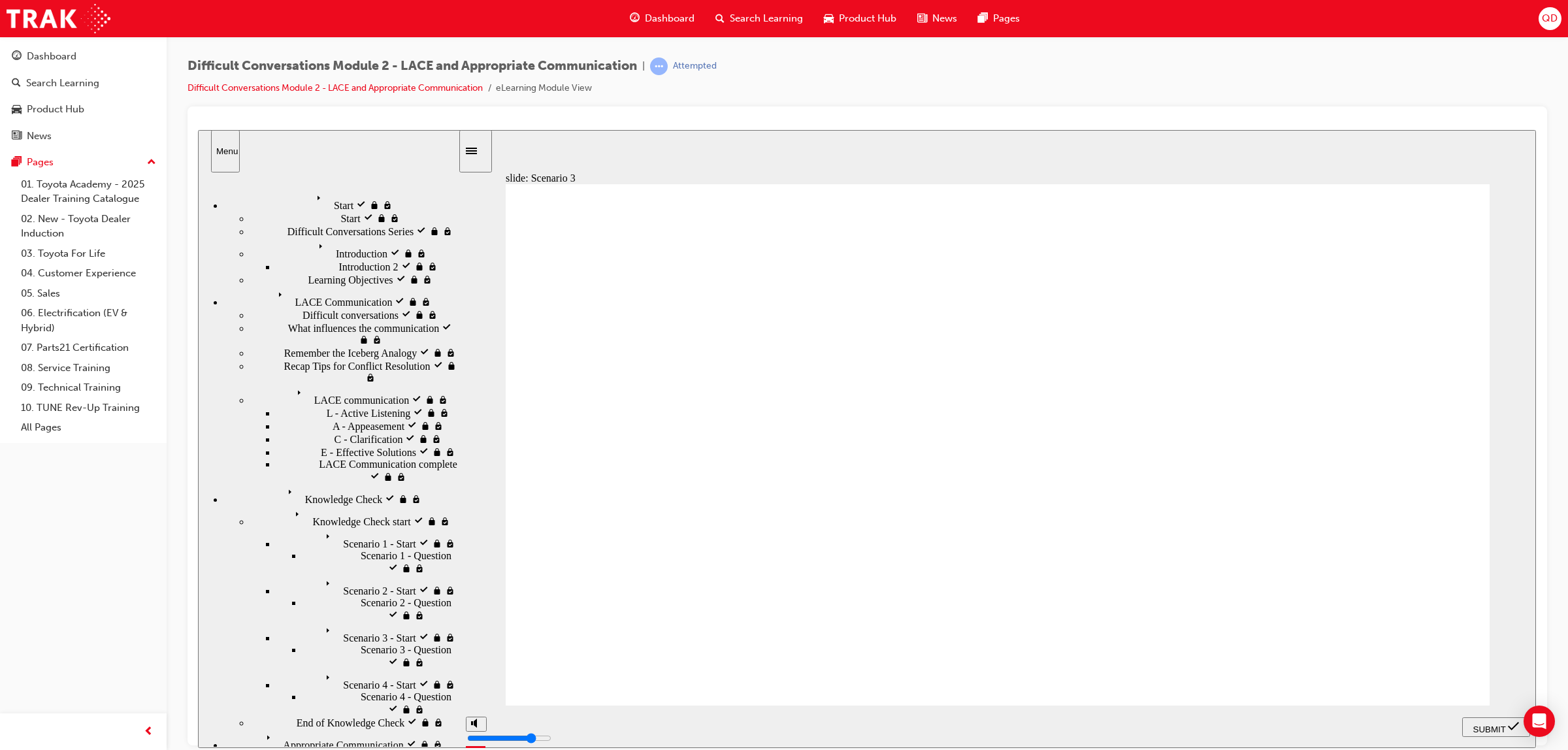
checkbox input "true"
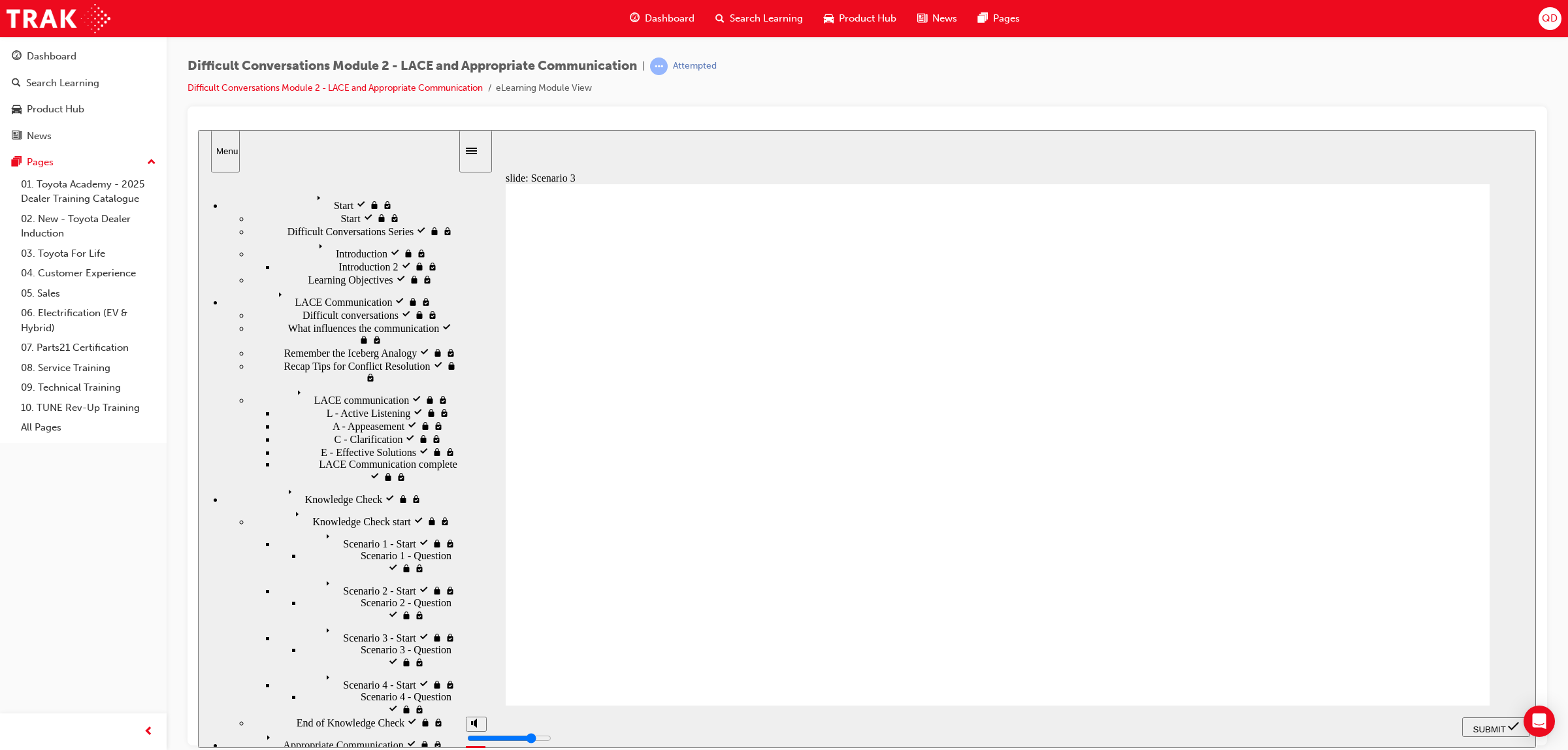
checkbox input "false"
checkbox input "true"
click at [1473, 732] on div "SUBMIT" at bounding box center [1496, 727] width 57 height 14
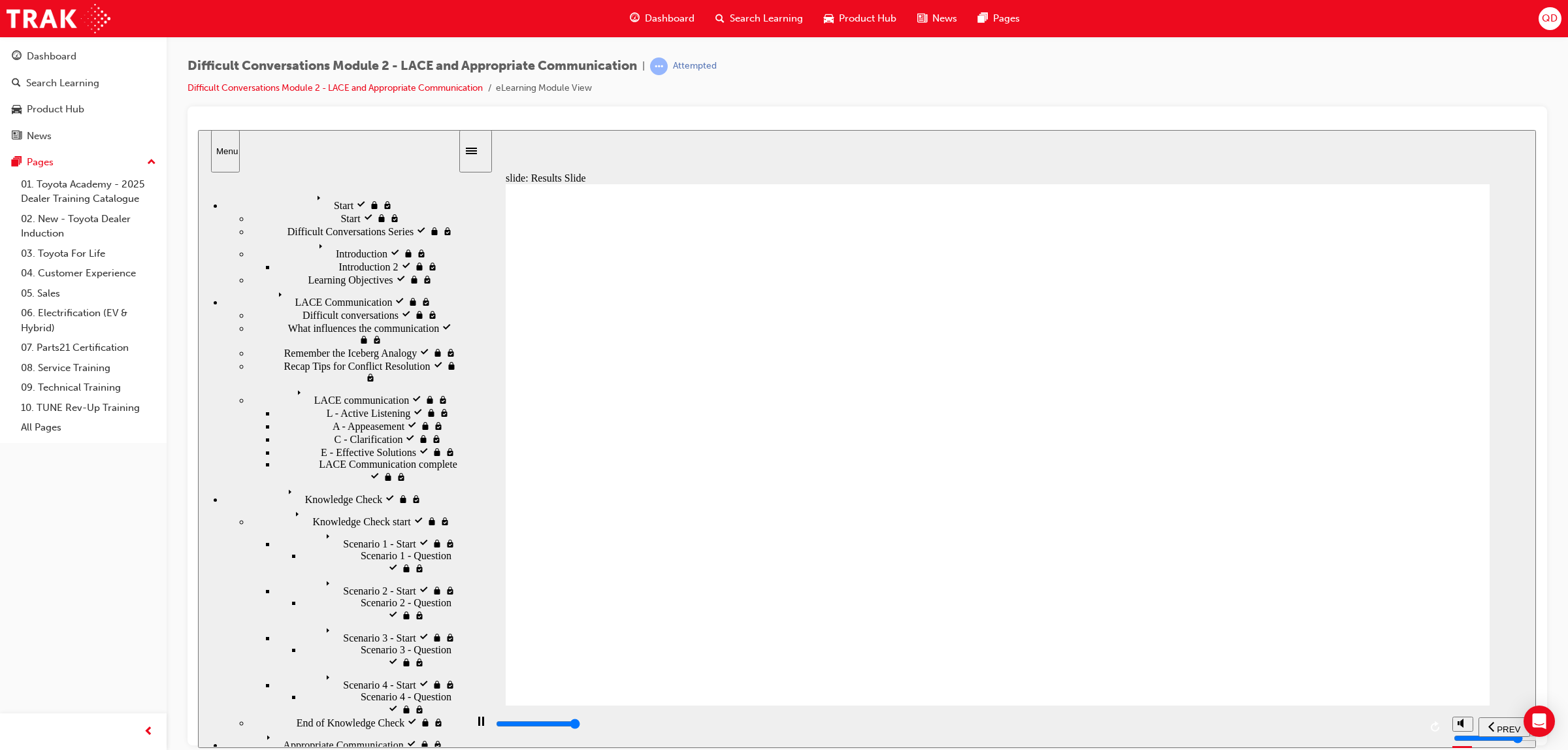
type input "4000"
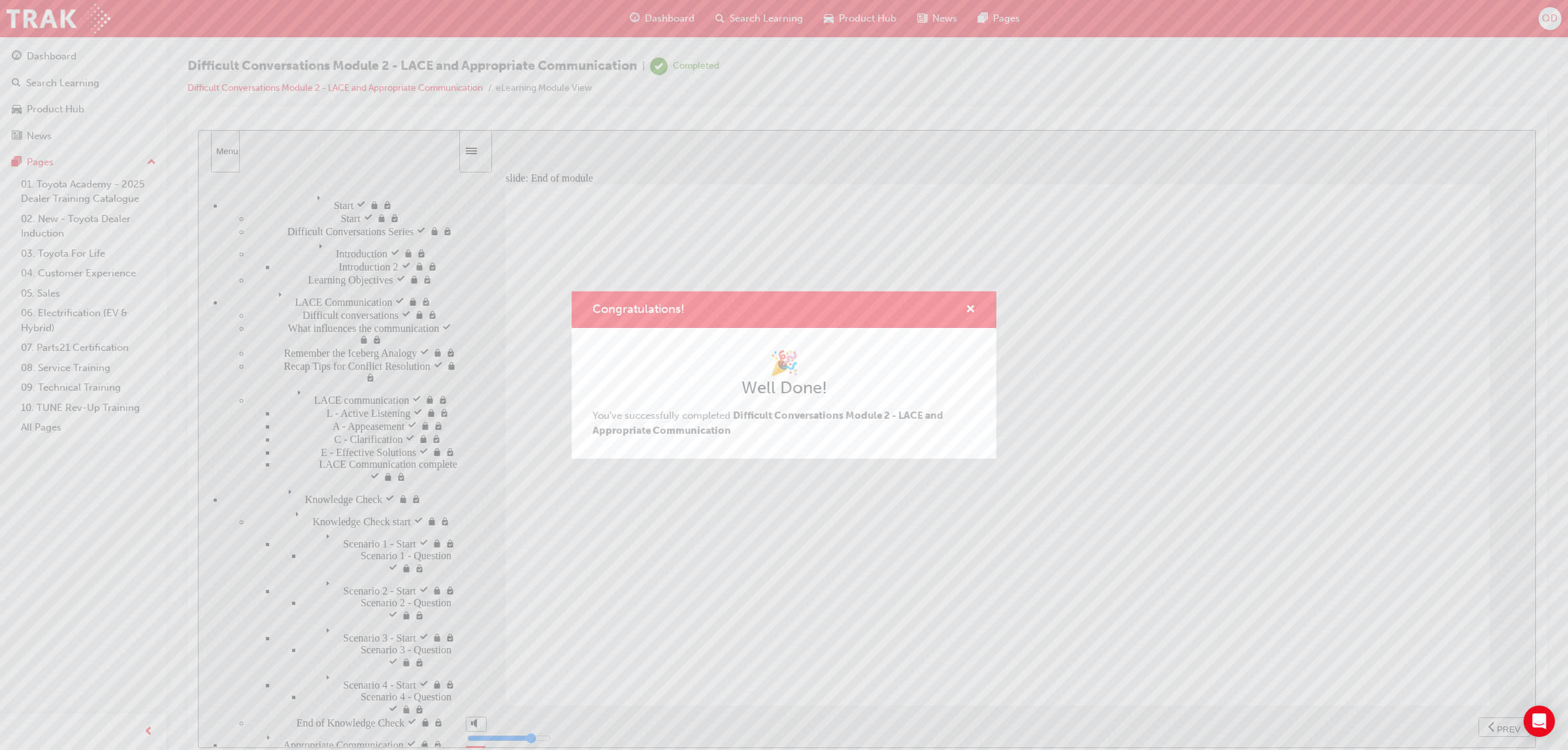
click at [975, 303] on div "Congratulations!" at bounding box center [784, 310] width 425 height 38
click at [966, 310] on span "cross-icon" at bounding box center [971, 310] width 10 height 12
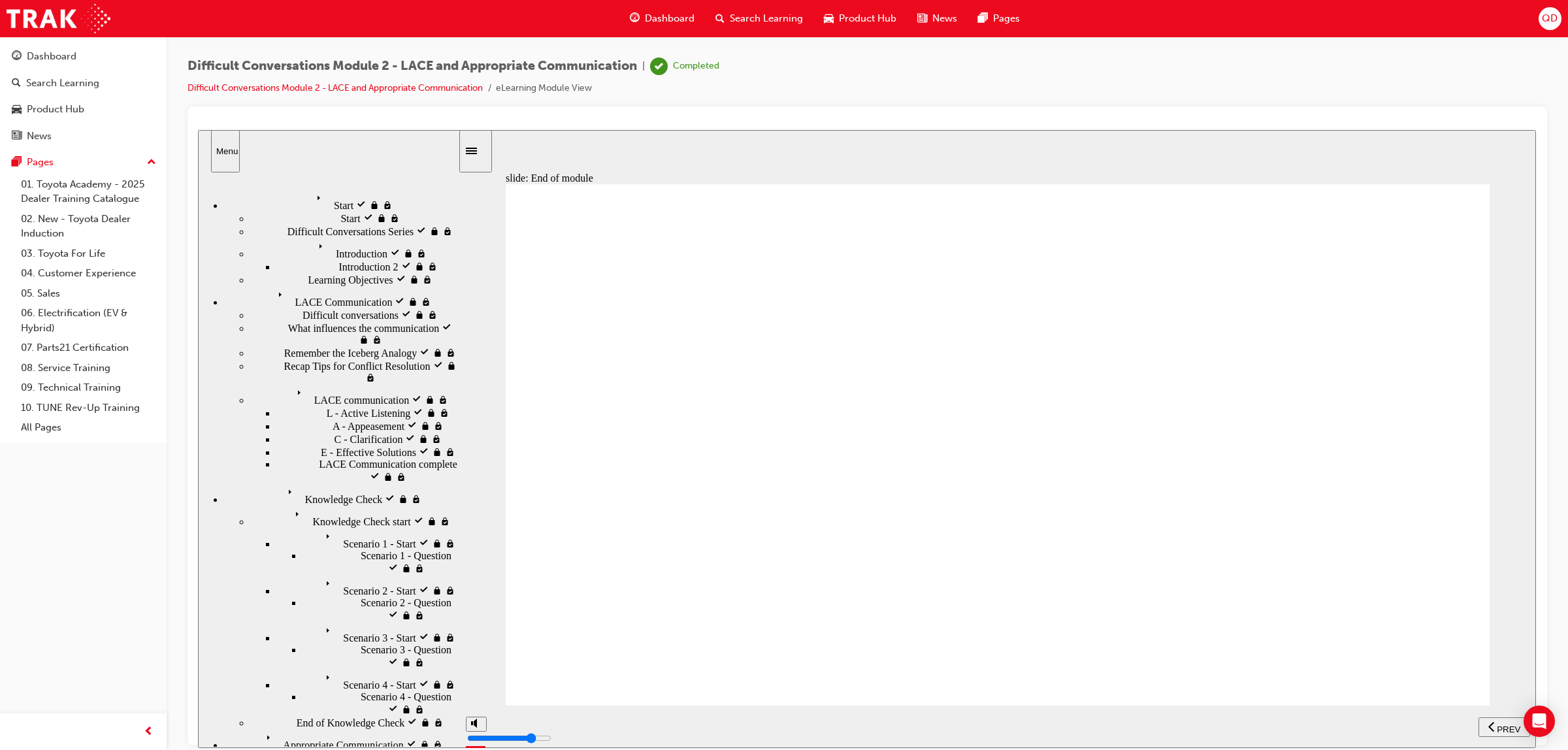
click at [1029, 119] on div at bounding box center [867, 123] width 1339 height 13
click at [685, 12] on span "Dashboard" at bounding box center [669, 18] width 50 height 15
